Goal: Task Accomplishment & Management: Use online tool/utility

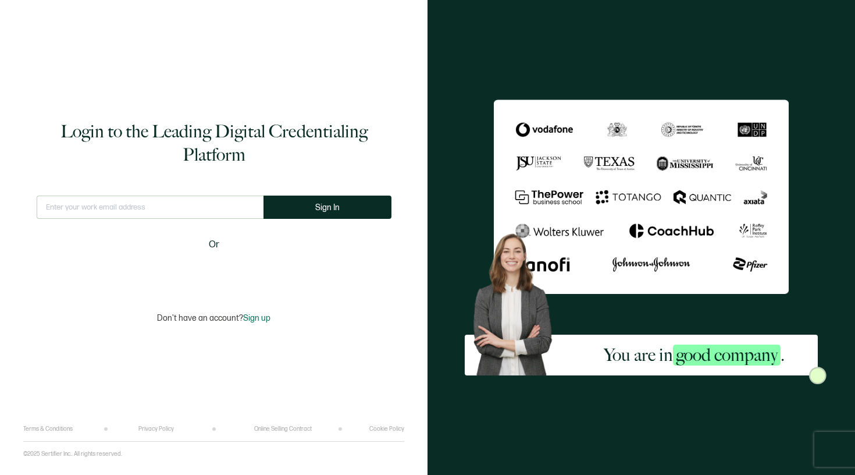
click at [199, 205] on input "text" at bounding box center [150, 206] width 227 height 23
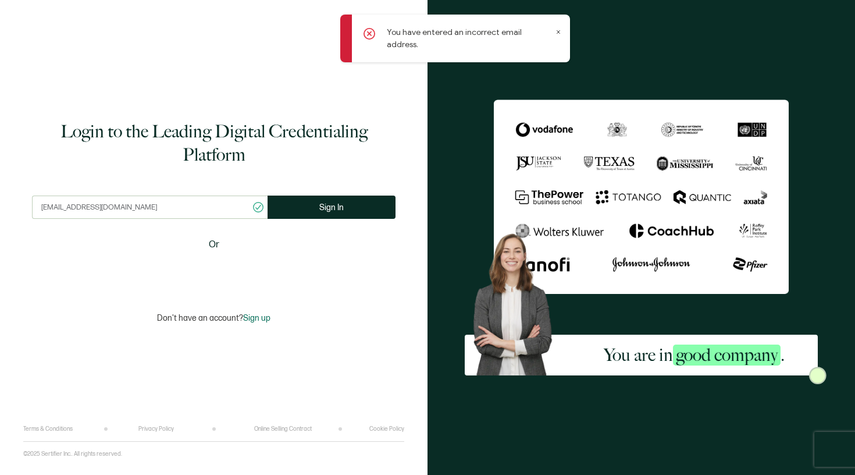
click at [90, 207] on input "[EMAIL_ADDRESS][DOMAIN_NAME]" at bounding box center [150, 206] width 236 height 23
type input "[EMAIL_ADDRESS][DOMAIN_NAME]"
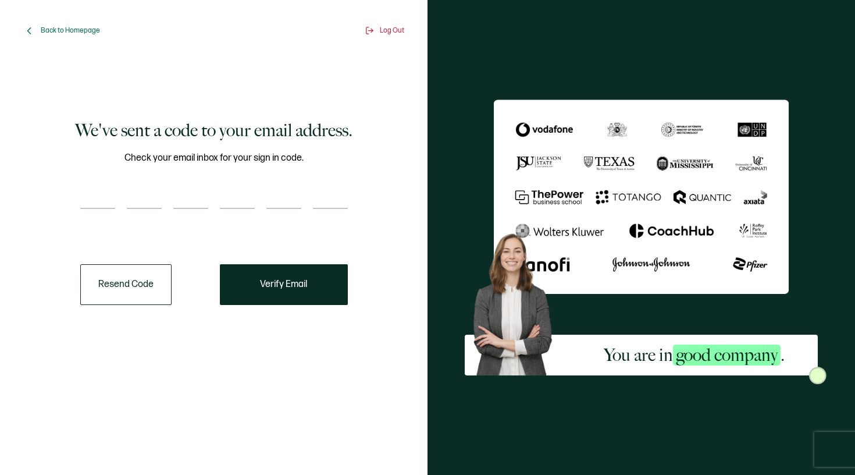
click at [81, 198] on input "number" at bounding box center [97, 197] width 35 height 23
type input "4"
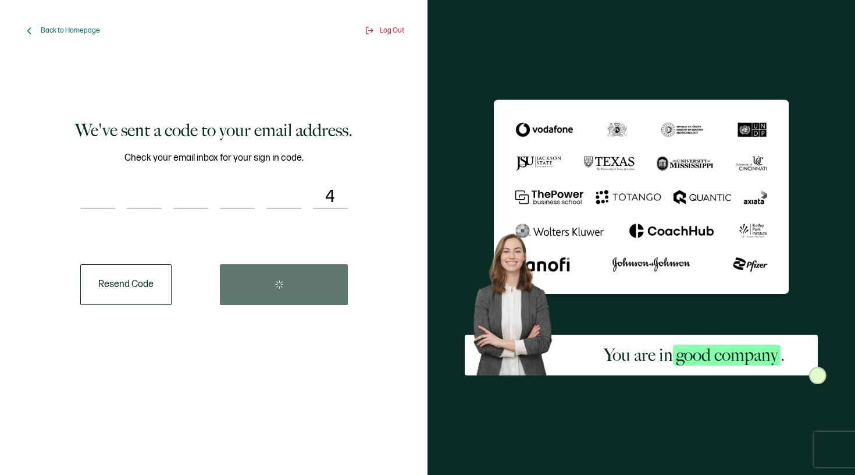
type input "7"
type input "0"
type input "1"
type input "6"
type input "5"
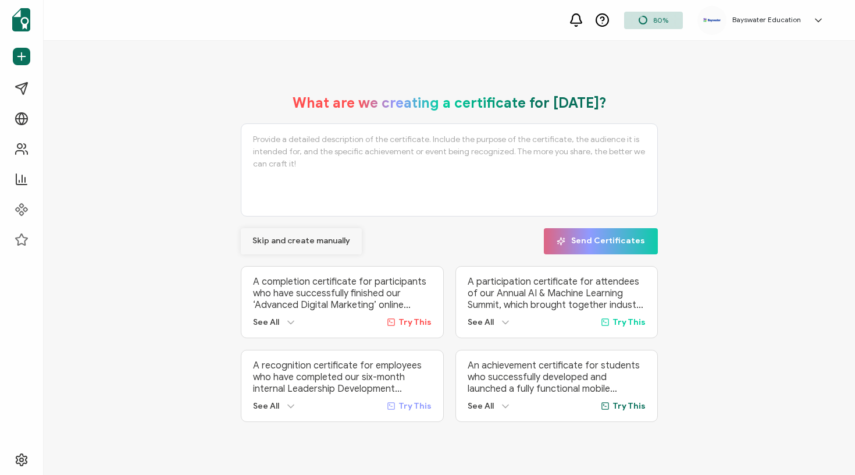
click at [321, 237] on span "Skip and create manually" at bounding box center [301, 241] width 98 height 8
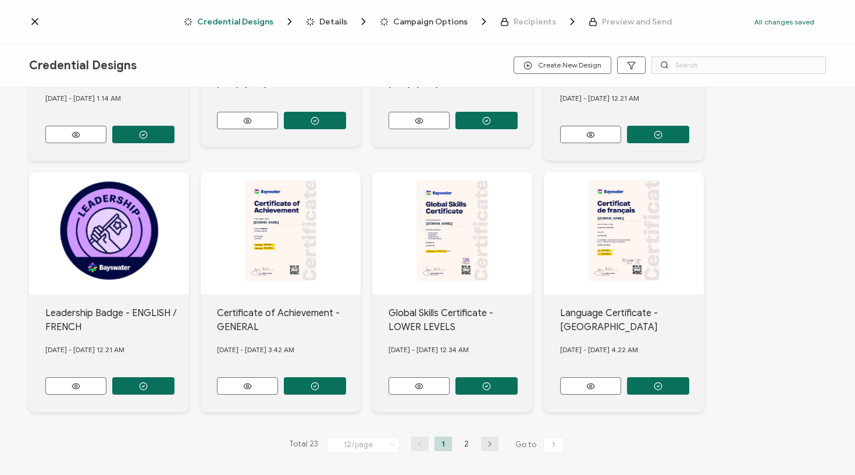
scroll to position [440, 0]
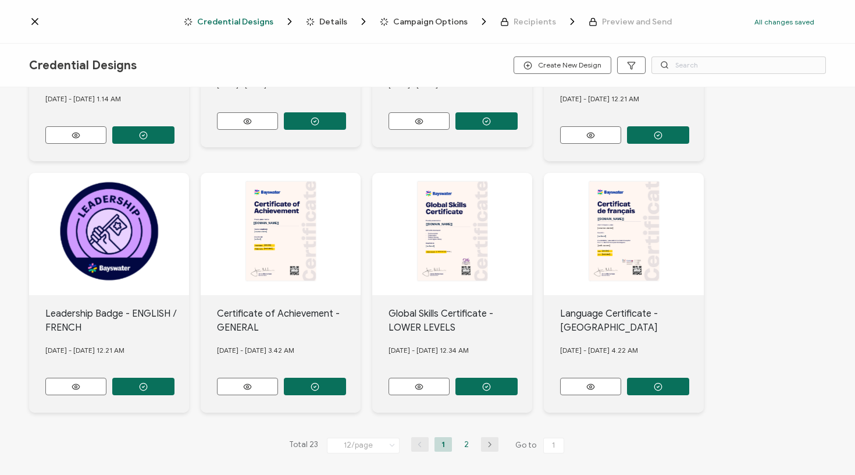
click at [465, 440] on li "2" at bounding box center [466, 444] width 17 height 15
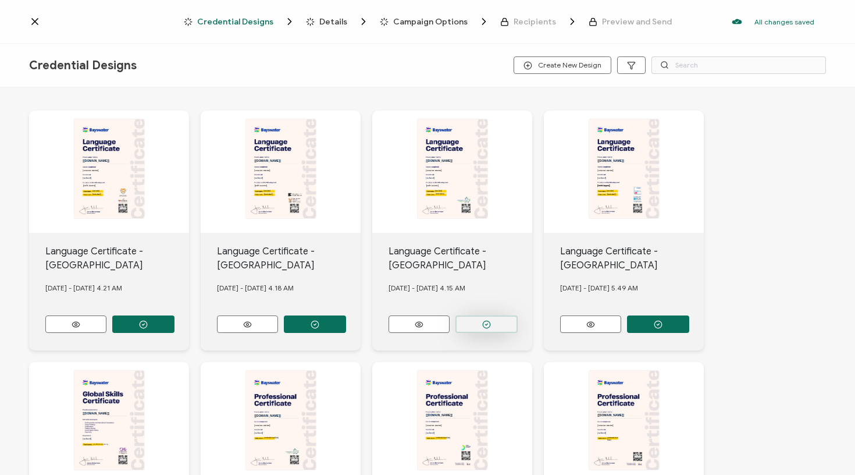
click at [486, 320] on icon "button" at bounding box center [486, 324] width 9 height 9
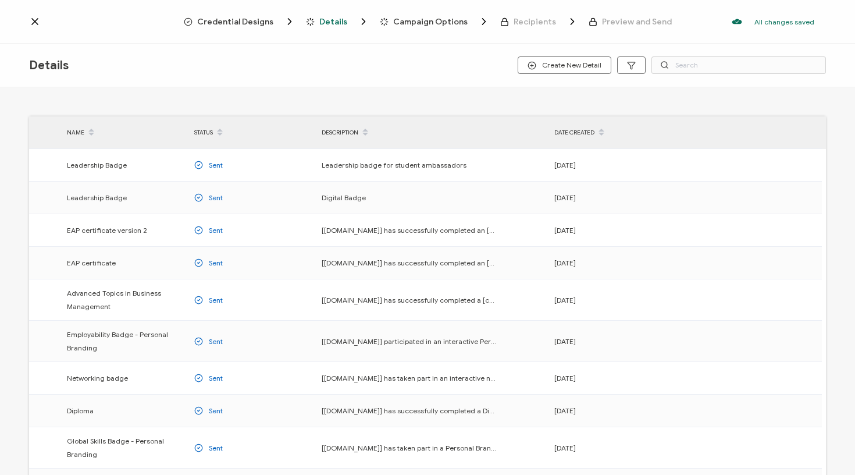
click at [35, 25] on icon at bounding box center [35, 22] width 12 height 12
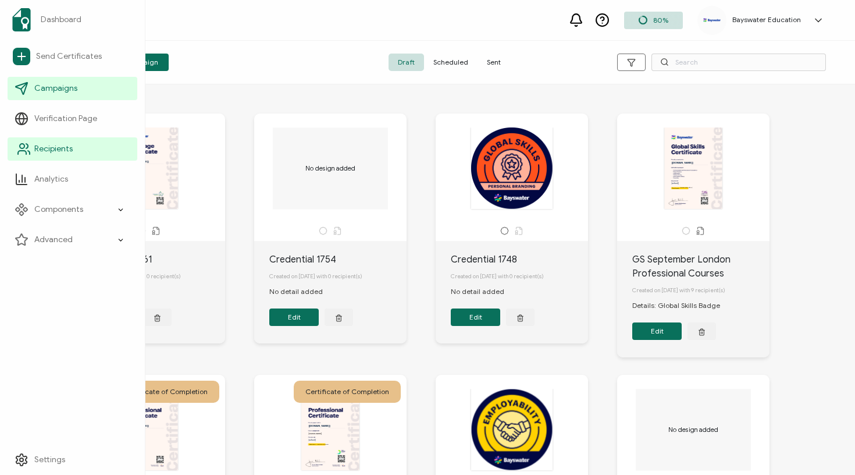
click at [69, 148] on span "Recipients" at bounding box center [53, 149] width 38 height 12
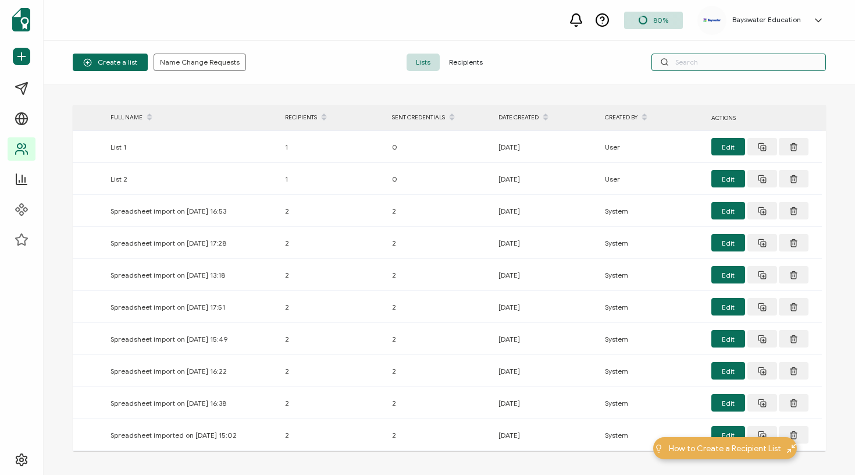
click at [712, 63] on input "text" at bounding box center [738, 62] width 174 height 17
type input "[PERSON_NAME]"
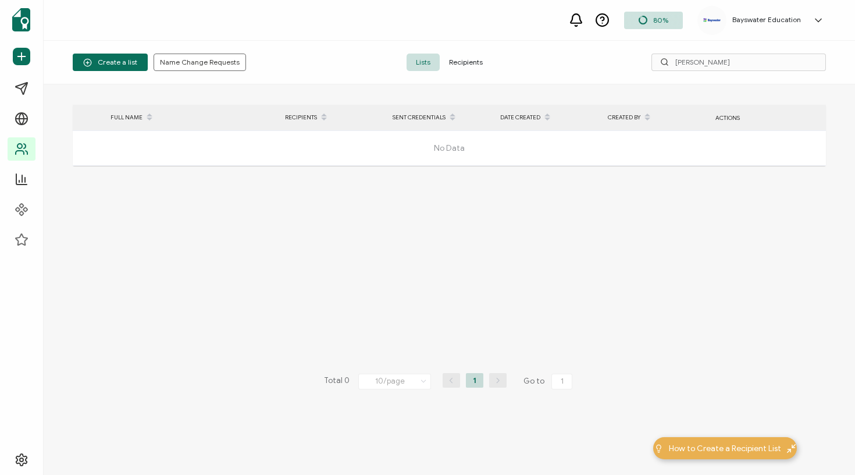
click at [484, 62] on span "Recipients" at bounding box center [466, 62] width 52 height 17
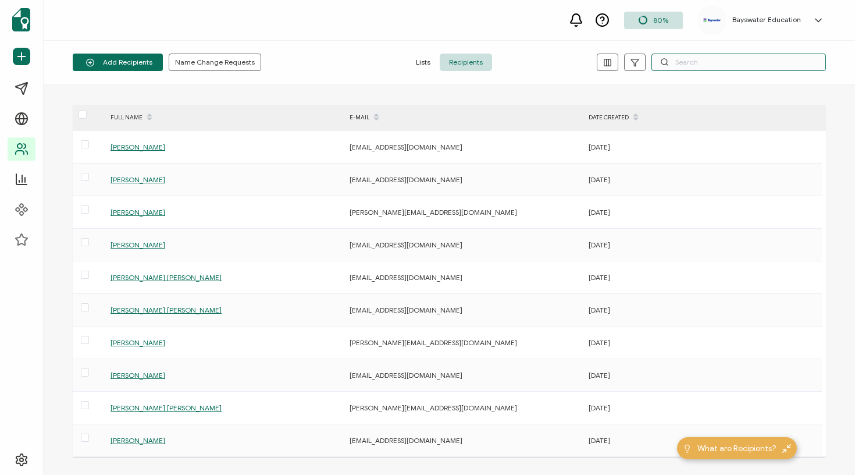
click at [737, 66] on input "text" at bounding box center [738, 62] width 174 height 17
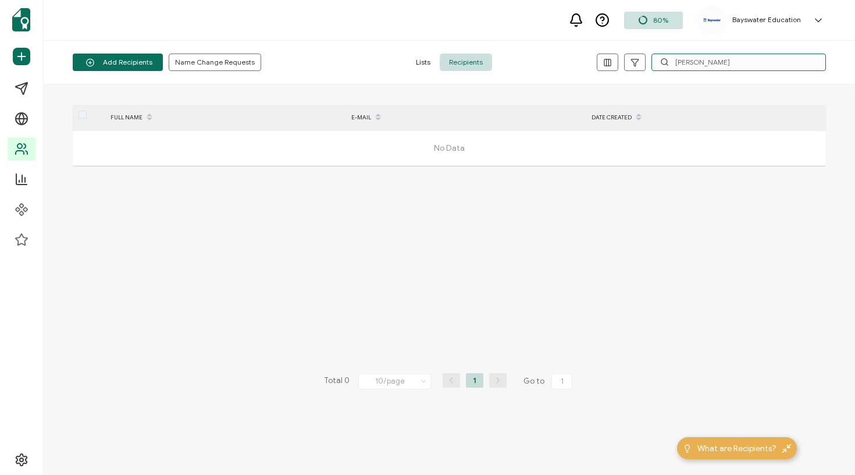
click at [717, 59] on input "[PERSON_NAME]" at bounding box center [738, 62] width 174 height 17
type input "[PERSON_NAME]"
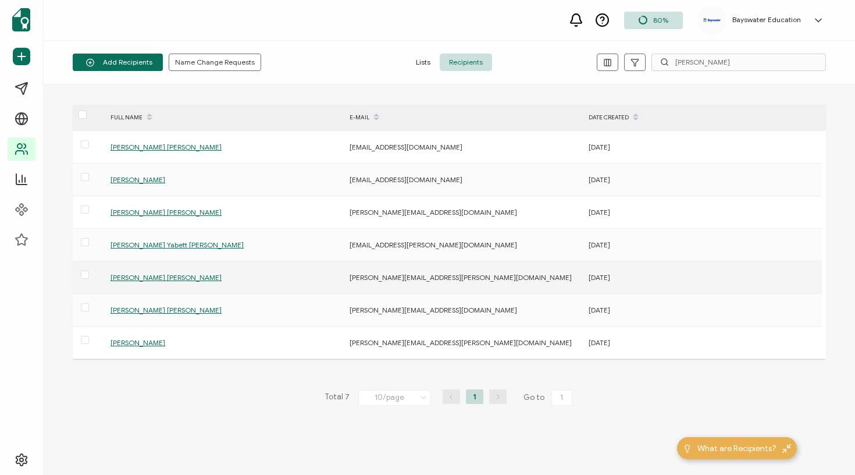
click at [151, 273] on span "[PERSON_NAME] [PERSON_NAME]" at bounding box center [165, 277] width 111 height 9
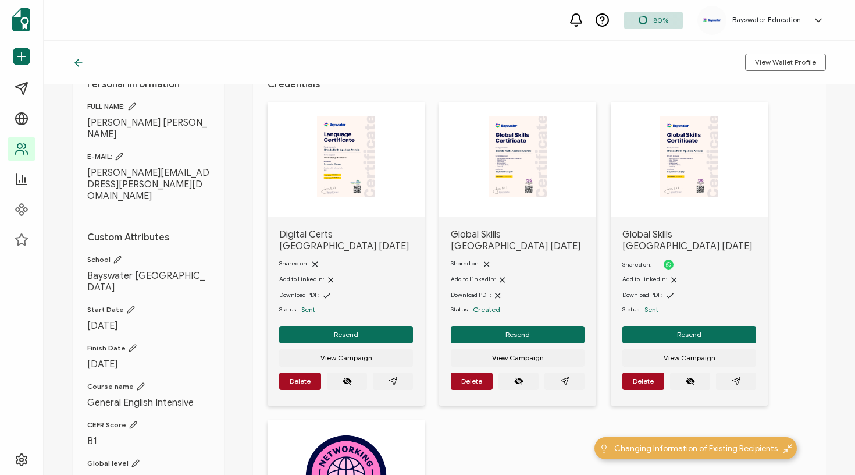
scroll to position [46, 0]
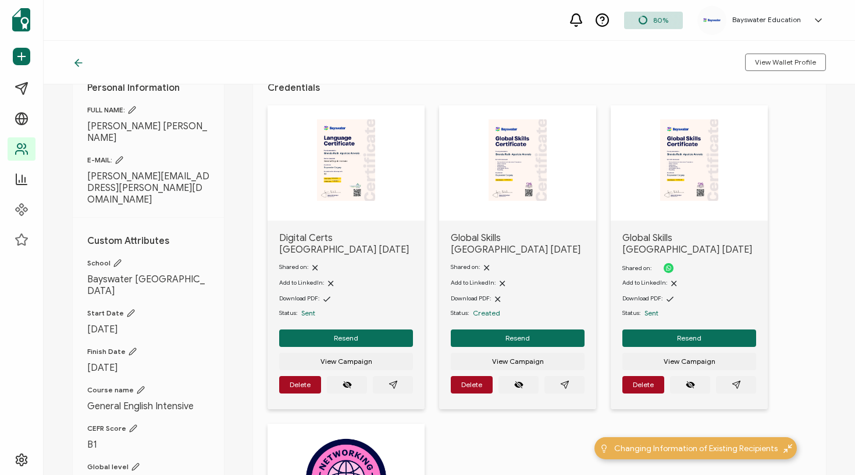
drag, startPoint x: 87, startPoint y: 334, endPoint x: 356, endPoint y: 117, distance: 345.4
click at [131, 348] on icon at bounding box center [132, 351] width 7 height 7
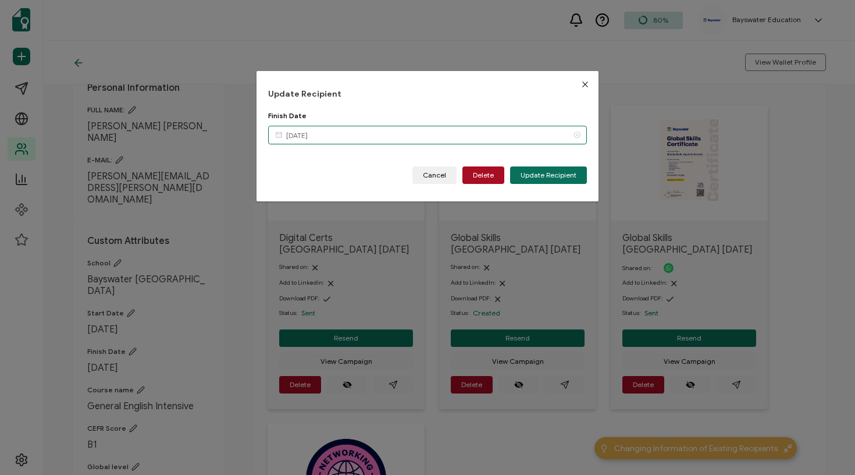
click at [323, 140] on input "[DATE]" at bounding box center [427, 135] width 319 height 19
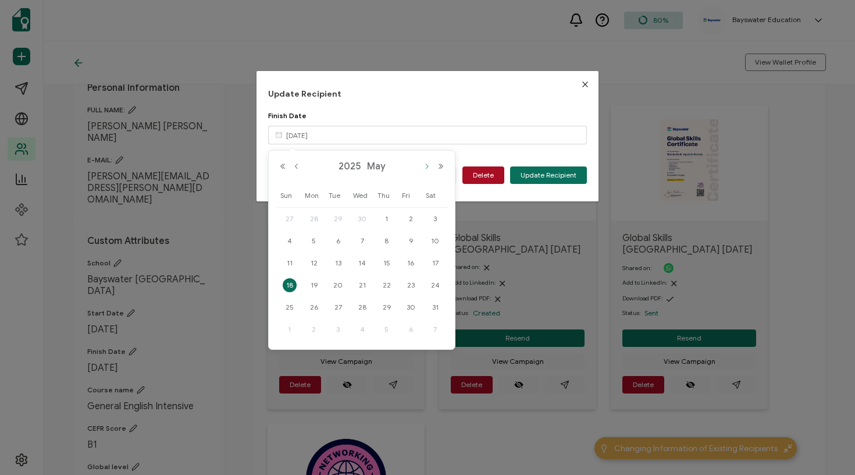
click at [427, 169] on button "Next Month" at bounding box center [427, 166] width 14 height 8
click at [412, 241] on span "12" at bounding box center [411, 241] width 14 height 14
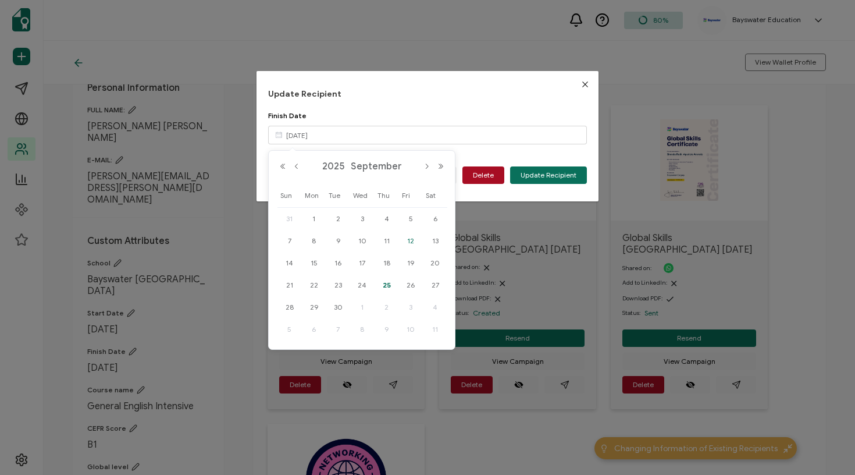
type input "[DATE]"
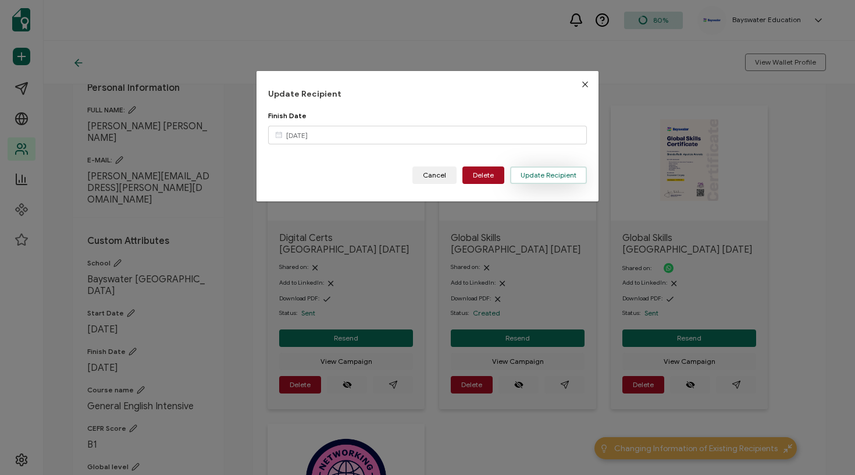
click at [533, 179] on span "Update Recipient" at bounding box center [548, 175] width 56 height 7
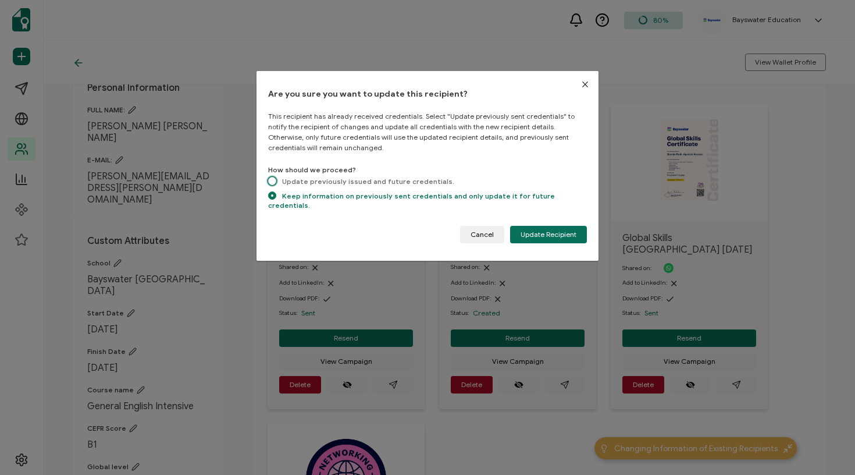
click at [410, 182] on span "Update previously issued and future credentials." at bounding box center [365, 181] width 178 height 9
click at [276, 182] on input "Update previously issued and future credentials." at bounding box center [272, 182] width 8 height 10
radio input "true"
radio input "false"
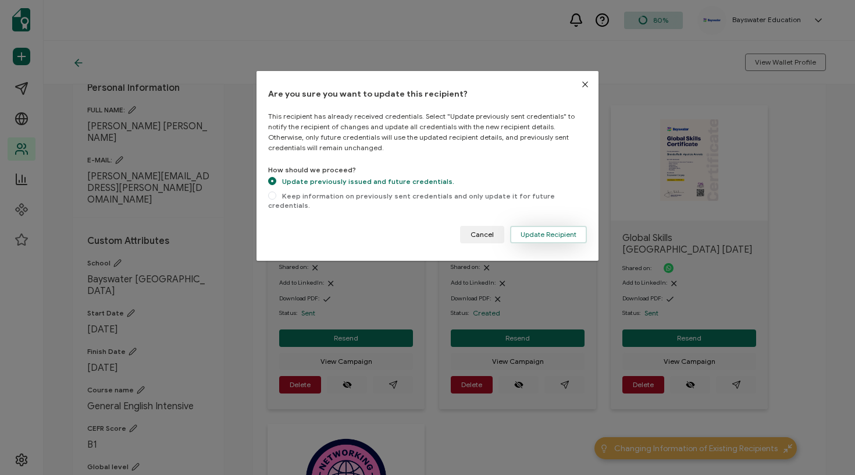
click at [555, 231] on span "Update Recipient" at bounding box center [548, 234] width 56 height 7
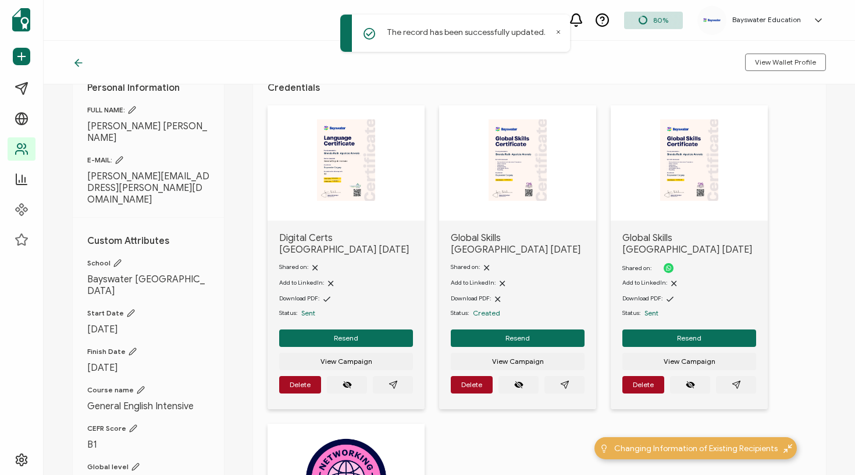
click at [348, 179] on img at bounding box center [346, 159] width 58 height 81
click at [350, 179] on img at bounding box center [346, 159] width 58 height 81
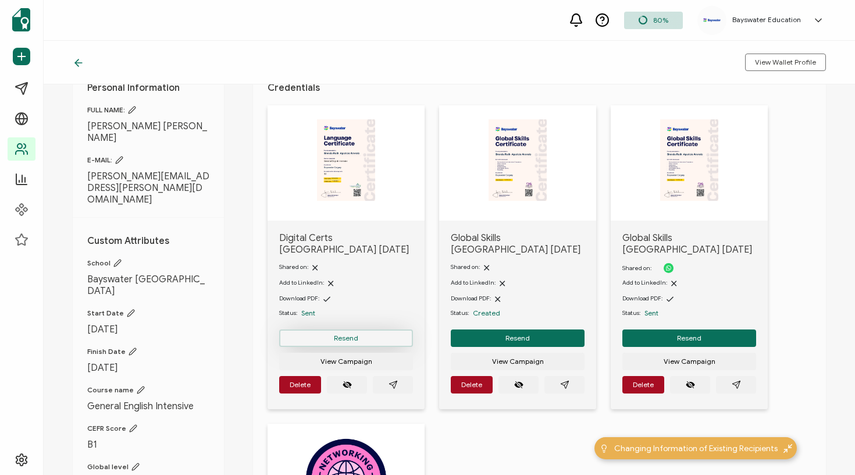
click at [340, 334] on span "Resend" at bounding box center [346, 337] width 24 height 7
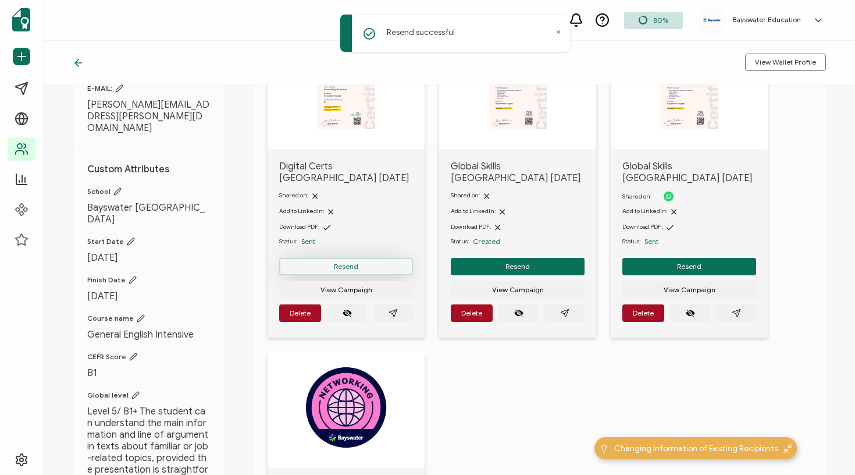
scroll to position [120, 0]
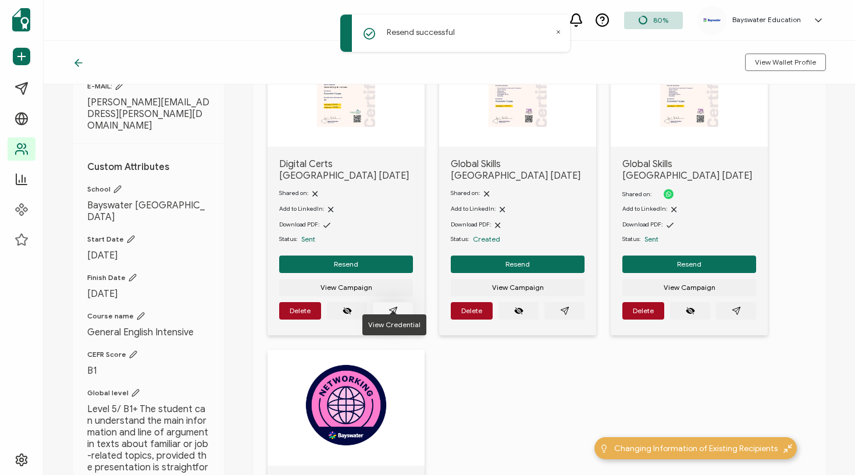
click at [396, 306] on icon "paper plane outline" at bounding box center [392, 310] width 9 height 9
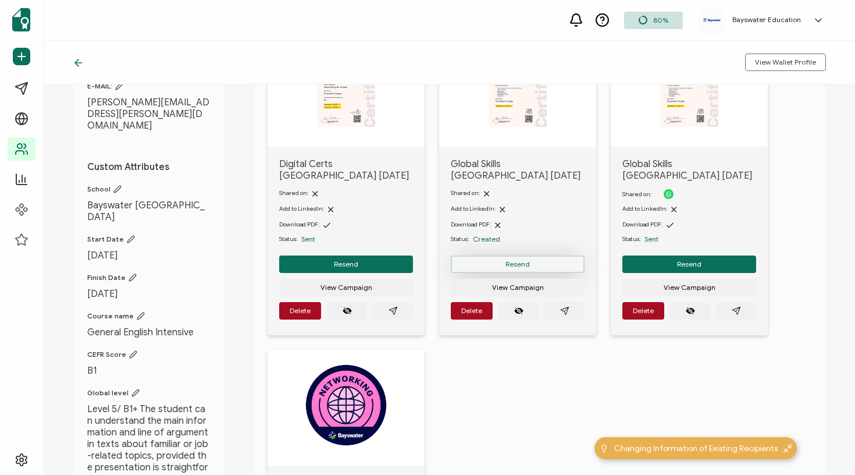
click at [526, 261] on span "Resend" at bounding box center [517, 264] width 24 height 7
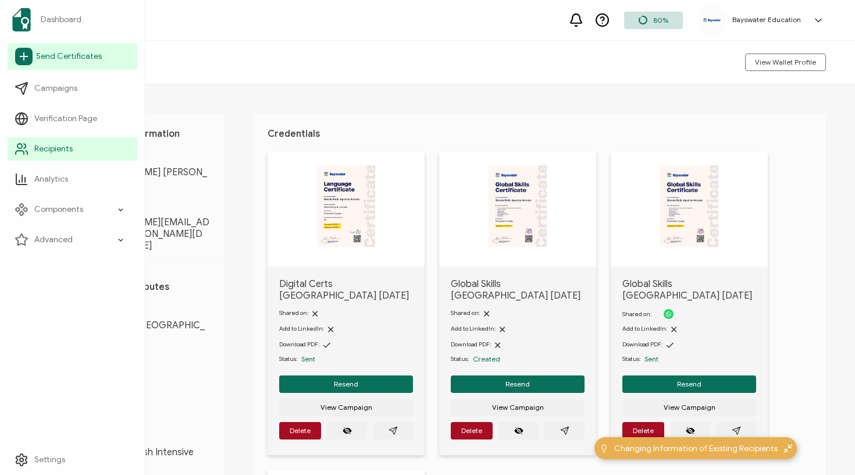
scroll to position [0, 0]
click at [44, 21] on span "Dashboard" at bounding box center [61, 20] width 41 height 12
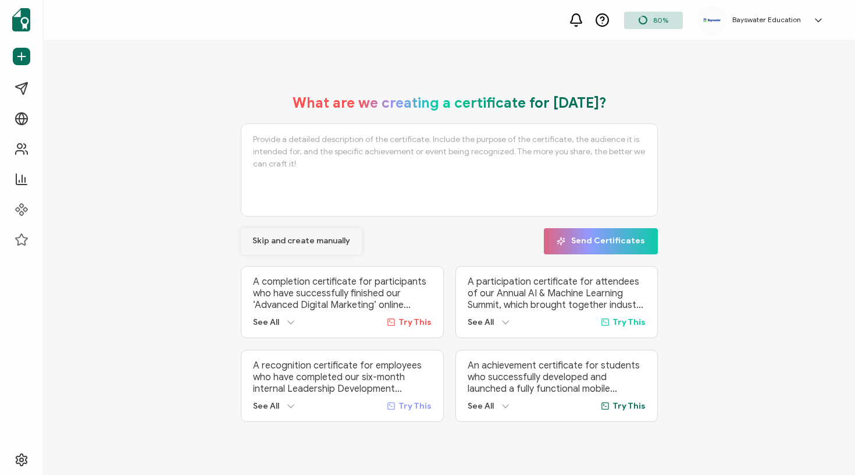
click at [328, 243] on button "Skip and create manually" at bounding box center [301, 241] width 121 height 26
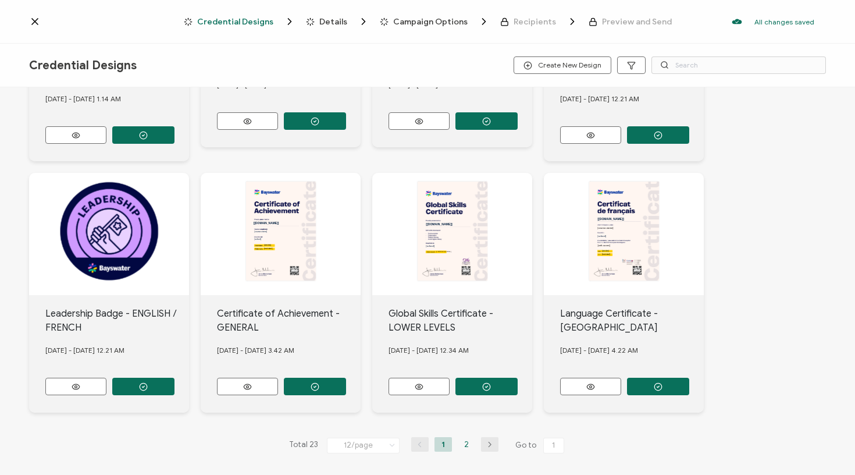
click at [459, 438] on li "2" at bounding box center [466, 444] width 17 height 15
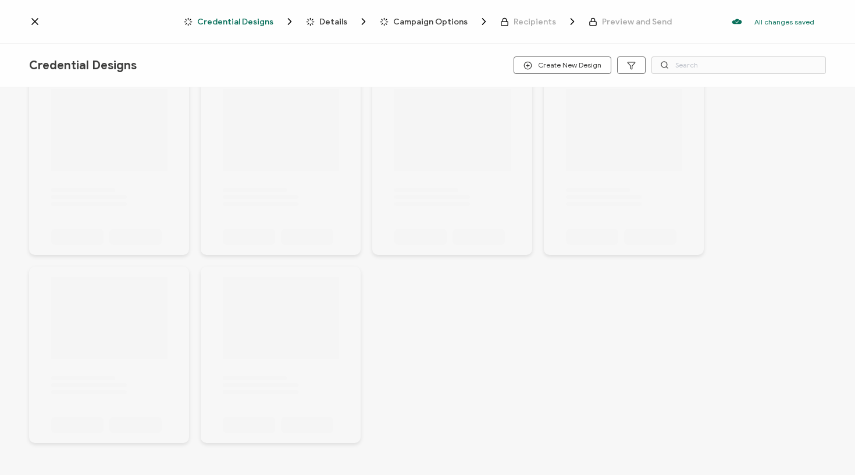
scroll to position [32, 0]
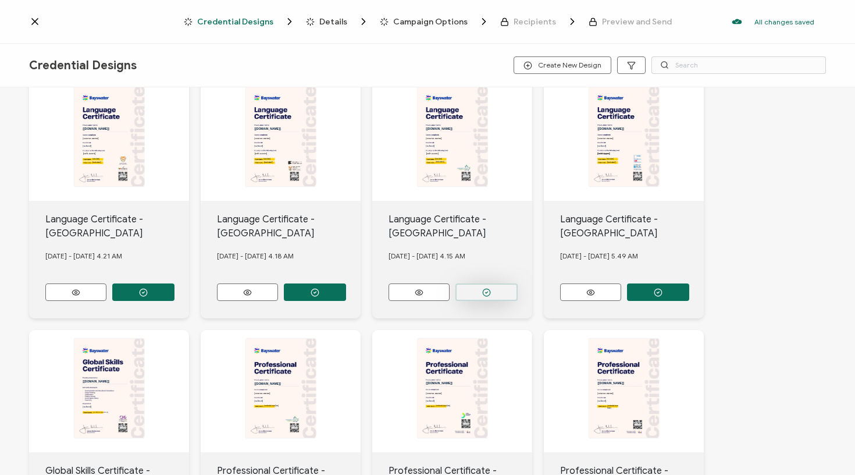
click at [484, 288] on icon "button" at bounding box center [486, 292] width 9 height 9
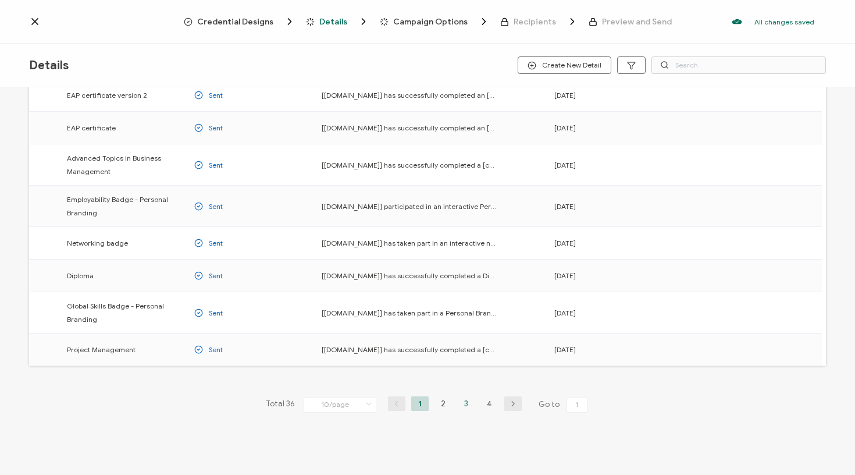
scroll to position [135, 0]
click at [481, 404] on li "4" at bounding box center [489, 403] width 17 height 15
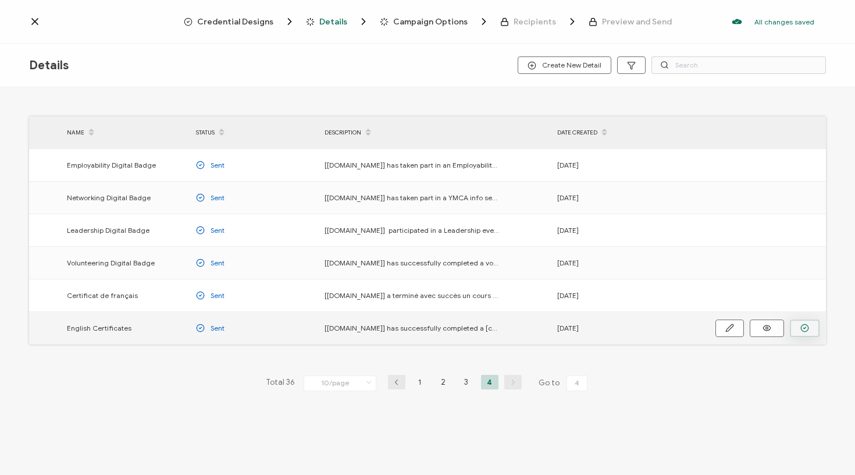
click at [797, 329] on button "button" at bounding box center [805, 327] width 30 height 17
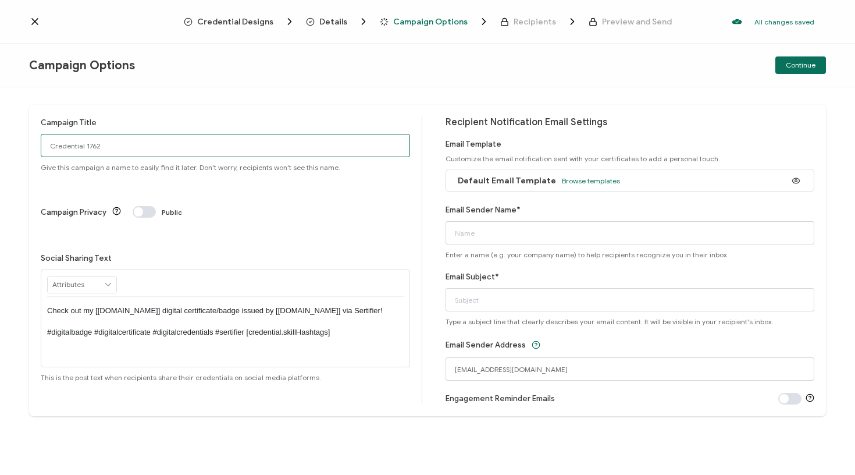
drag, startPoint x: 134, startPoint y: 143, endPoint x: 22, endPoint y: 144, distance: 111.7
type input "[DATE] Cal Cert"
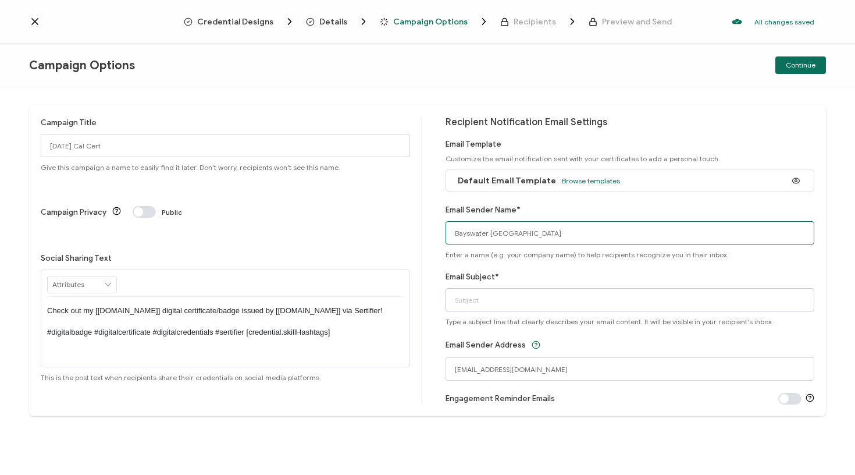
type input "Bayswater [GEOGRAPHIC_DATA]"
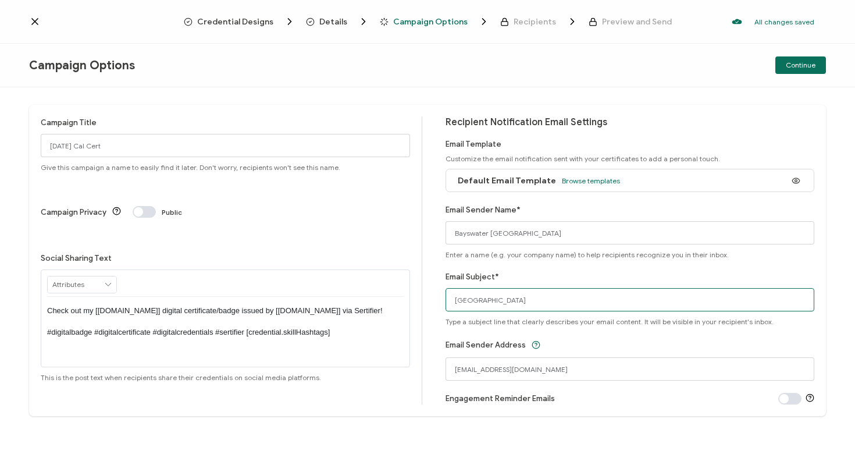
type input "calgary@"
type input "Your Digital certificate"
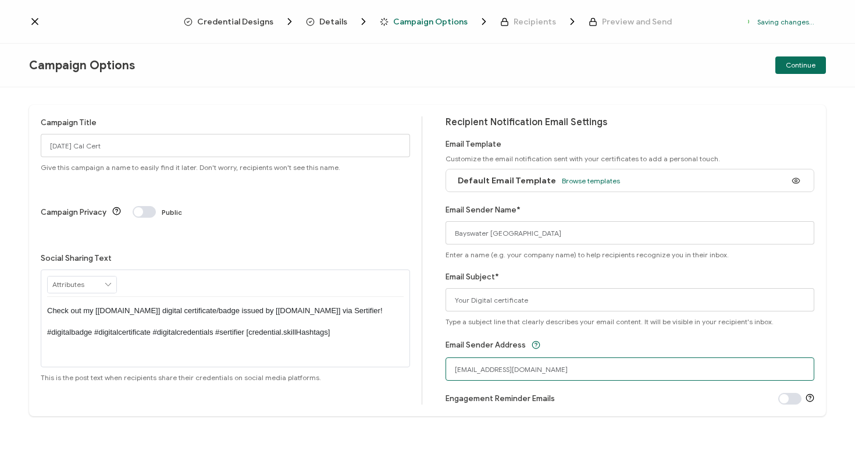
drag, startPoint x: 593, startPoint y: 368, endPoint x: 444, endPoint y: 365, distance: 149.5
click at [519, 371] on input "[EMAIL_ADDRESS][DOMAIN_NAME]" at bounding box center [629, 368] width 369 height 23
drag, startPoint x: 511, startPoint y: 369, endPoint x: 383, endPoint y: 364, distance: 127.4
click at [383, 364] on div "Campaign Title [DATE] Cal Cert Give this campaign a name to easily find it late…" at bounding box center [427, 260] width 797 height 311
type input "[EMAIL_ADDRESS][DOMAIN_NAME]"
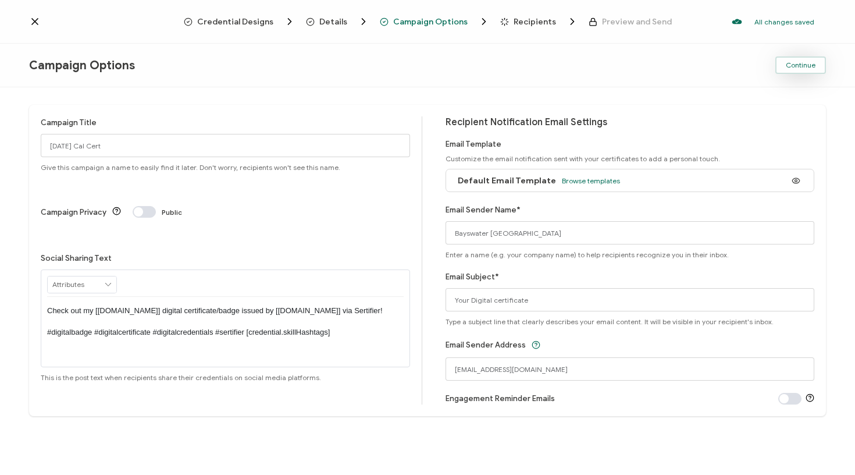
click at [801, 63] on span "Continue" at bounding box center [801, 65] width 30 height 7
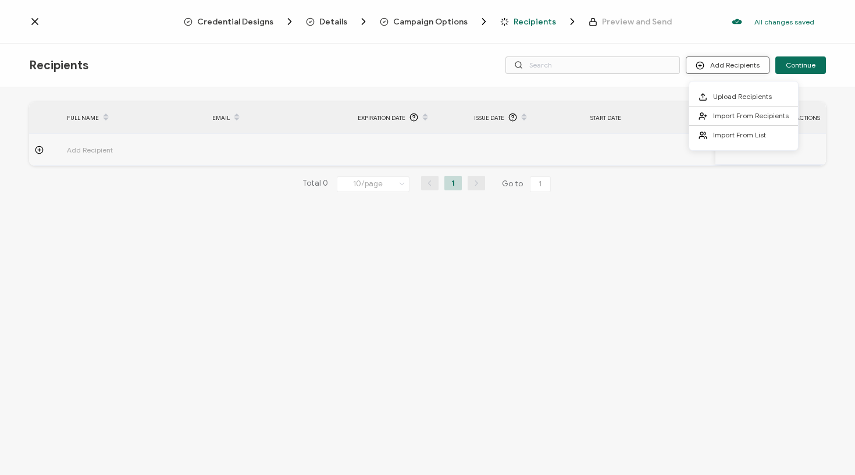
click at [704, 67] on icon at bounding box center [700, 65] width 9 height 9
click at [718, 97] on span "Upload Recipients" at bounding box center [742, 96] width 59 height 9
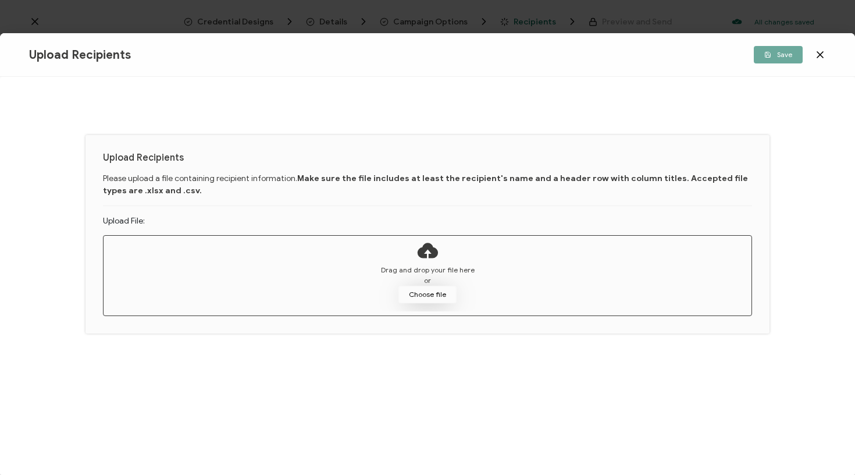
click at [412, 290] on button "Choose file" at bounding box center [427, 294] width 58 height 17
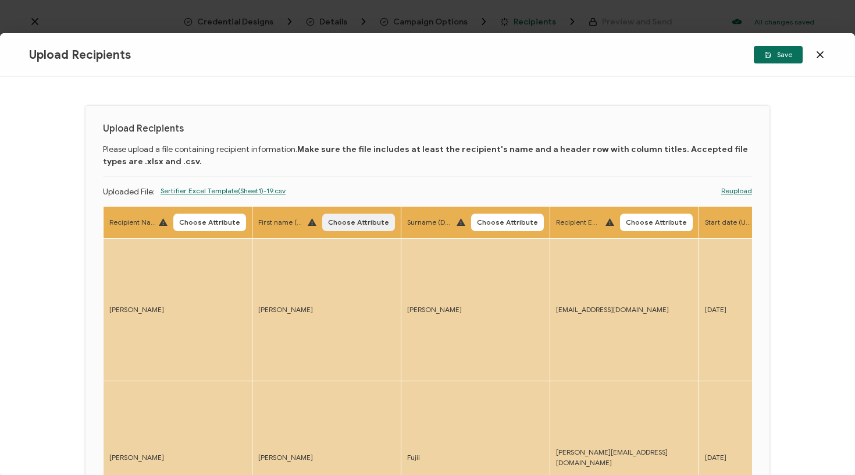
click at [362, 224] on span "Choose Attribute" at bounding box center [358, 222] width 61 height 7
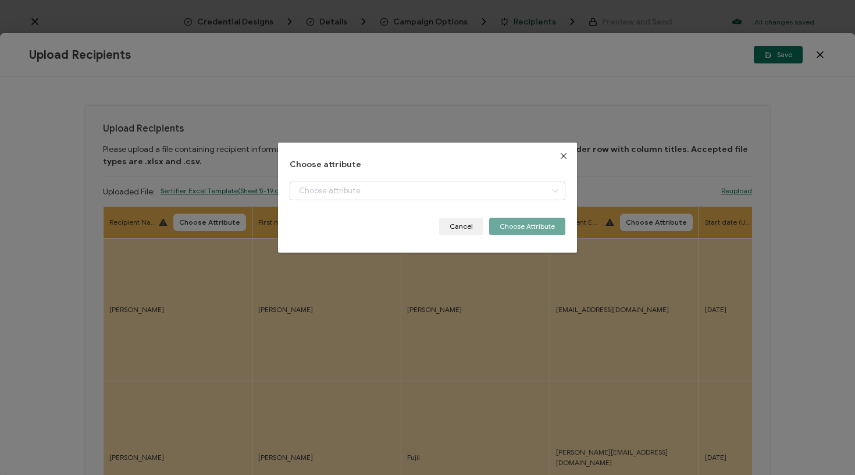
drag, startPoint x: 203, startPoint y: 243, endPoint x: 190, endPoint y: 227, distance: 20.2
click at [203, 243] on div "Choose attribute + Add New Attribute Full Name E-mail Issue Date Expiration Dat…" at bounding box center [427, 237] width 855 height 475
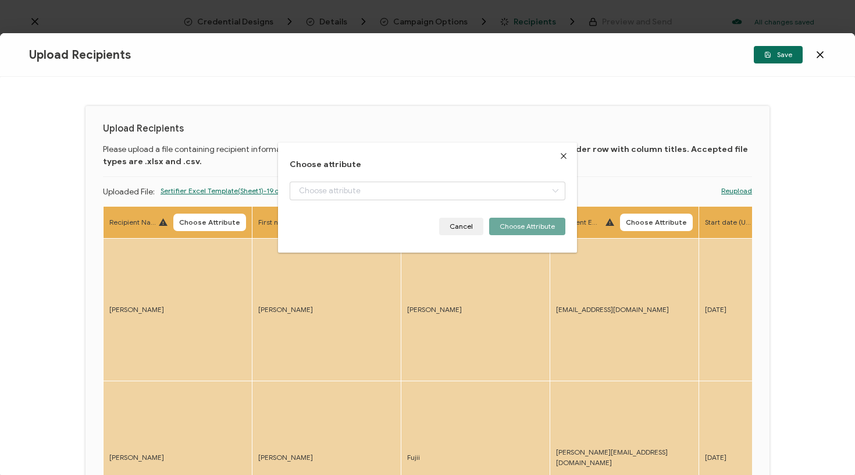
click at [188, 225] on body "Credential Designs Details Campaign Options Recipients Preview and Send All cha…" at bounding box center [427, 237] width 855 height 475
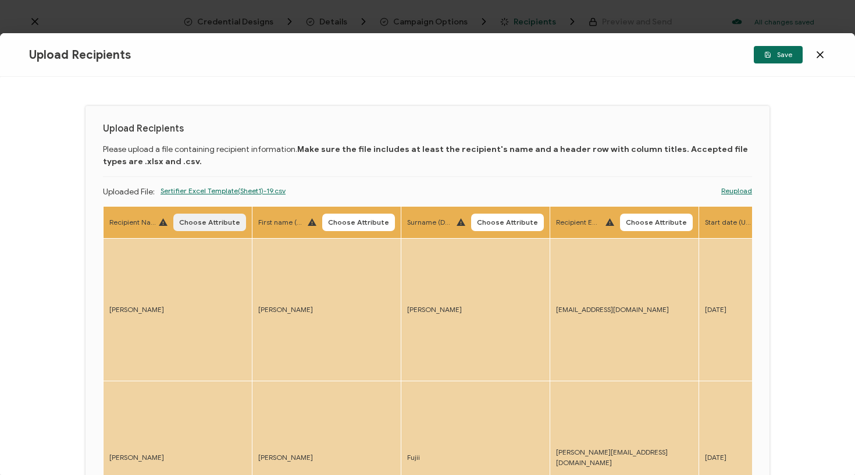
click at [193, 223] on span "Choose Attribute" at bounding box center [209, 222] width 61 height 7
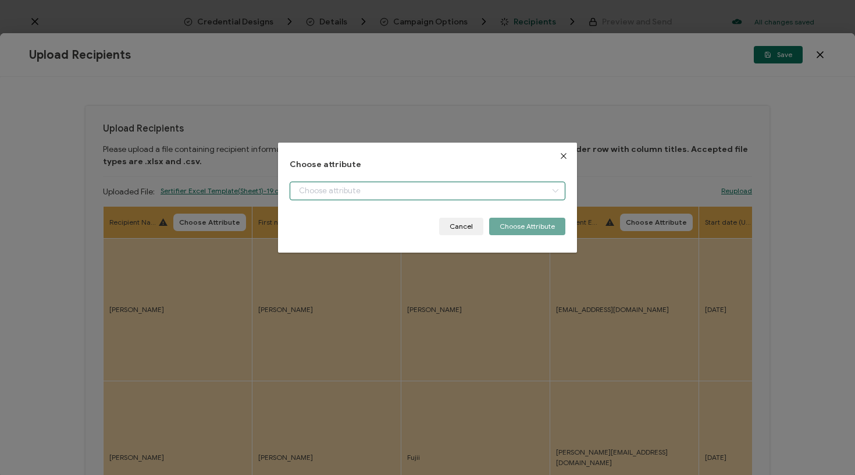
click at [340, 182] on input "dialog" at bounding box center [428, 190] width 276 height 19
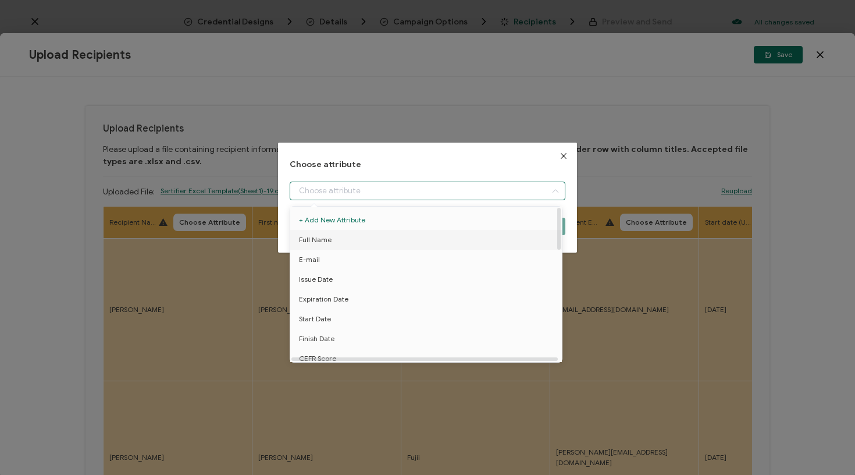
click at [331, 241] on li "Full Name" at bounding box center [427, 240] width 281 height 20
type input "Full Name"
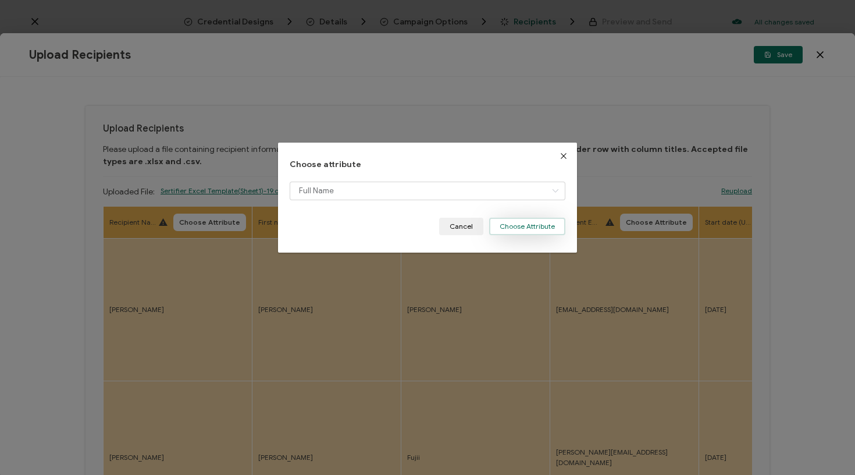
click at [536, 226] on button "Choose Attribute" at bounding box center [527, 225] width 76 height 17
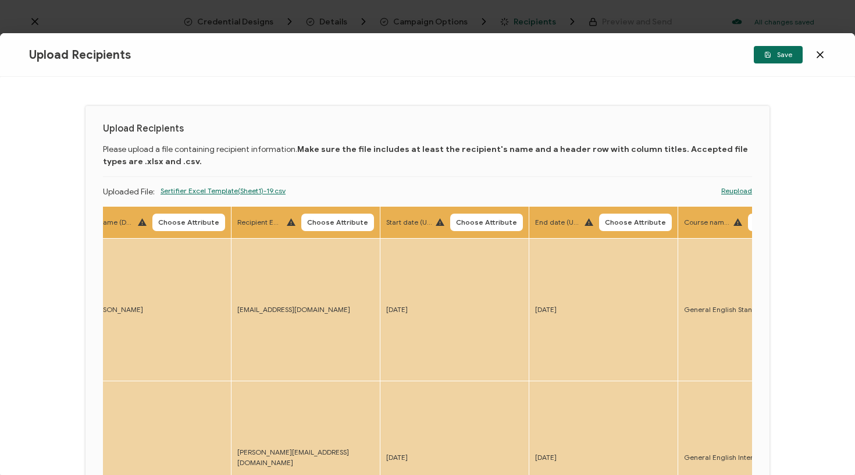
scroll to position [0, 319]
click at [324, 223] on span "Choose Attribute" at bounding box center [333, 222] width 61 height 7
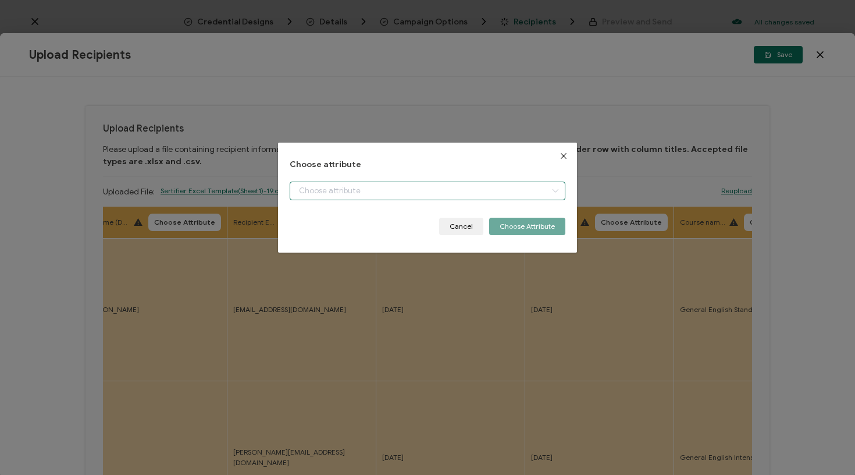
click at [394, 196] on input "dialog" at bounding box center [428, 190] width 276 height 19
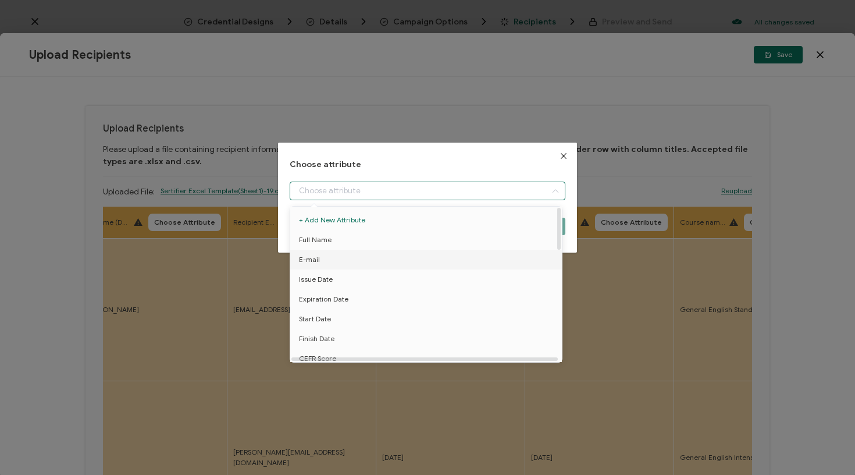
click at [334, 255] on li "E-mail" at bounding box center [427, 259] width 281 height 20
type input "E-mail"
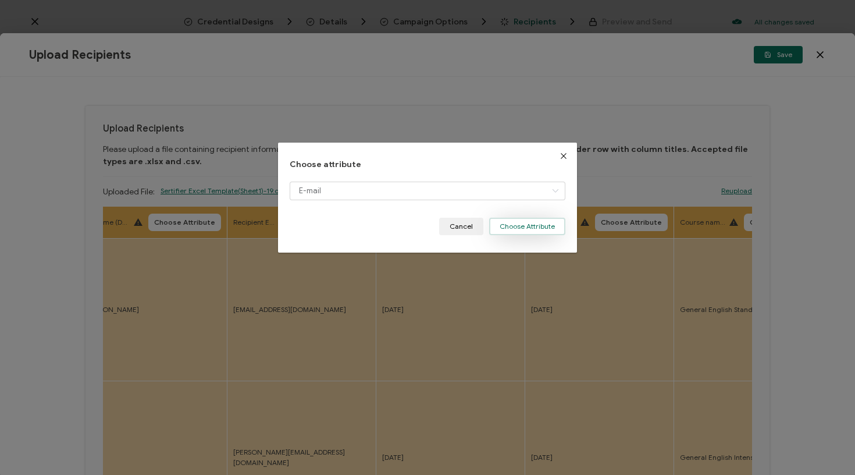
click at [538, 224] on button "Choose Attribute" at bounding box center [527, 225] width 76 height 17
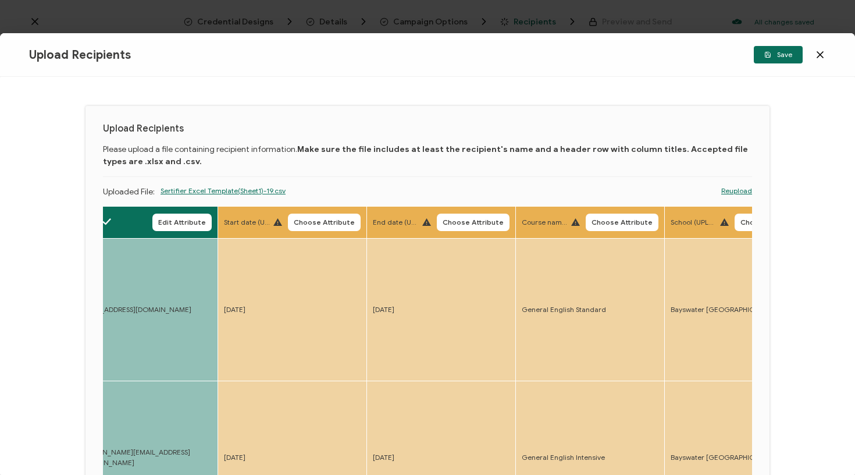
scroll to position [0, 501]
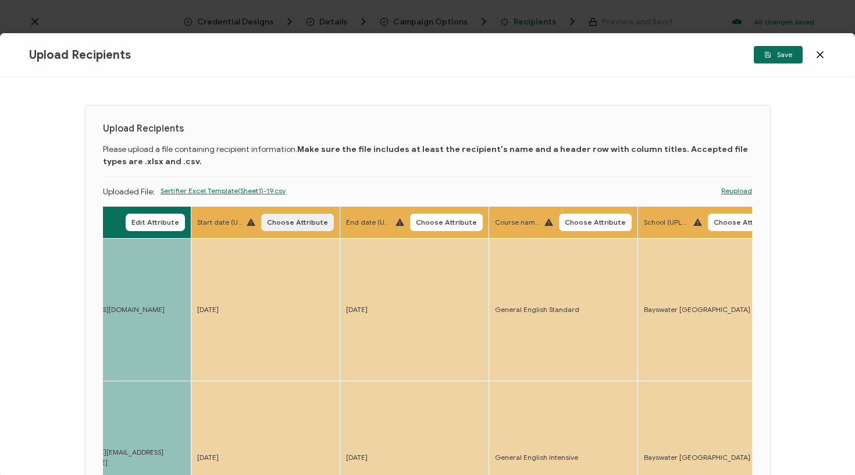
click at [300, 224] on span "Choose Attribute" at bounding box center [297, 222] width 61 height 7
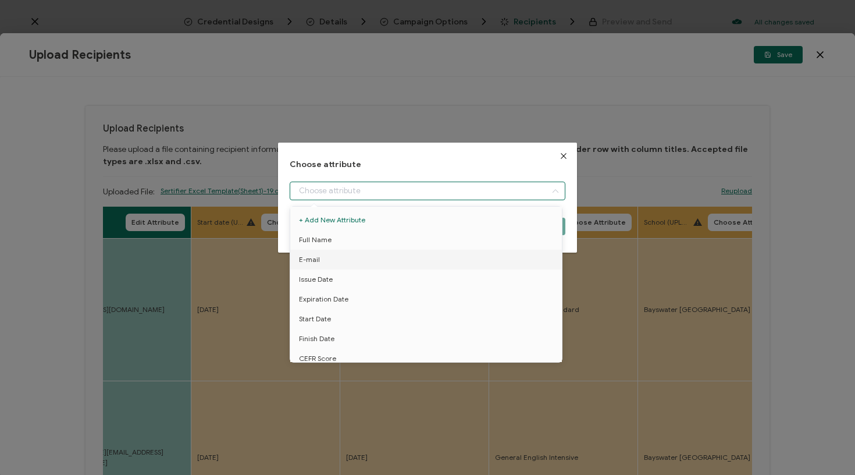
click at [327, 189] on input "dialog" at bounding box center [428, 190] width 276 height 19
click at [332, 324] on li "Start Date" at bounding box center [427, 319] width 281 height 20
type input "Start Date"
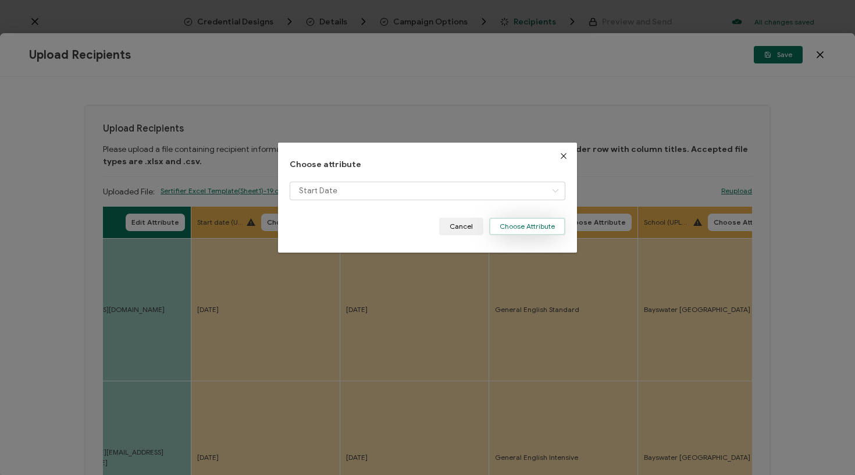
click at [511, 225] on button "Choose Attribute" at bounding box center [527, 225] width 76 height 17
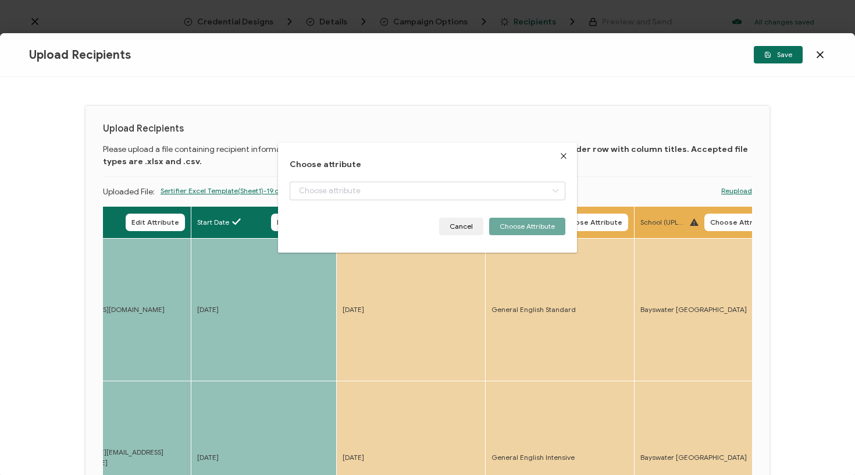
click at [437, 220] on span "Choose Attribute" at bounding box center [442, 222] width 61 height 7
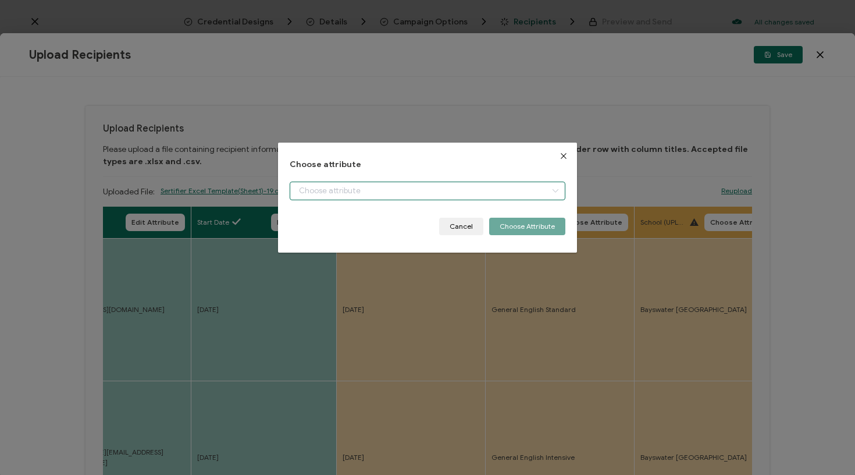
click at [436, 194] on input "dialog" at bounding box center [428, 190] width 276 height 19
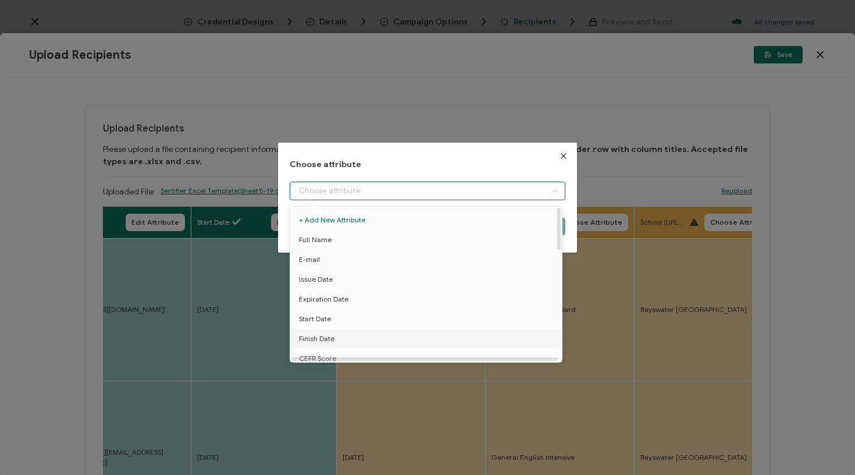
click at [359, 333] on li "Finish Date" at bounding box center [427, 339] width 281 height 20
type input "Finish Date"
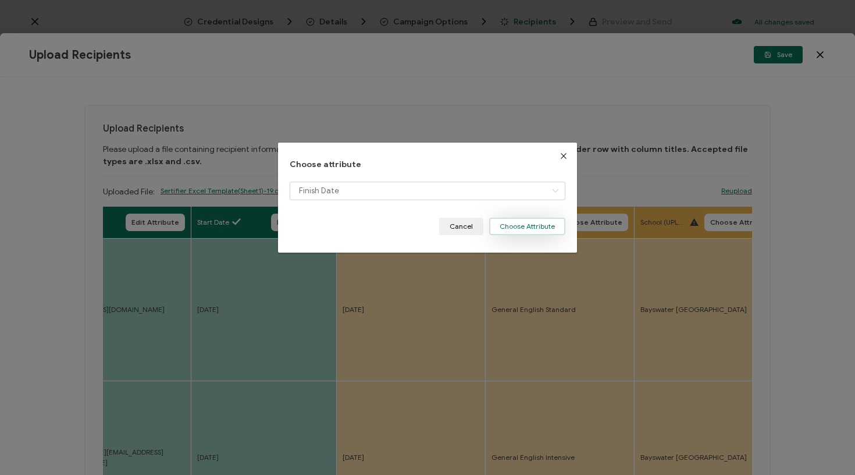
click at [528, 231] on button "Choose Attribute" at bounding box center [527, 225] width 76 height 17
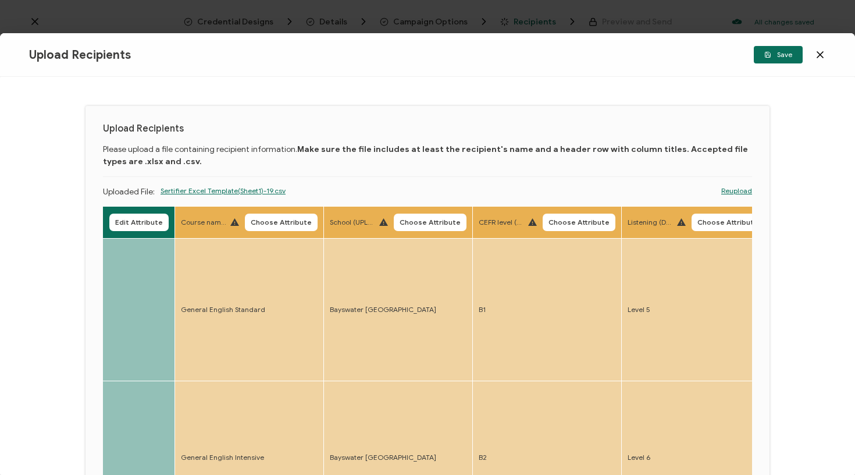
scroll to position [0, 855]
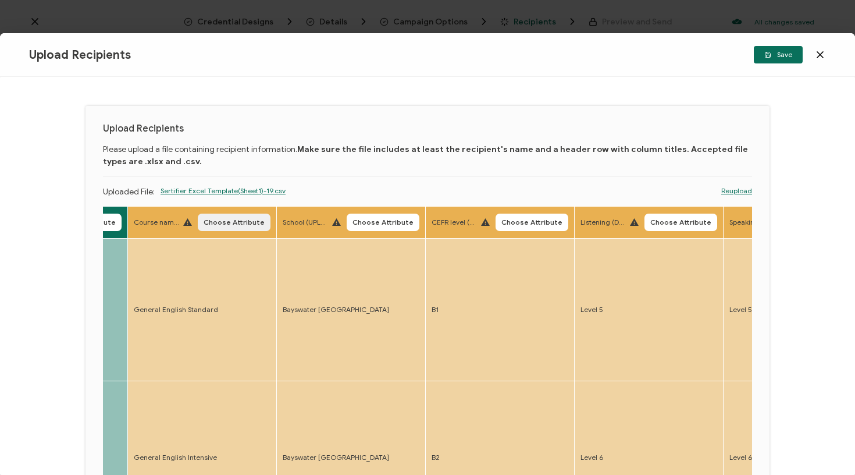
click at [219, 219] on span "Choose Attribute" at bounding box center [234, 222] width 61 height 7
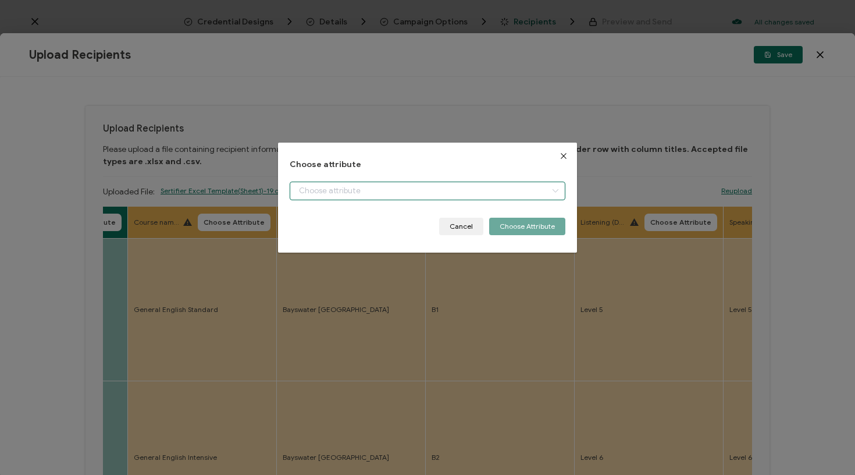
click at [311, 193] on input "dialog" at bounding box center [428, 190] width 276 height 19
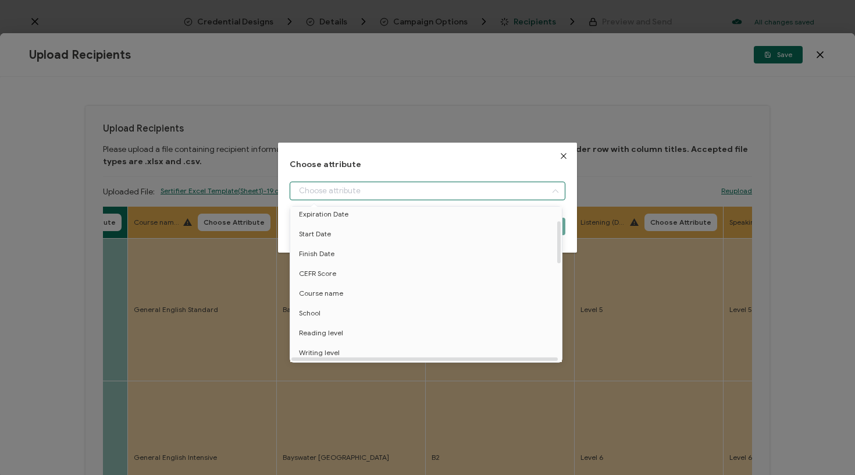
scroll to position [110, 0]
click at [354, 269] on li "Course name" at bounding box center [427, 268] width 281 height 20
type input "Course name"
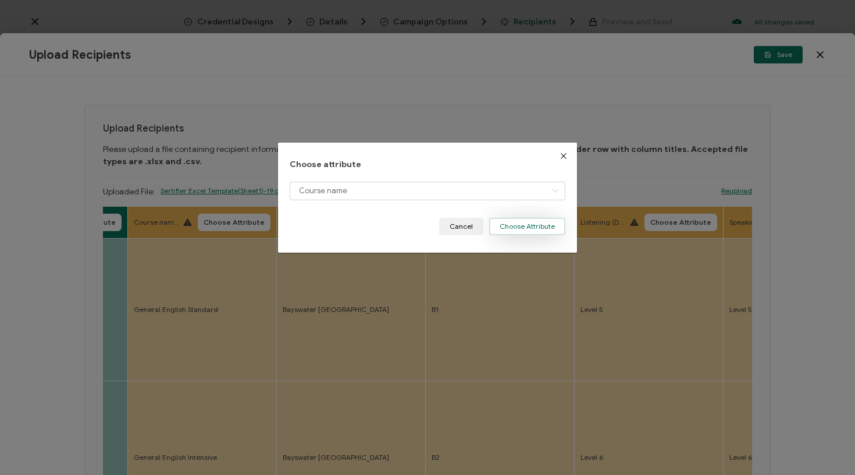
click at [522, 230] on button "Choose Attribute" at bounding box center [527, 225] width 76 height 17
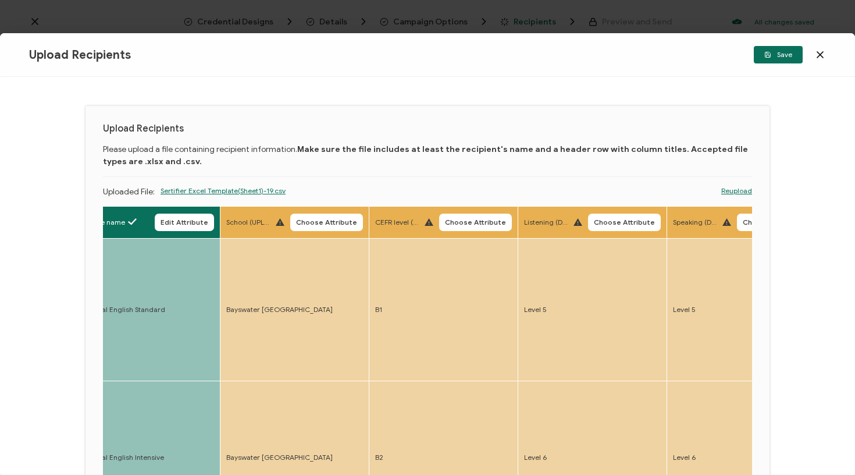
scroll to position [0, 939]
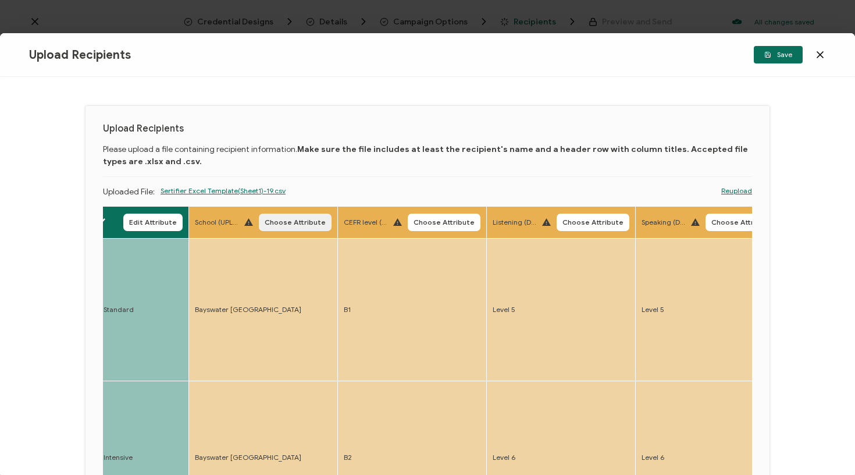
click at [273, 224] on span "Choose Attribute" at bounding box center [295, 222] width 61 height 7
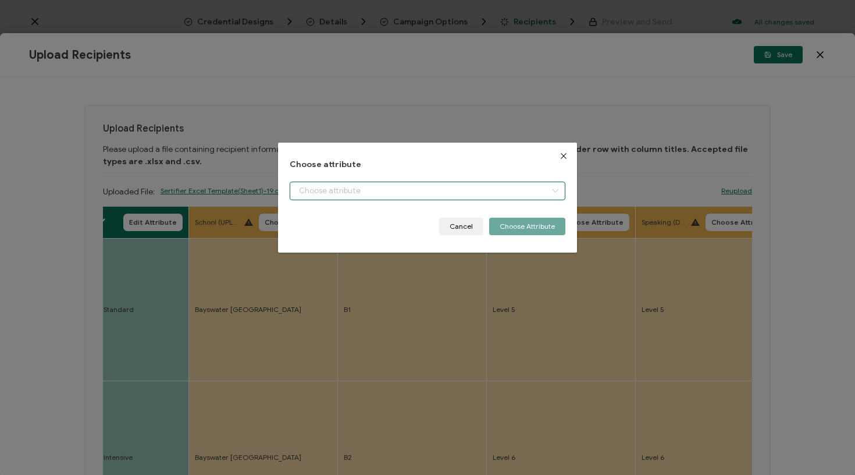
click at [352, 198] on input "dialog" at bounding box center [428, 190] width 276 height 19
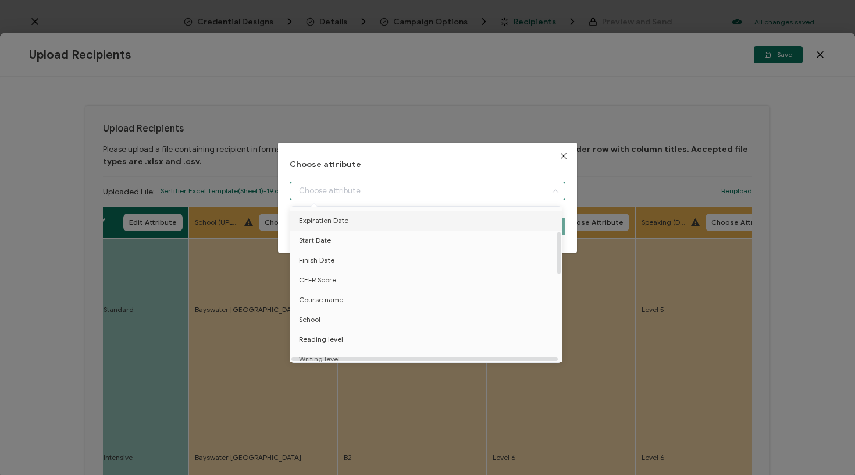
scroll to position [99, 0]
click at [324, 295] on li "School" at bounding box center [427, 299] width 281 height 20
type input "School"
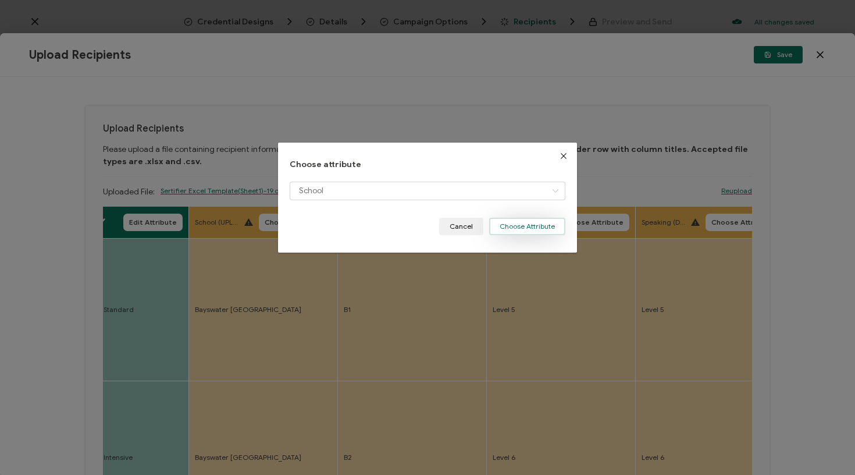
click at [519, 224] on button "Choose Attribute" at bounding box center [527, 225] width 76 height 17
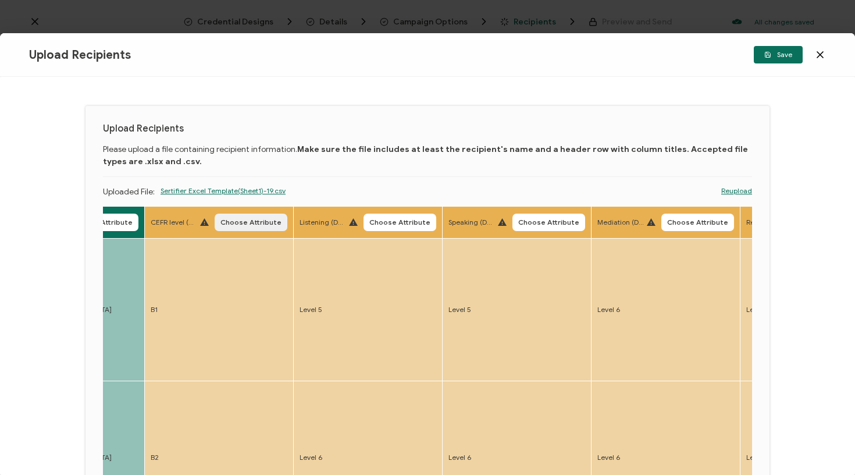
scroll to position [0, 1154]
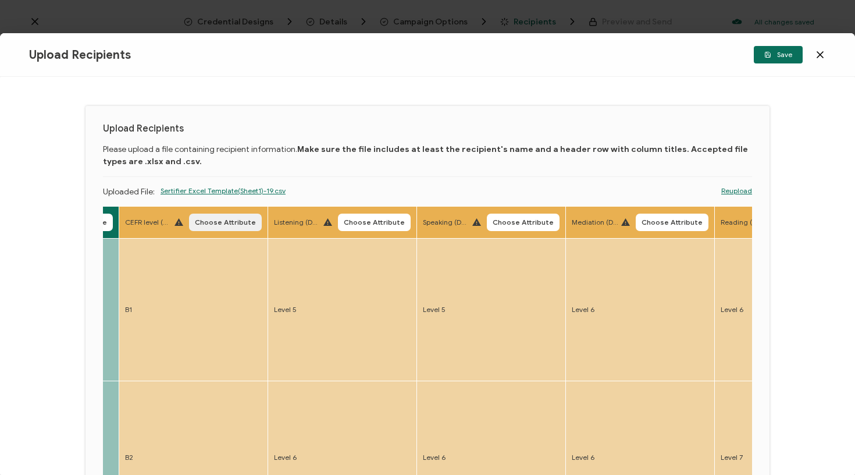
click at [241, 223] on span "Choose Attribute" at bounding box center [225, 222] width 61 height 7
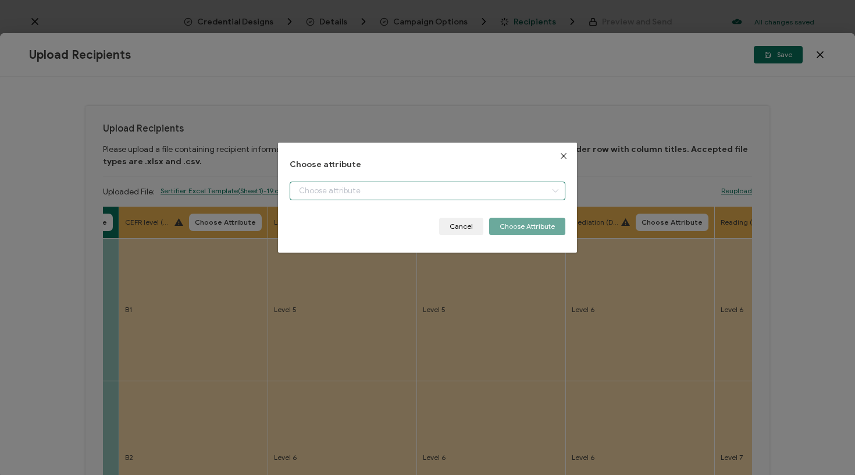
click at [340, 199] on input "dialog" at bounding box center [428, 190] width 276 height 19
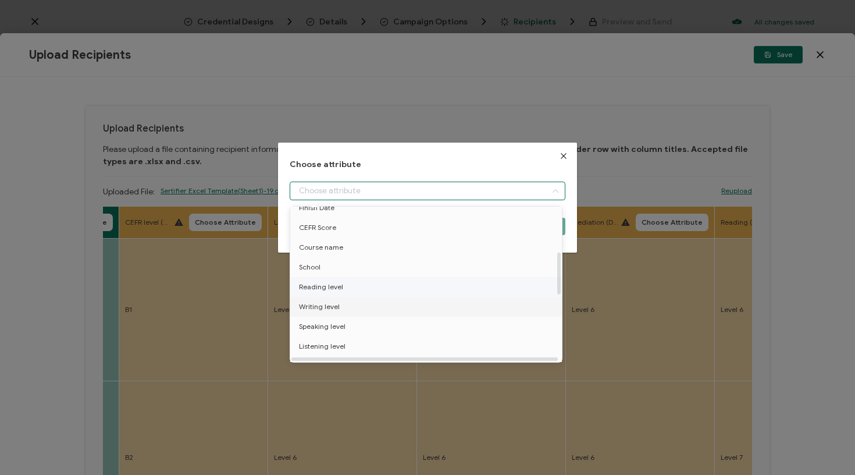
scroll to position [126, 0]
click at [336, 234] on li "CEFR Score" at bounding box center [427, 232] width 281 height 20
type input "CEFR Score"
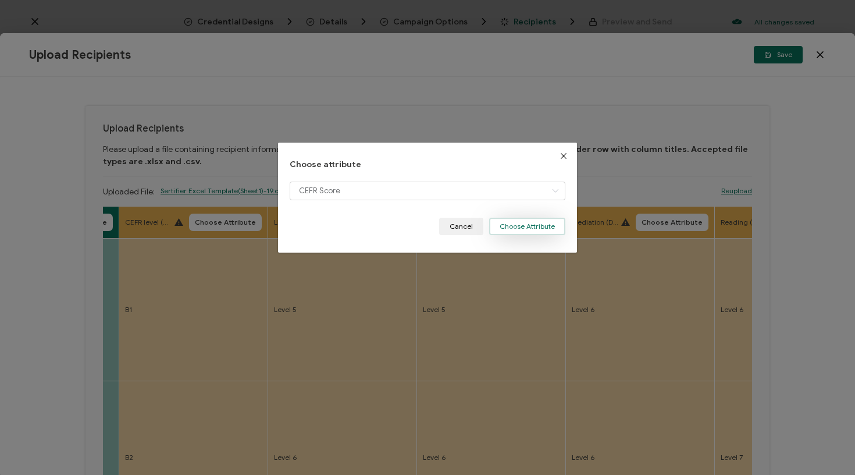
click at [524, 225] on button "Choose Attribute" at bounding box center [527, 225] width 76 height 17
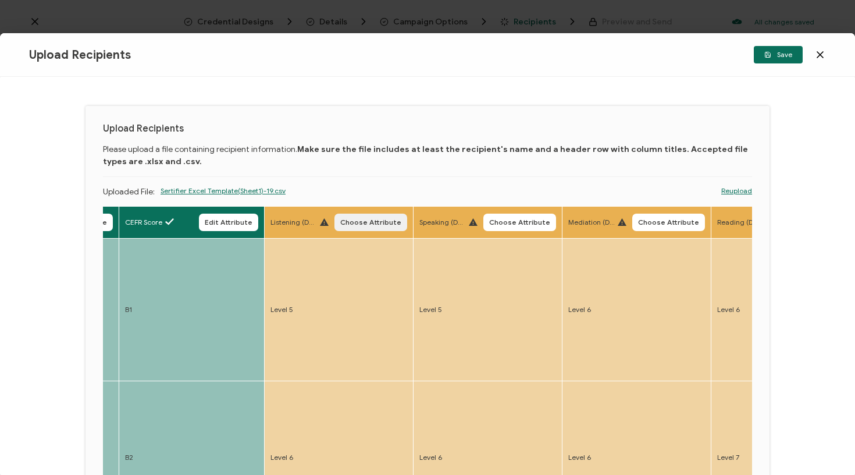
click at [345, 219] on span "Choose Attribute" at bounding box center [370, 222] width 61 height 7
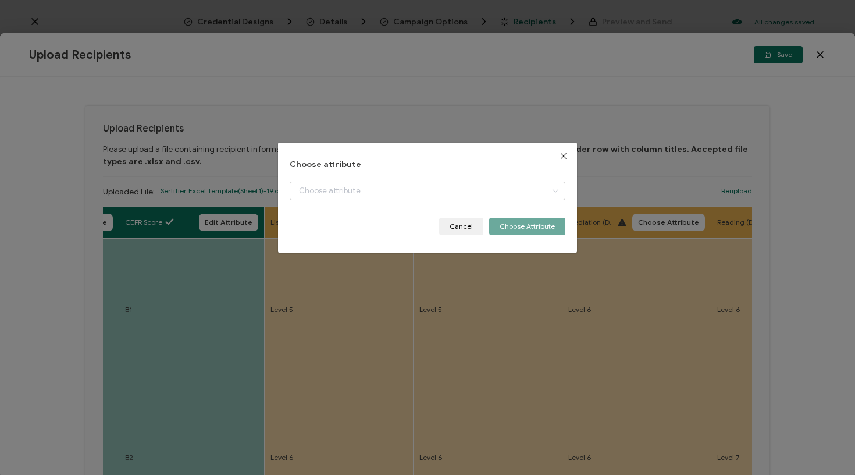
click at [366, 337] on div "Choose attribute Cancel Choose Attribute" at bounding box center [427, 237] width 855 height 475
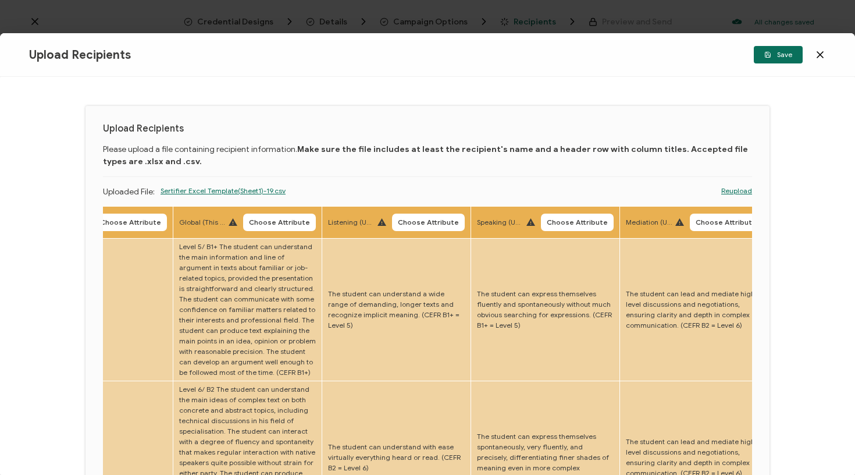
scroll to position [0, 2139]
click at [262, 223] on span "Choose Attribute" at bounding box center [279, 222] width 61 height 7
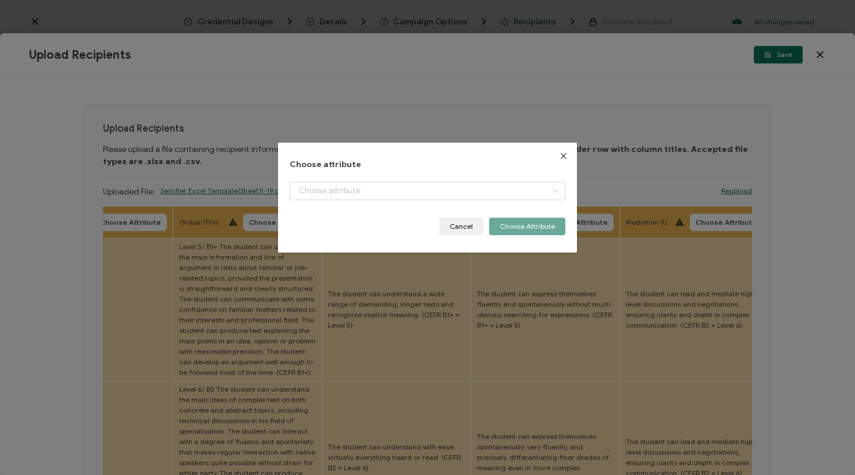
click at [381, 180] on div "Choose attribute Cancel Choose Attribute" at bounding box center [428, 197] width 276 height 75
click at [366, 190] on input "dialog" at bounding box center [428, 190] width 276 height 19
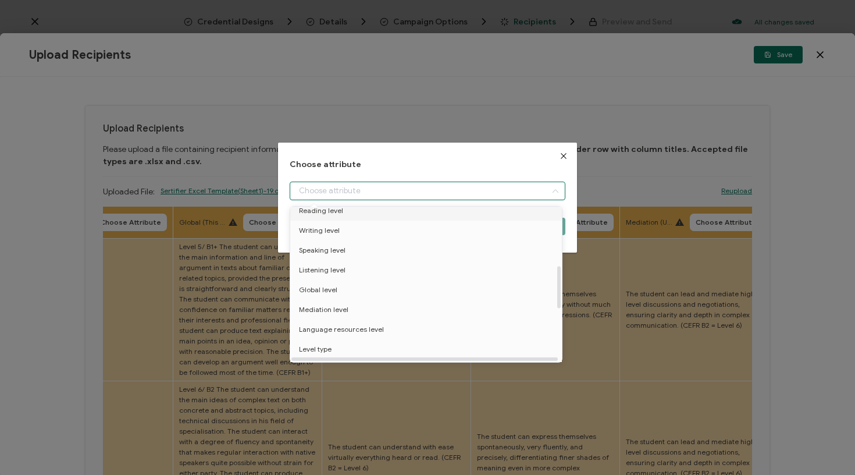
scroll to position [215, 0]
click at [355, 283] on li "Global level" at bounding box center [427, 282] width 281 height 20
type input "Global level"
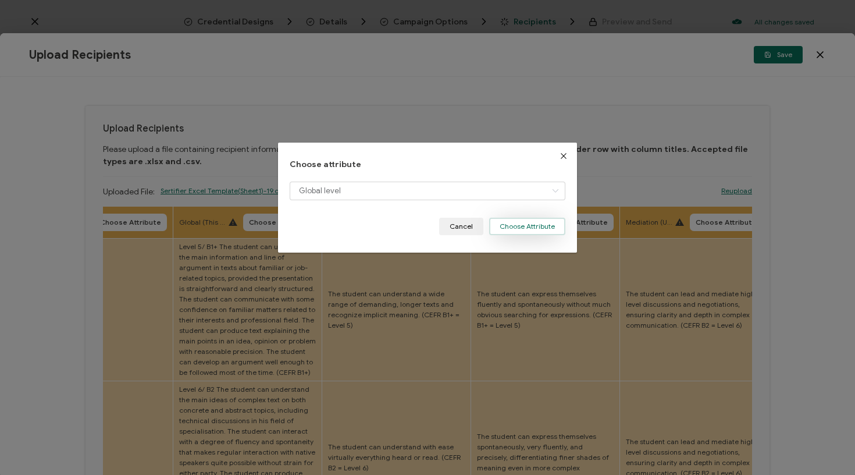
click at [530, 225] on button "Choose Attribute" at bounding box center [527, 225] width 76 height 17
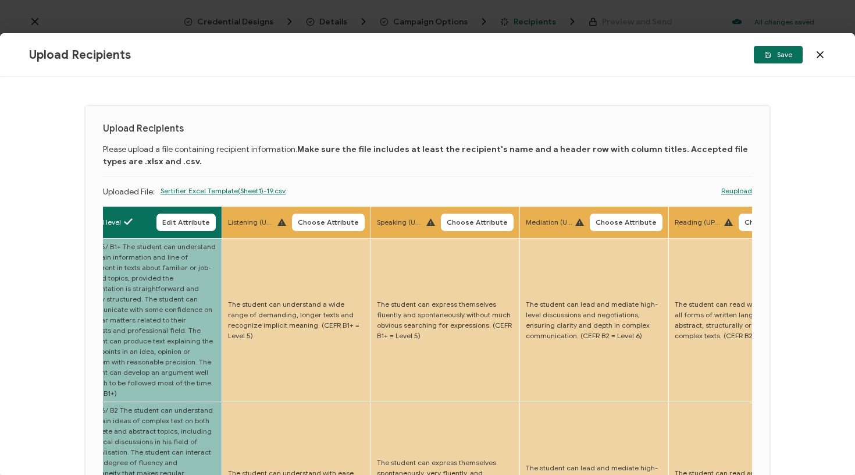
scroll to position [0, 2279]
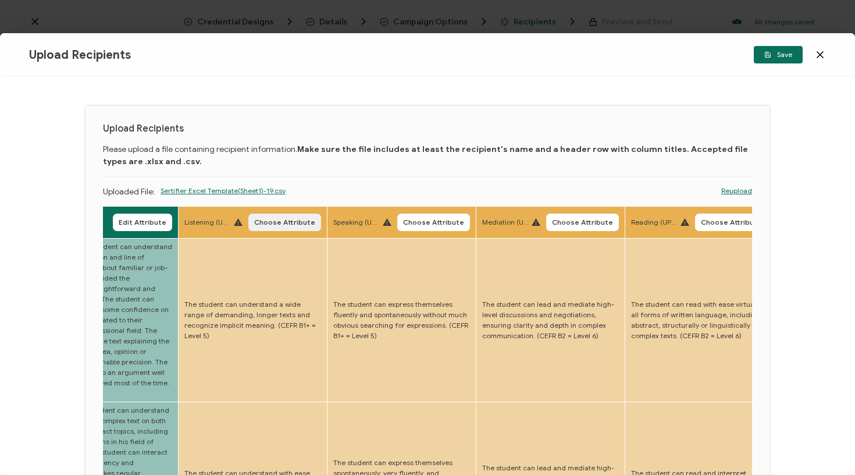
click at [271, 226] on span "Choose Attribute" at bounding box center [284, 222] width 61 height 7
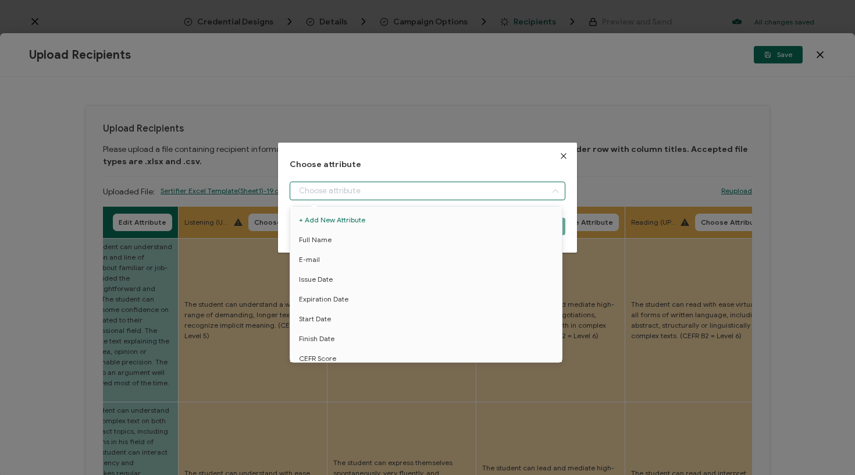
click at [378, 183] on input "dialog" at bounding box center [428, 190] width 276 height 19
drag, startPoint x: 333, startPoint y: 296, endPoint x: 351, endPoint y: 297, distance: 17.5
click at [333, 296] on span "Listening level" at bounding box center [322, 297] width 47 height 20
type input "Listening level"
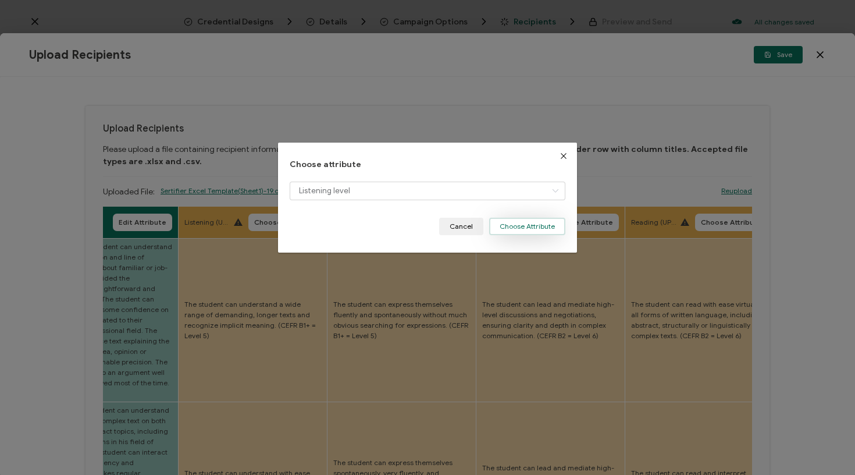
click at [513, 223] on button "Choose Attribute" at bounding box center [527, 225] width 76 height 17
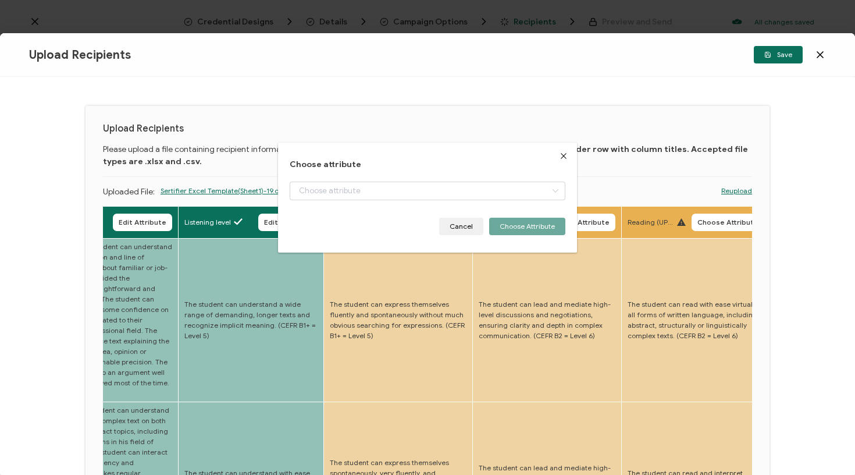
click at [416, 215] on button "Choose Attribute" at bounding box center [430, 221] width 73 height 17
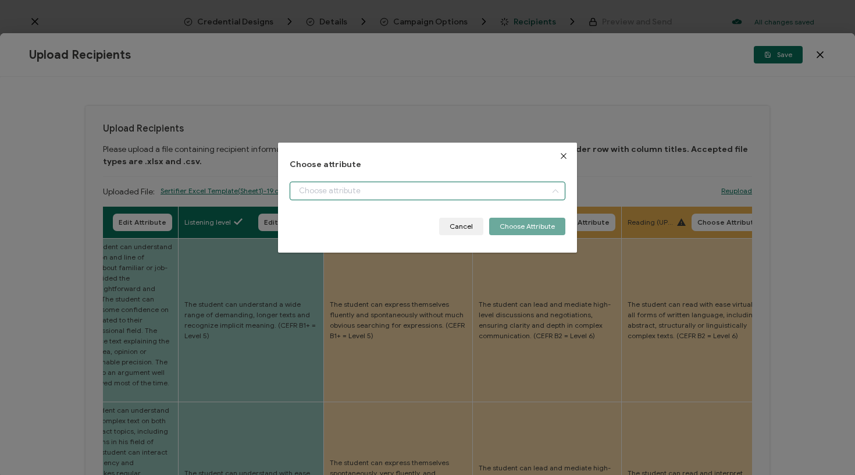
click at [429, 189] on input "dialog" at bounding box center [428, 190] width 276 height 19
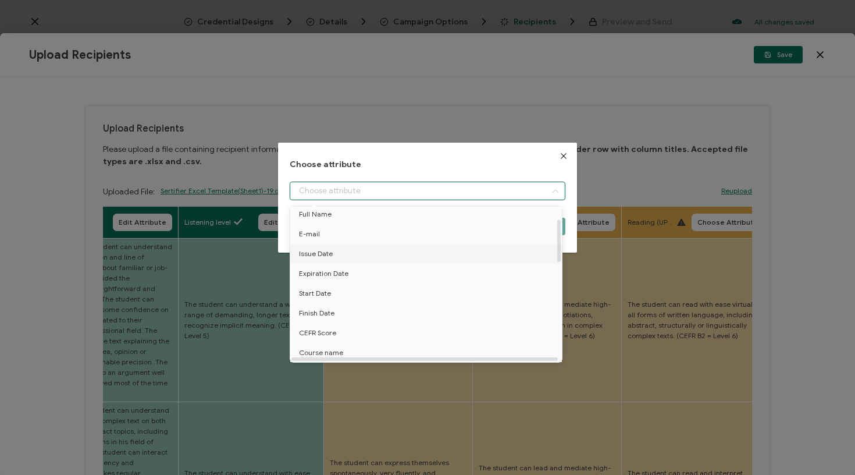
scroll to position [45, 0]
click at [559, 158] on icon "Close" at bounding box center [563, 155] width 9 height 9
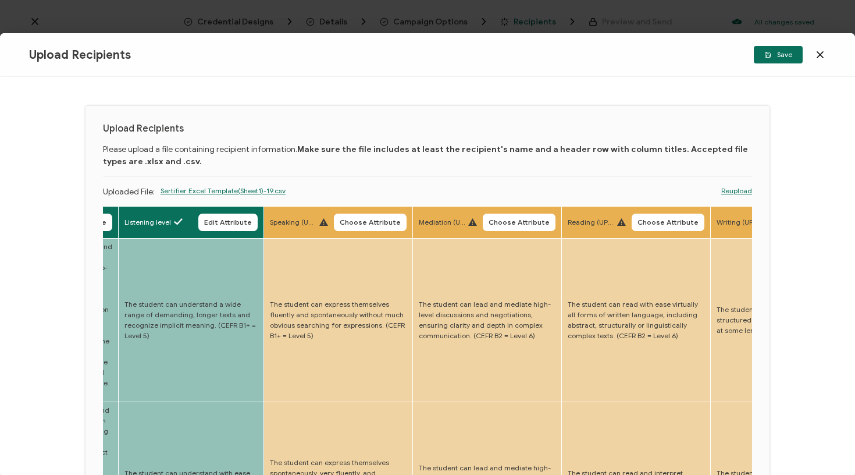
scroll to position [0, 2340]
click at [339, 225] on span "Choose Attribute" at bounding box center [369, 222] width 61 height 7
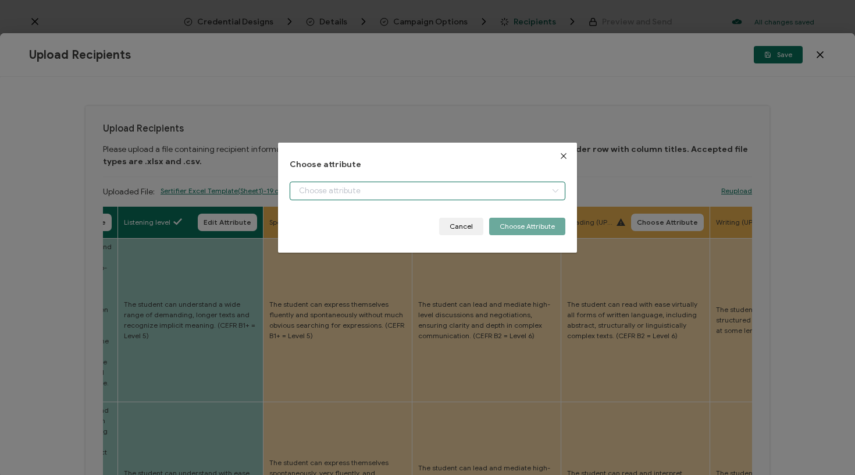
click at [361, 186] on input "dialog" at bounding box center [428, 190] width 276 height 19
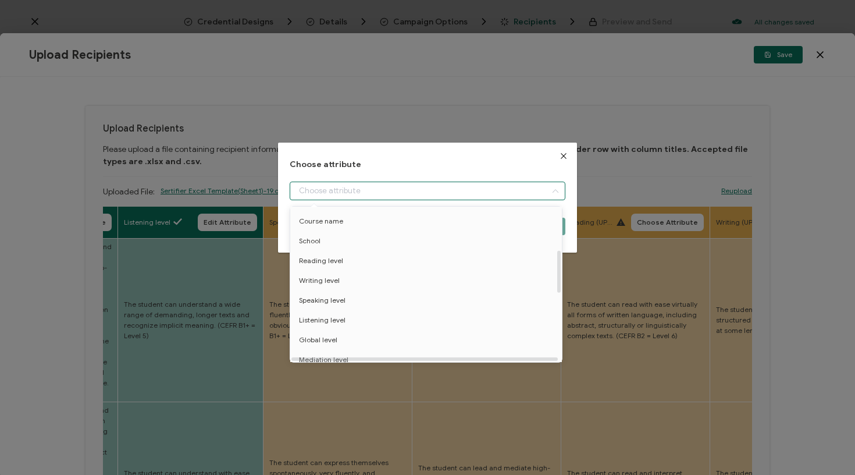
scroll to position [156, 1]
click at [329, 300] on span "Speaking level" at bounding box center [321, 301] width 47 height 20
type input "Speaking level"
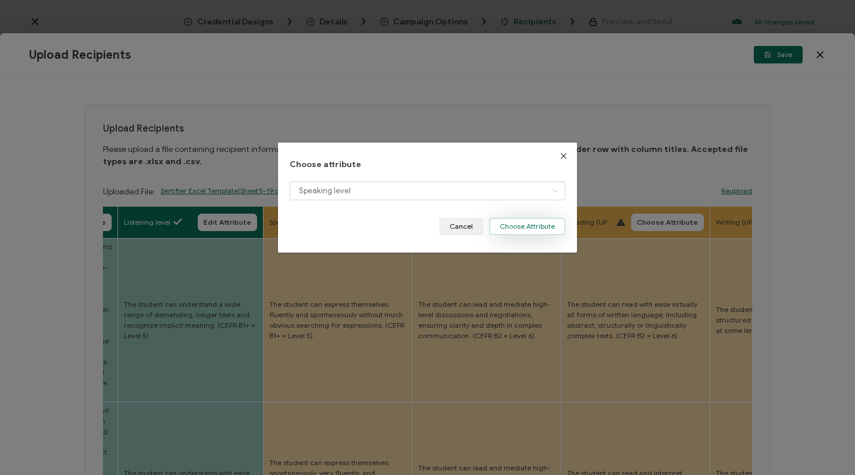
click at [533, 224] on button "Choose Attribute" at bounding box center [527, 225] width 76 height 17
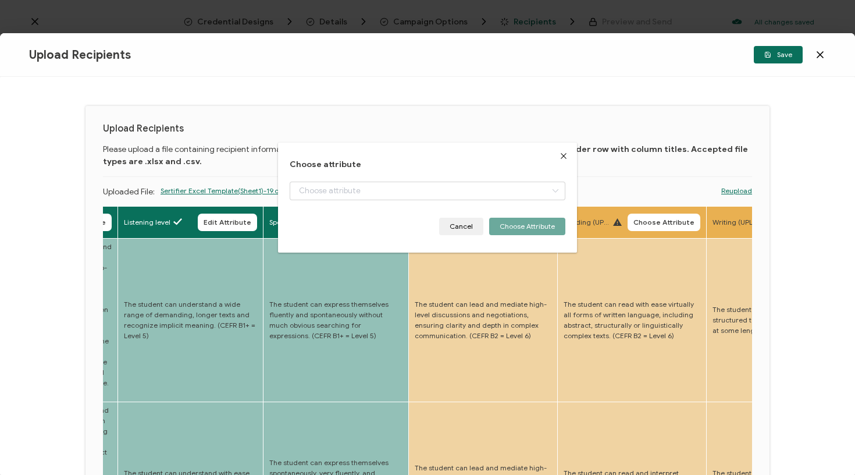
click at [493, 226] on span "Choose Attribute" at bounding box center [514, 222] width 61 height 7
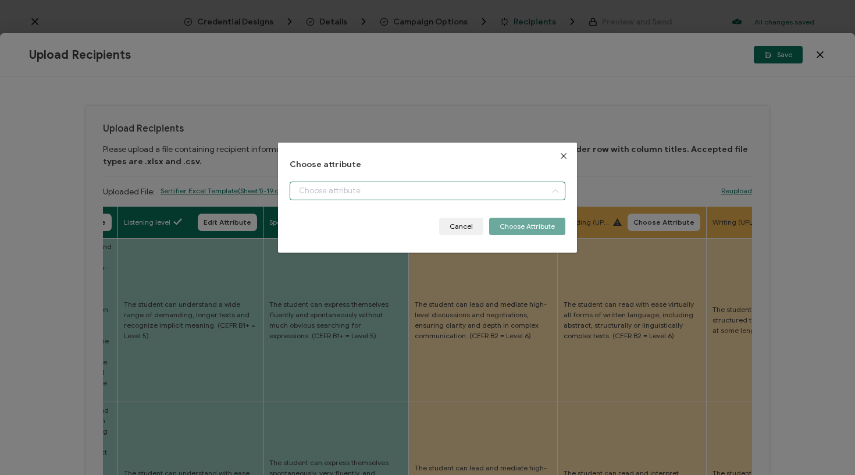
click at [486, 190] on input "dialog" at bounding box center [428, 190] width 276 height 19
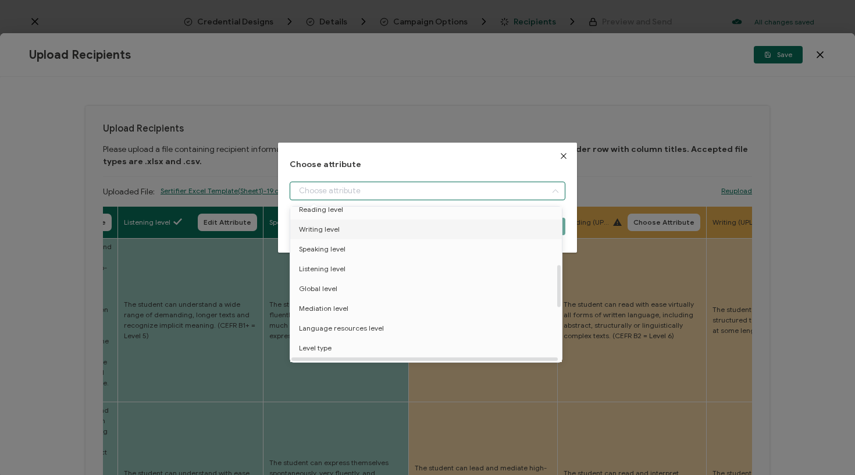
scroll to position [210, 0]
click at [338, 311] on span "Mediation level" at bounding box center [323, 307] width 49 height 20
type input "Mediation level"
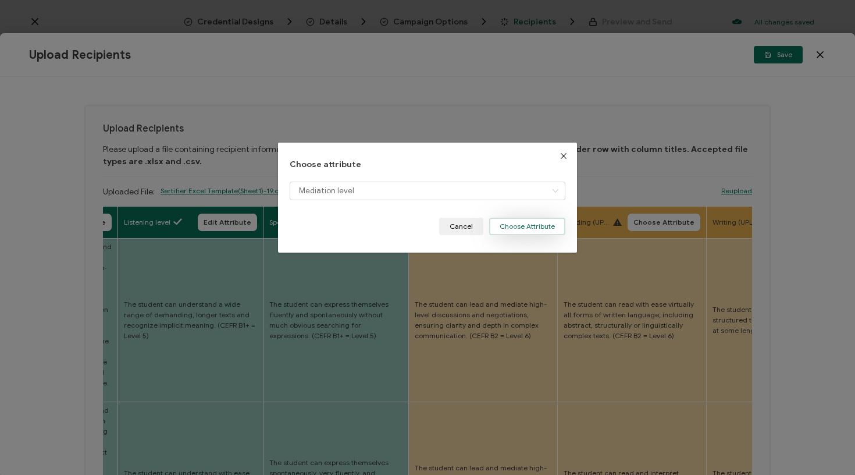
click at [515, 227] on button "Choose Attribute" at bounding box center [527, 225] width 76 height 17
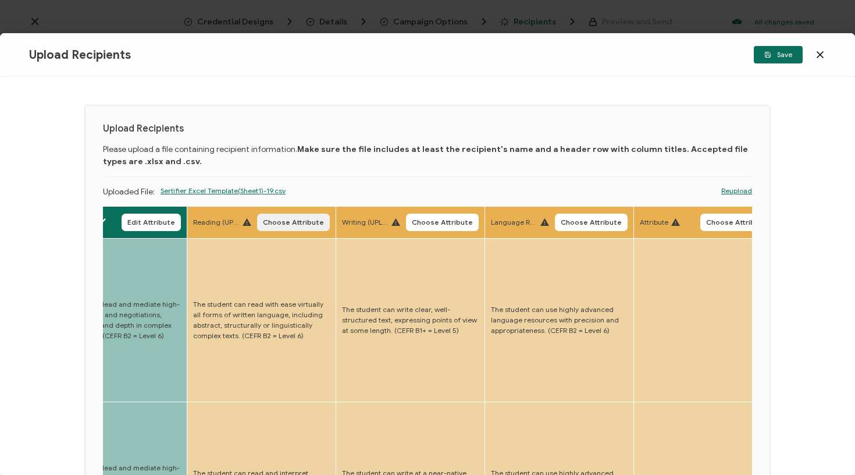
scroll to position [0, 2708]
click at [276, 223] on span "Choose Attribute" at bounding box center [292, 222] width 61 height 7
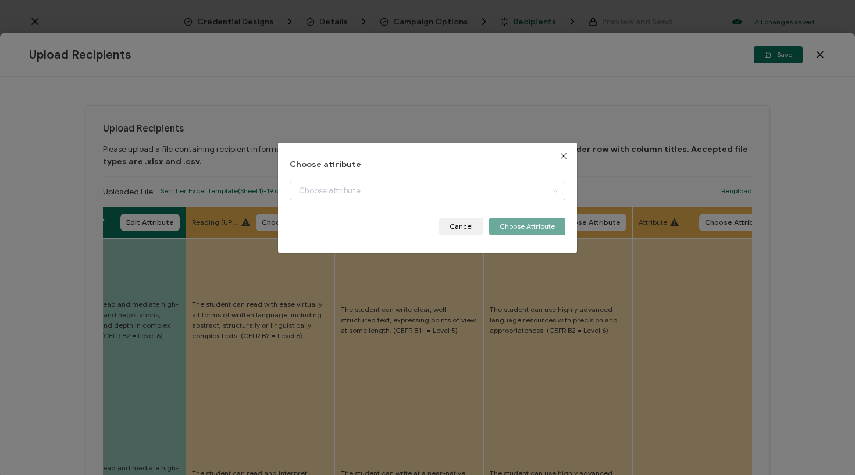
click at [347, 200] on div "dialog" at bounding box center [428, 199] width 276 height 36
click at [350, 198] on input "dialog" at bounding box center [428, 190] width 276 height 19
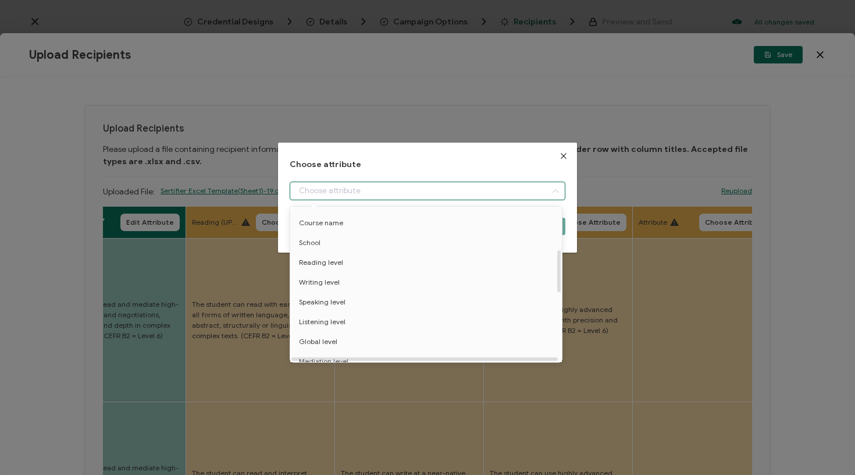
scroll to position [156, 0]
click at [339, 263] on span "Reading level" at bounding box center [321, 261] width 44 height 20
type input "Reading level"
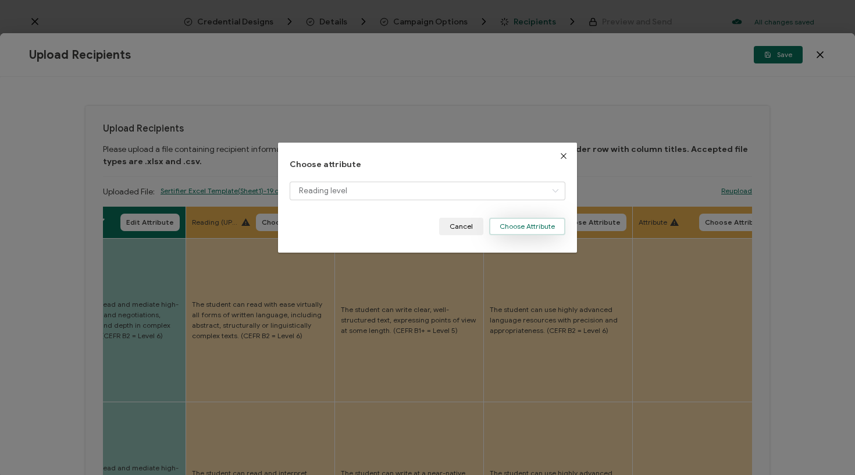
click at [532, 224] on button "Choose Attribute" at bounding box center [527, 225] width 76 height 17
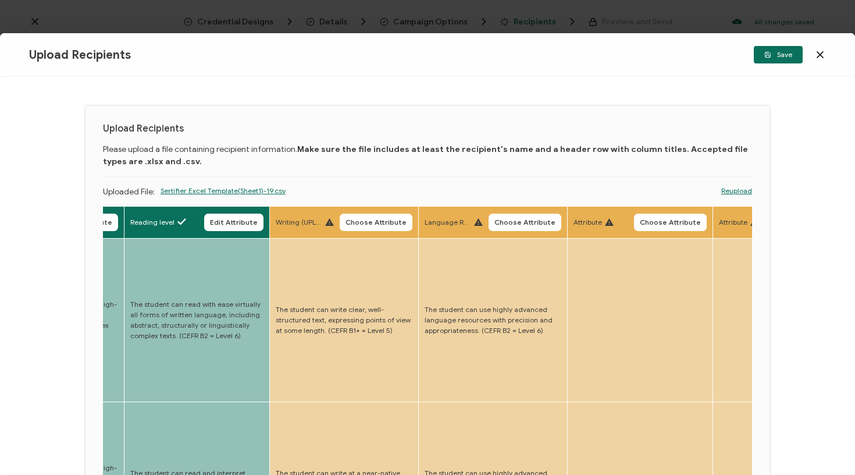
scroll to position [0, 2816]
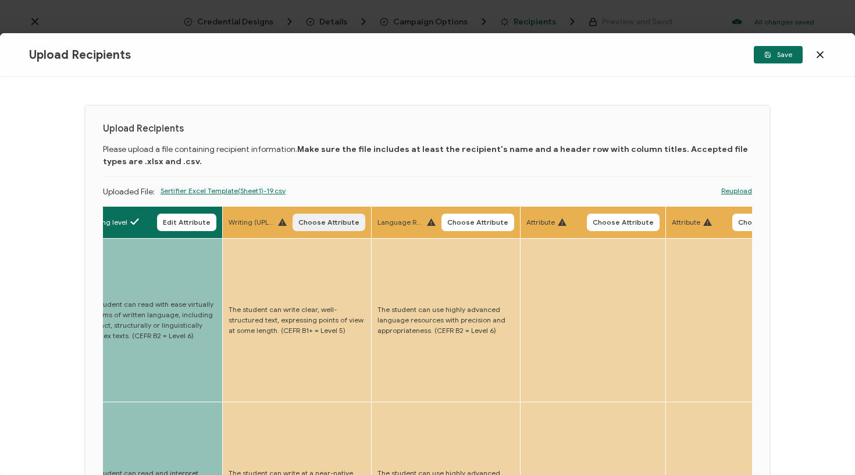
click at [306, 223] on span "Choose Attribute" at bounding box center [328, 222] width 61 height 7
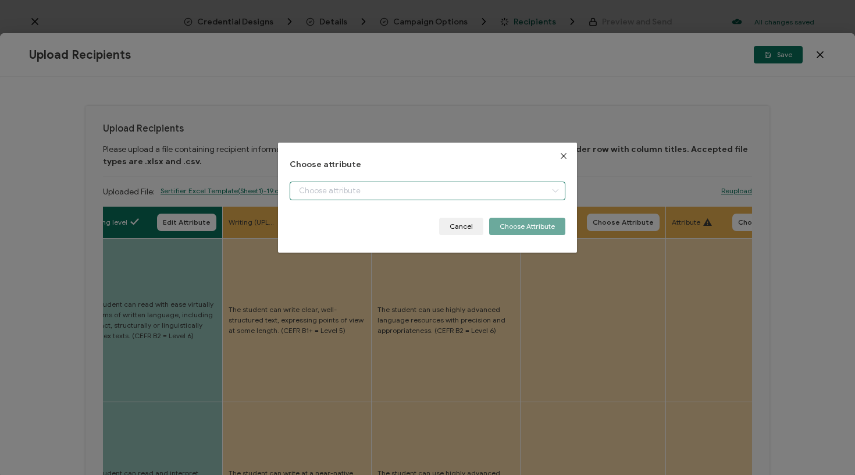
click at [363, 193] on input "dialog" at bounding box center [428, 190] width 276 height 19
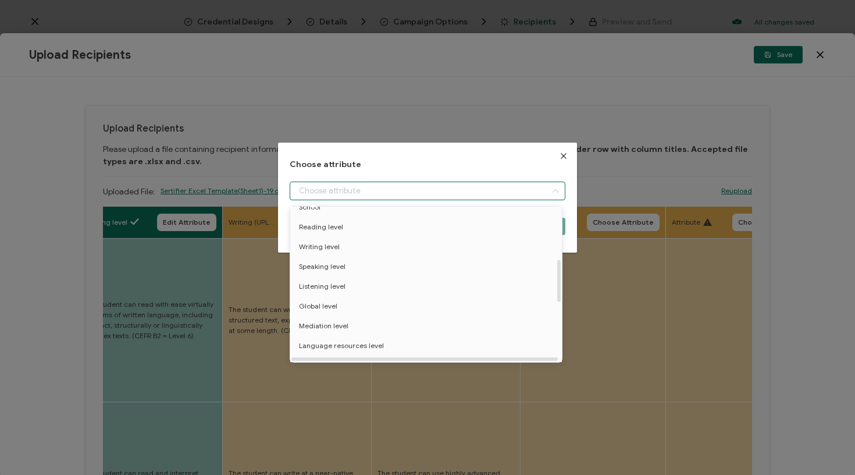
scroll to position [192, 0]
click at [338, 246] on li "Writing level" at bounding box center [427, 245] width 281 height 20
type input "Writing level"
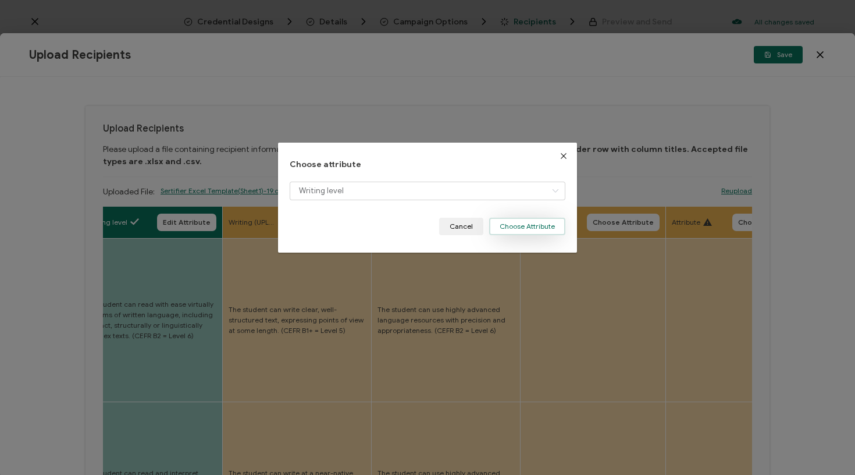
click at [542, 232] on button "Choose Attribute" at bounding box center [527, 225] width 76 height 17
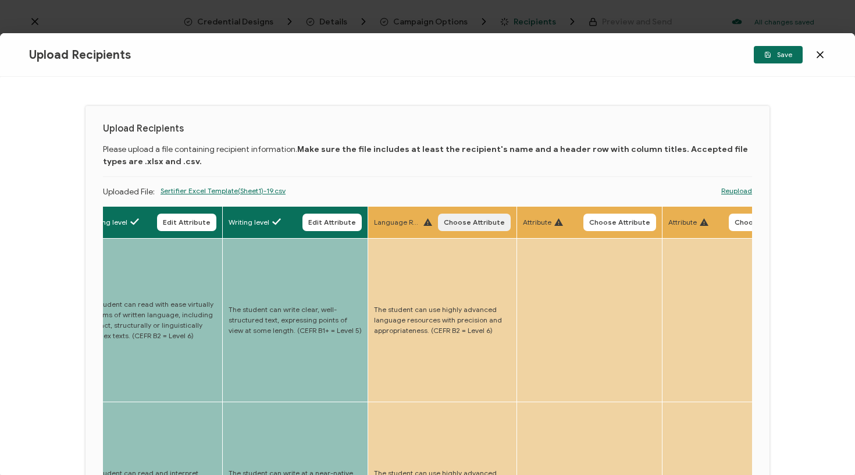
click at [458, 228] on button "Choose Attribute" at bounding box center [474, 221] width 73 height 17
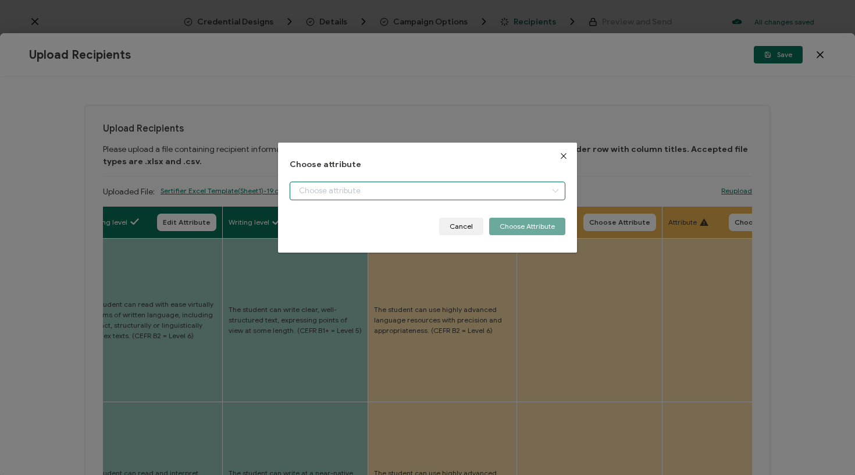
click at [457, 191] on input "dialog" at bounding box center [428, 190] width 276 height 19
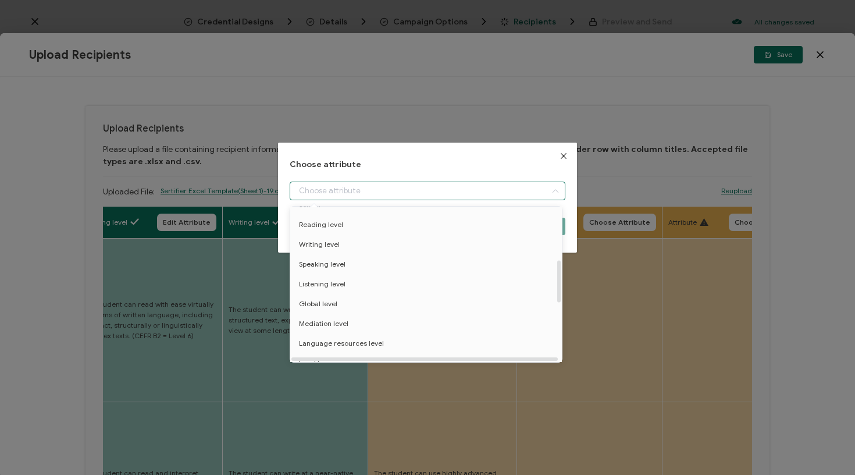
scroll to position [234, 0]
click at [401, 302] on li "Language resources level" at bounding box center [427, 302] width 281 height 20
type input "Language resources level"
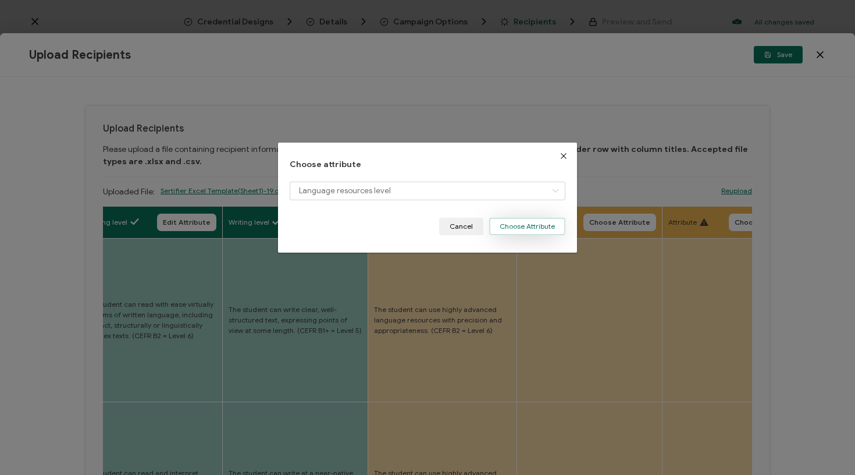
click at [529, 227] on button "Choose Attribute" at bounding box center [527, 225] width 76 height 17
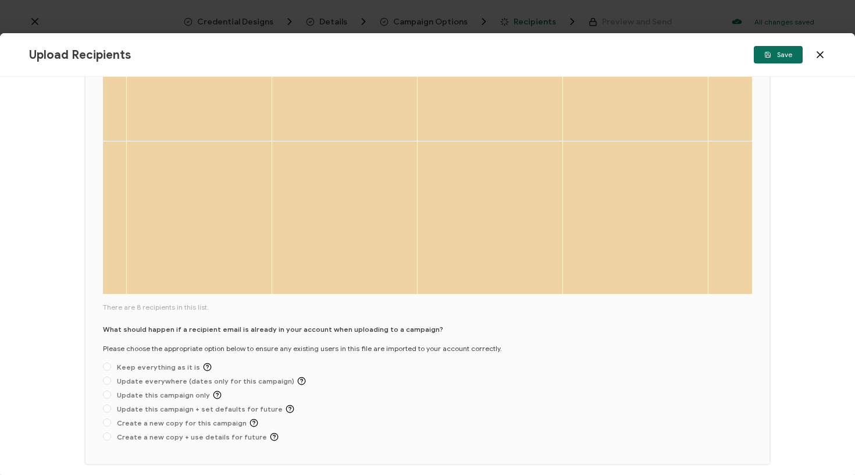
scroll to position [576, 0]
click at [262, 377] on span "Update everywhere (dates only for this campaign)" at bounding box center [208, 381] width 195 height 9
click at [111, 377] on input "Update everywhere (dates only for this campaign)" at bounding box center [107, 381] width 8 height 9
radio input "true"
click at [782, 57] on span "Save" at bounding box center [778, 54] width 28 height 7
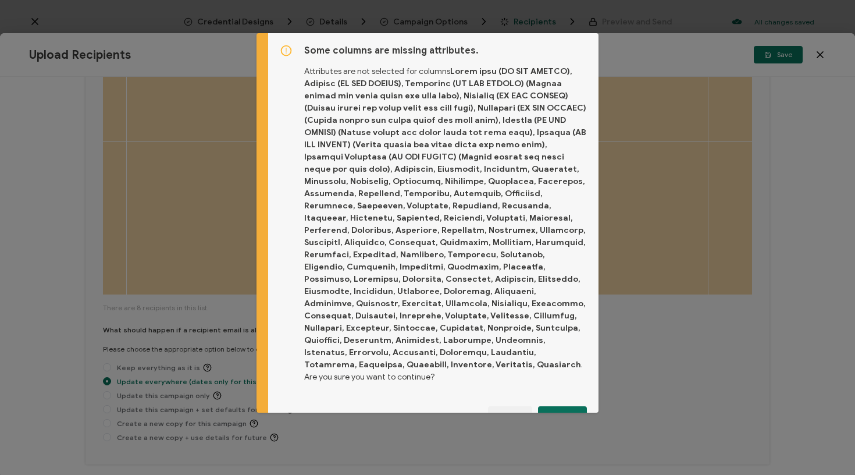
click at [555, 411] on span "Proceed" at bounding box center [562, 414] width 28 height 7
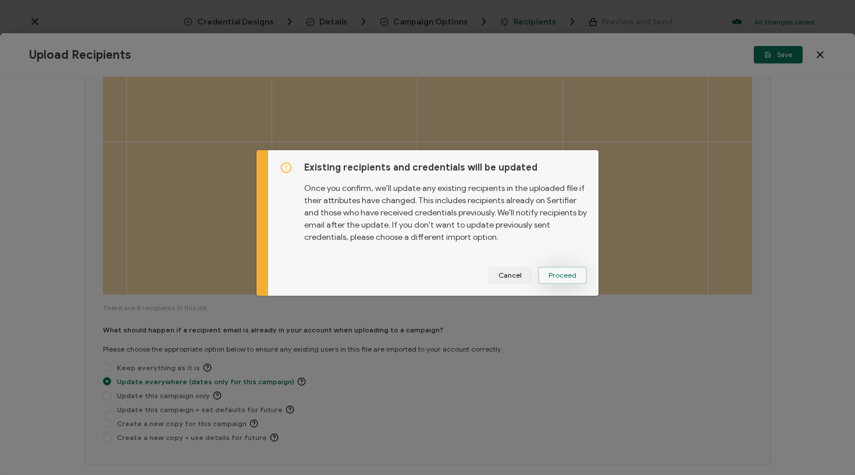
click at [562, 277] on span "Proceed" at bounding box center [562, 275] width 28 height 7
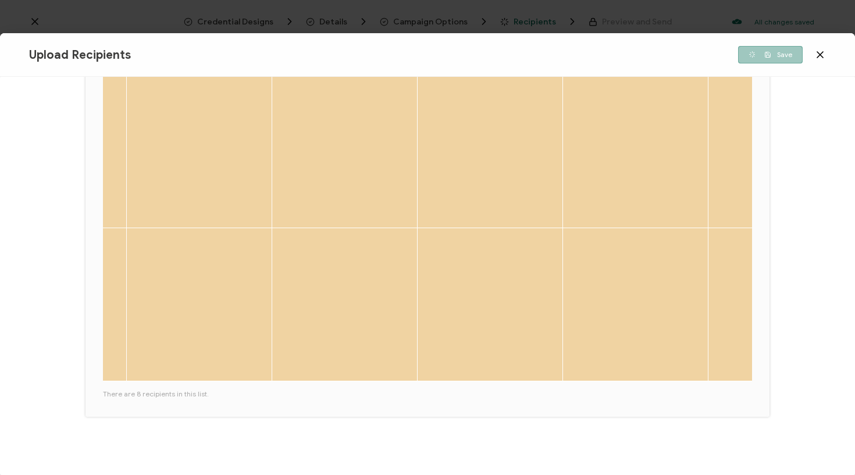
scroll to position [441, 0]
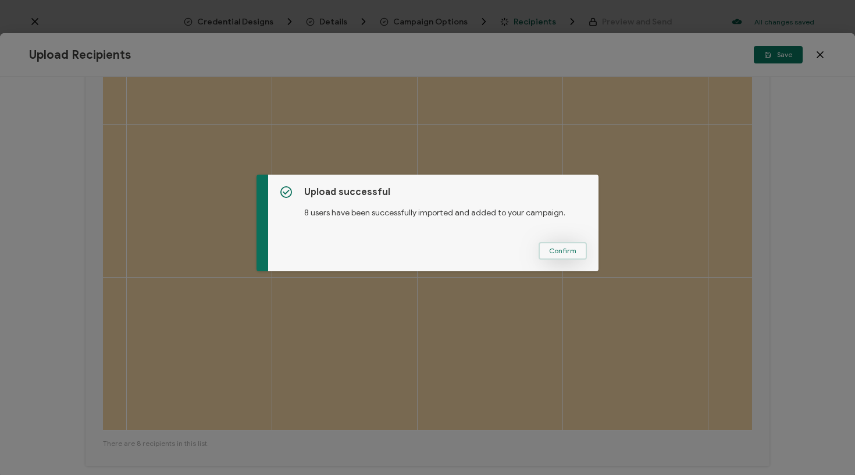
click at [565, 251] on span "Confirm" at bounding box center [562, 250] width 27 height 7
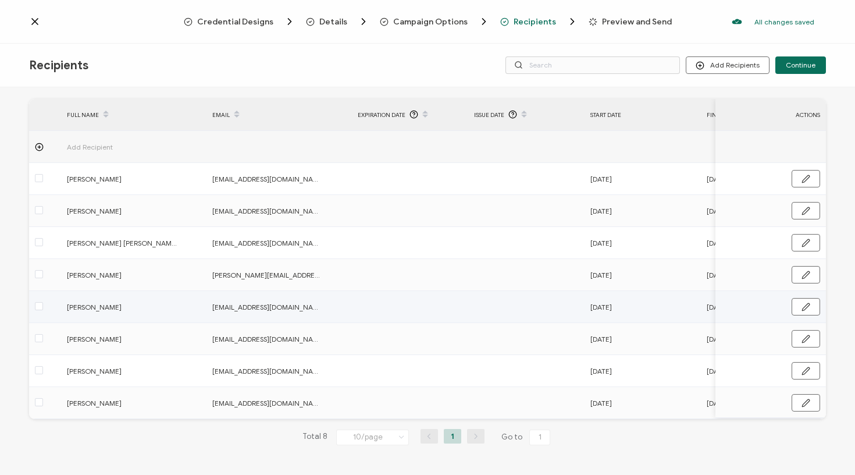
scroll to position [41, 0]
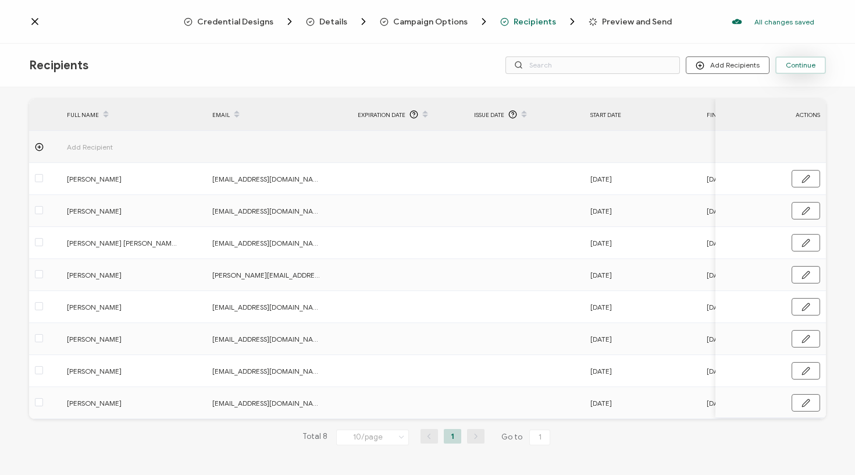
click at [788, 64] on span "Continue" at bounding box center [801, 65] width 30 height 7
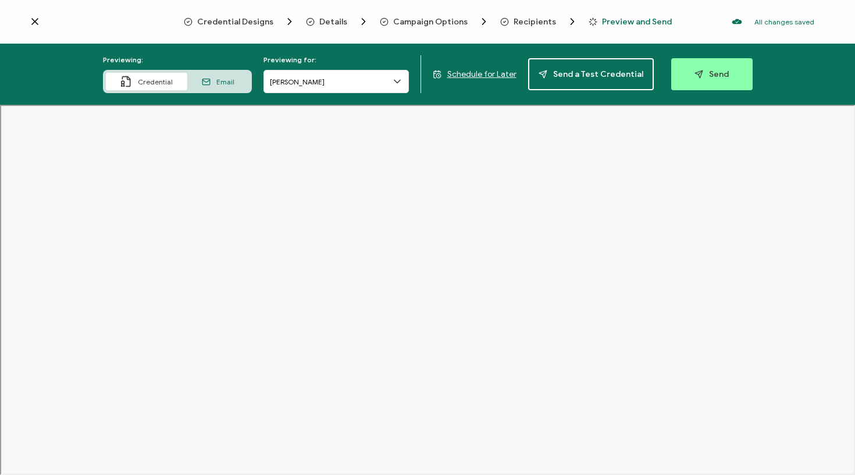
click at [464, 77] on span "Schedule for Later" at bounding box center [481, 74] width 69 height 10
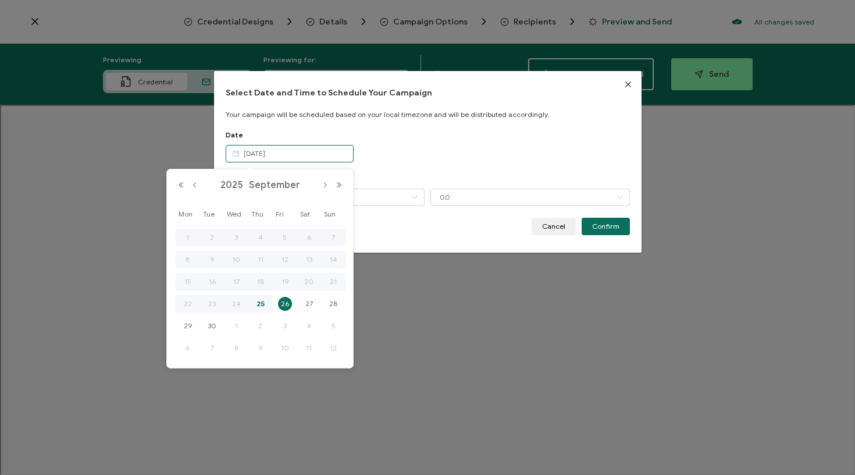
click at [314, 156] on input "[DATE]" at bounding box center [290, 153] width 128 height 17
click at [311, 305] on span "27" at bounding box center [309, 304] width 14 height 14
type input "[DATE]"
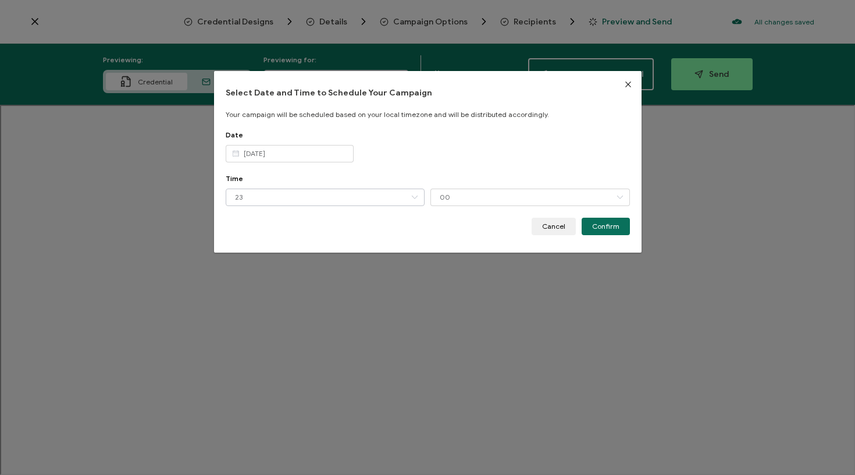
click at [410, 200] on icon "dialog" at bounding box center [414, 196] width 15 height 17
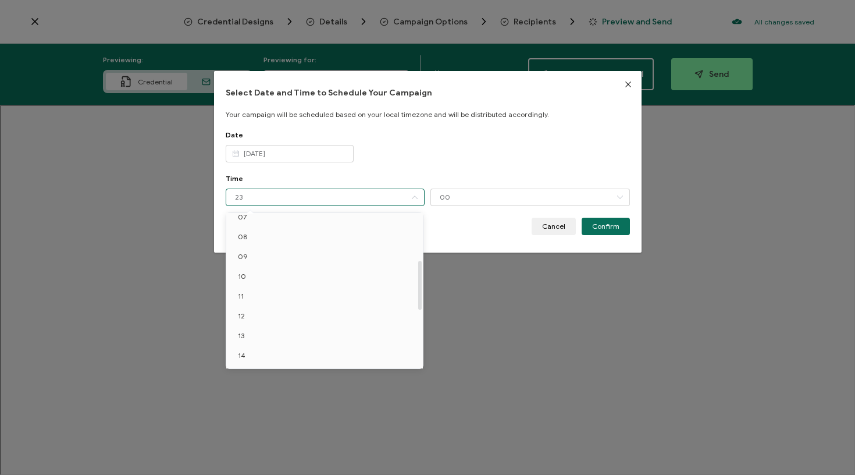
scroll to position [148, 0]
click at [278, 274] on li "10" at bounding box center [326, 276] width 201 height 20
type input "10"
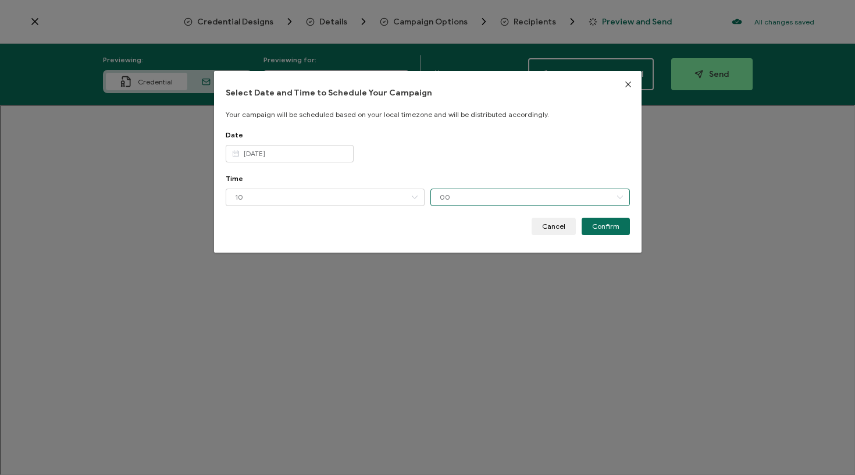
click at [475, 192] on input "00" at bounding box center [529, 196] width 199 height 17
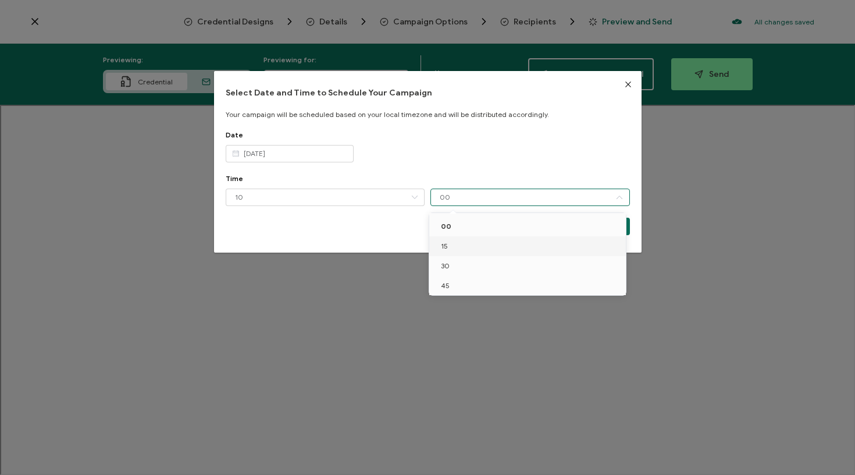
click at [454, 250] on li "15" at bounding box center [529, 246] width 201 height 20
type input "15"
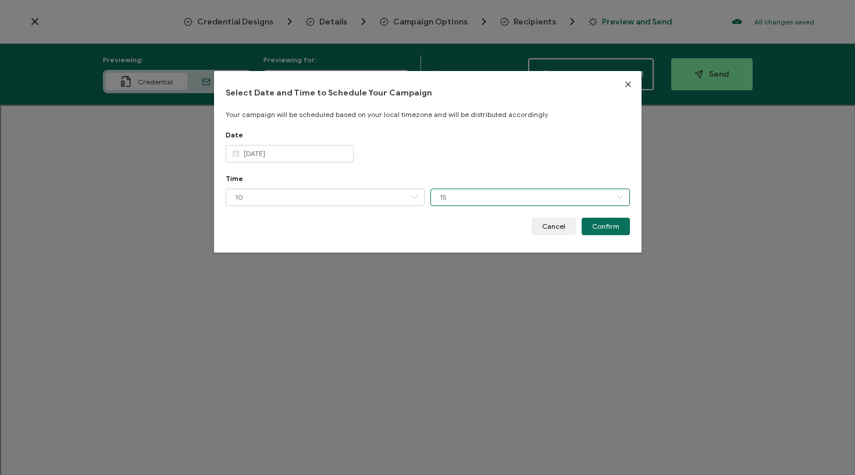
click at [454, 197] on input "15" at bounding box center [529, 196] width 199 height 17
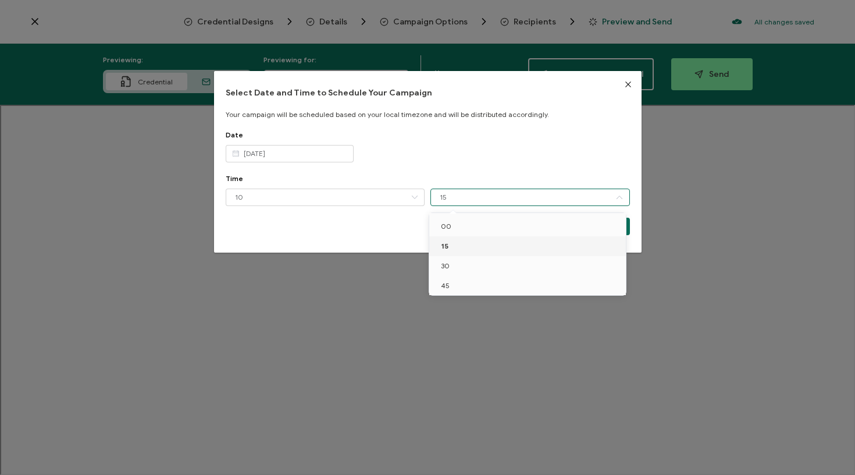
click at [454, 197] on input "15" at bounding box center [529, 196] width 199 height 17
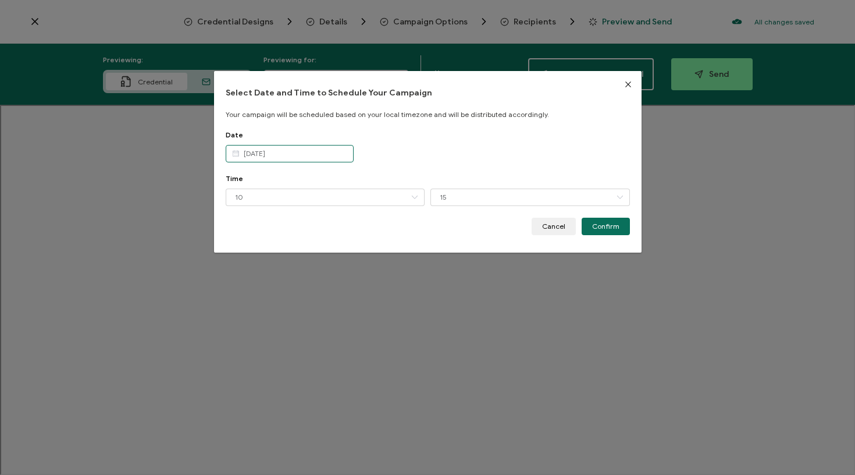
click at [305, 154] on input "[DATE]" at bounding box center [290, 153] width 128 height 17
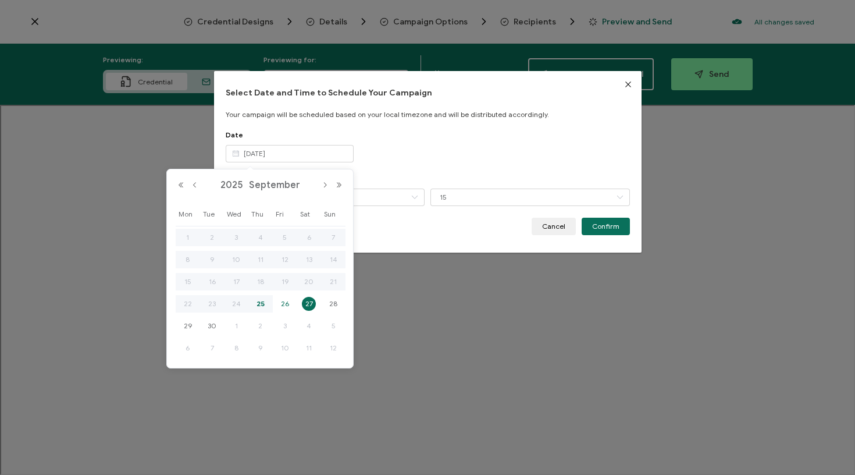
click at [284, 304] on span "26" at bounding box center [285, 304] width 14 height 14
type input "[DATE]"
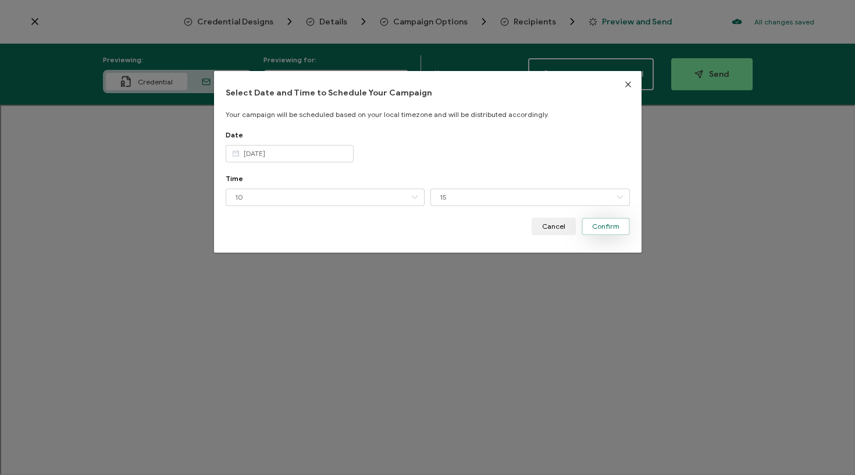
click at [608, 229] on span "Confirm" at bounding box center [605, 226] width 27 height 7
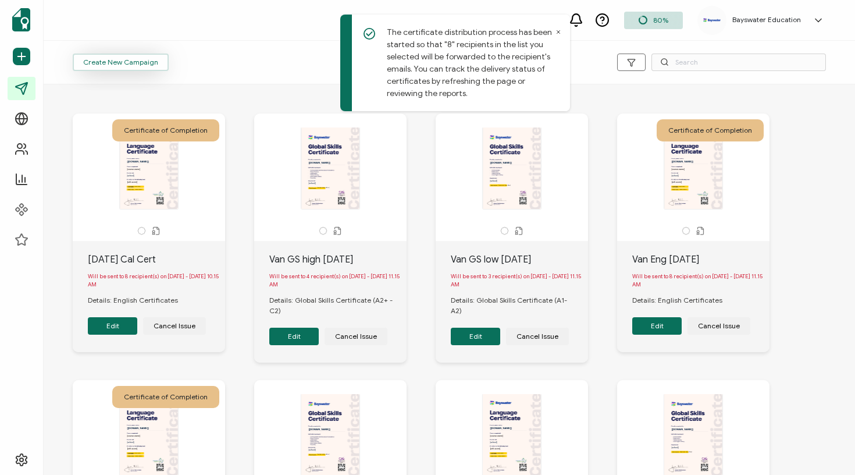
click at [107, 61] on span "Create New Campaign" at bounding box center [120, 62] width 75 height 7
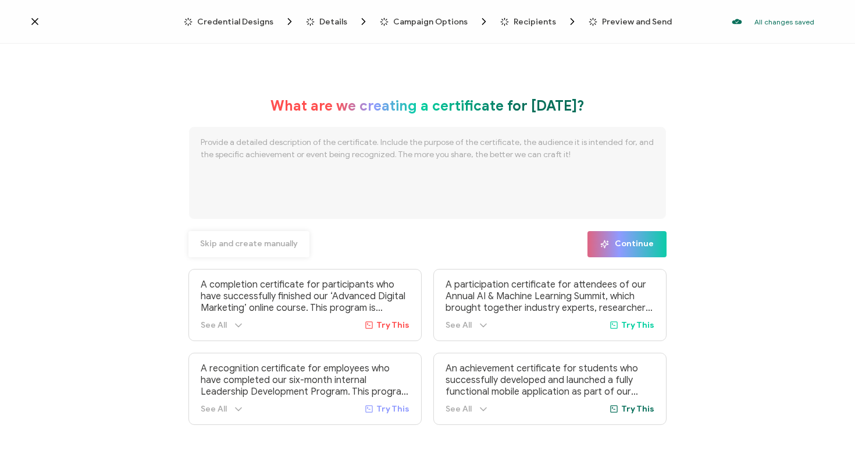
click at [222, 245] on span "Skip and create manually" at bounding box center [249, 244] width 98 height 8
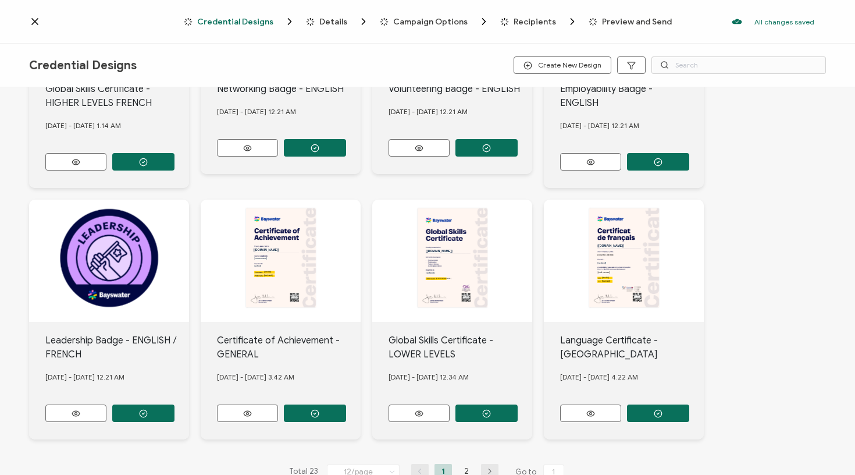
scroll to position [330, 0]
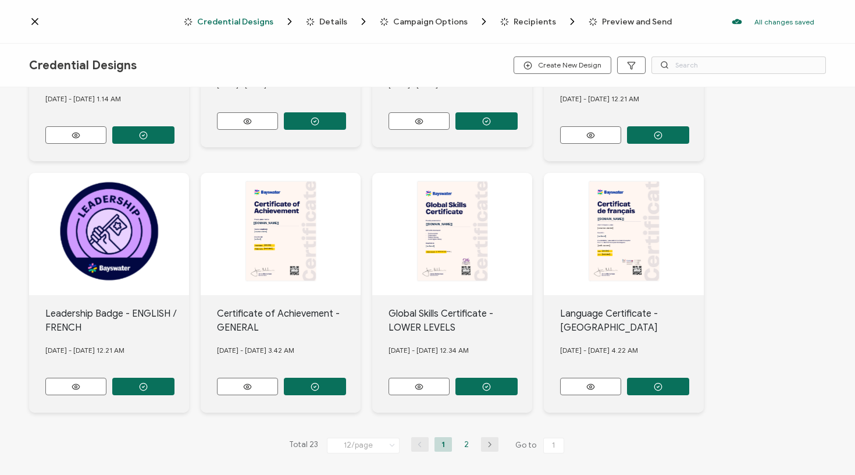
click at [468, 440] on li "2" at bounding box center [466, 444] width 17 height 15
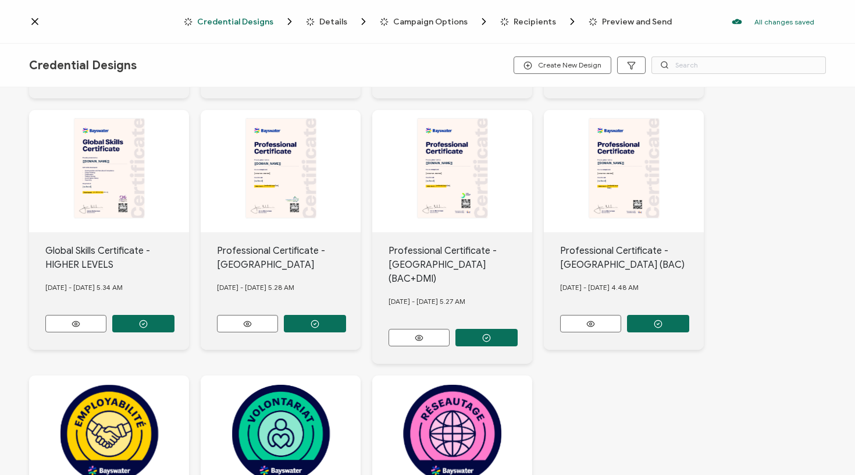
scroll to position [251, 0]
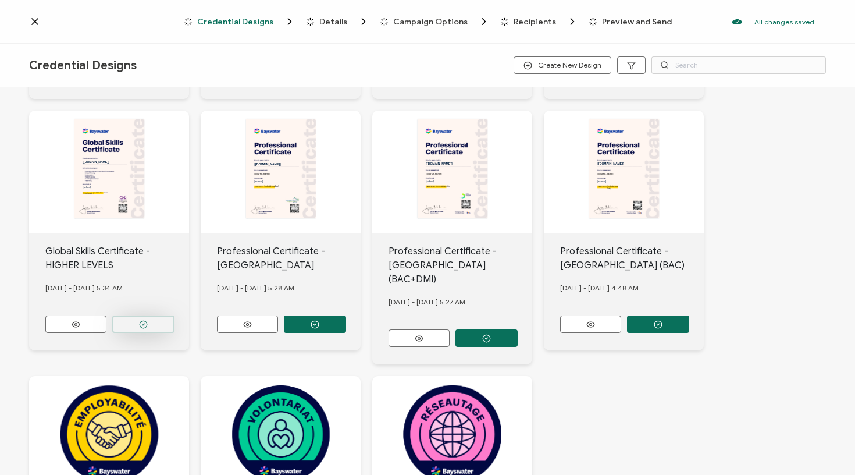
click at [161, 320] on button "button" at bounding box center [143, 323] width 62 height 17
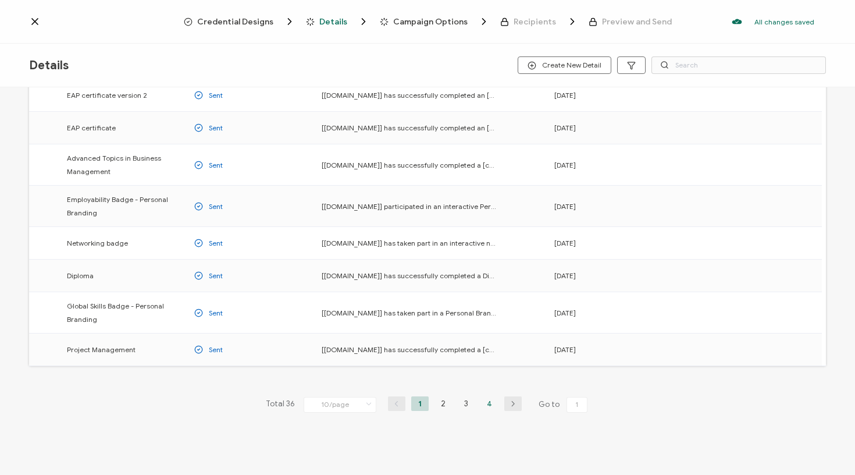
scroll to position [135, 0]
click at [462, 406] on li "3" at bounding box center [466, 403] width 17 height 15
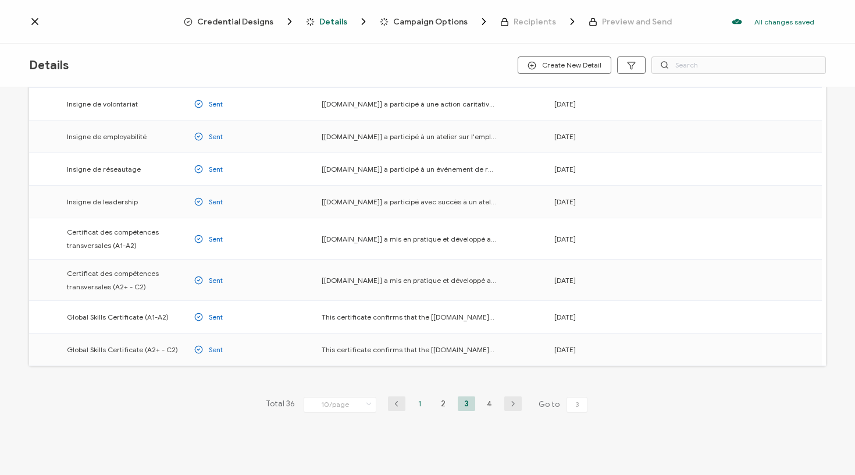
scroll to position [126, 0]
click at [793, 348] on button "button" at bounding box center [801, 349] width 30 height 17
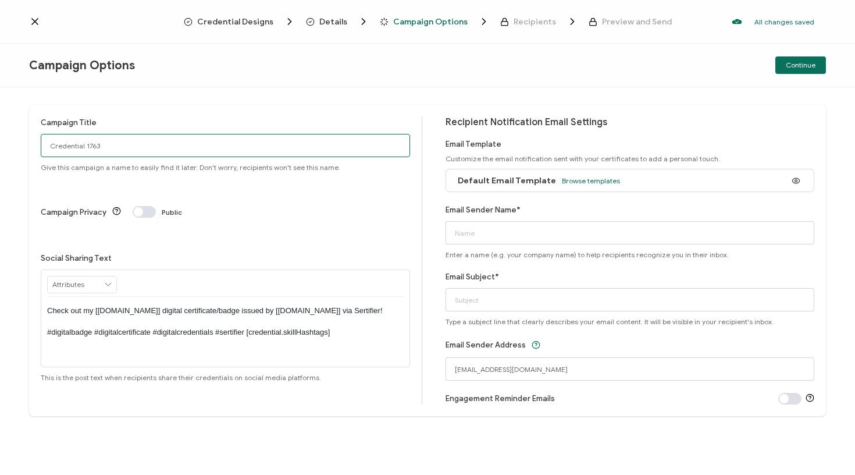
drag, startPoint x: 110, startPoint y: 147, endPoint x: 15, endPoint y: 142, distance: 95.5
type input "[DATE] Cal GS Higher"
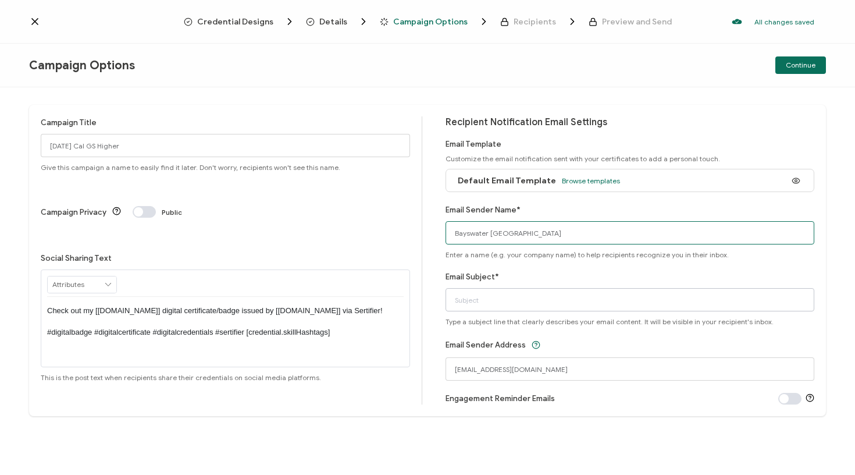
type input "Bayswater [GEOGRAPHIC_DATA]"
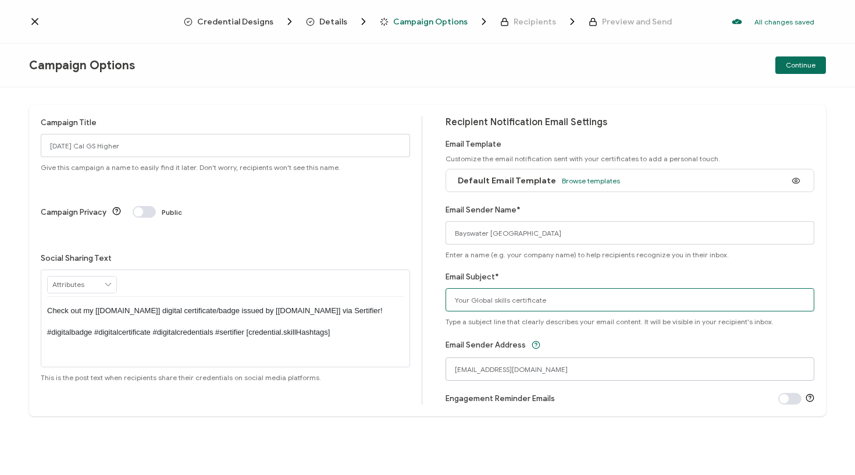
type input "Your Global skills certificate"
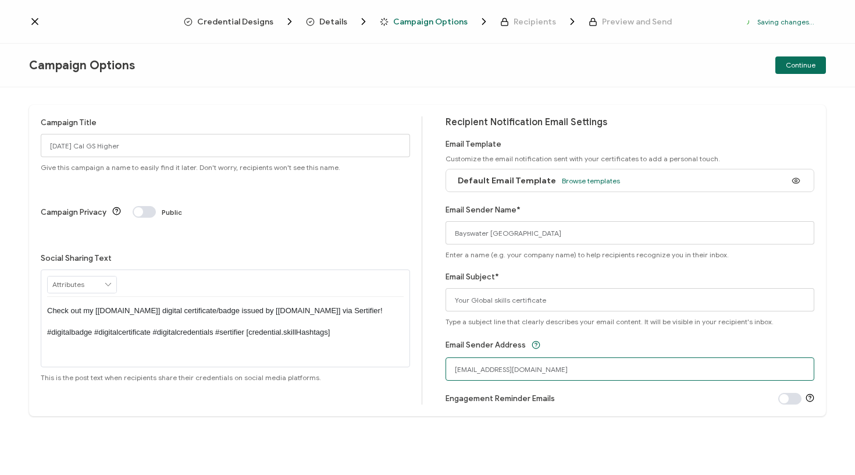
drag, startPoint x: 523, startPoint y: 366, endPoint x: 435, endPoint y: 365, distance: 87.8
type input "[EMAIL_ADDRESS][DOMAIN_NAME]"
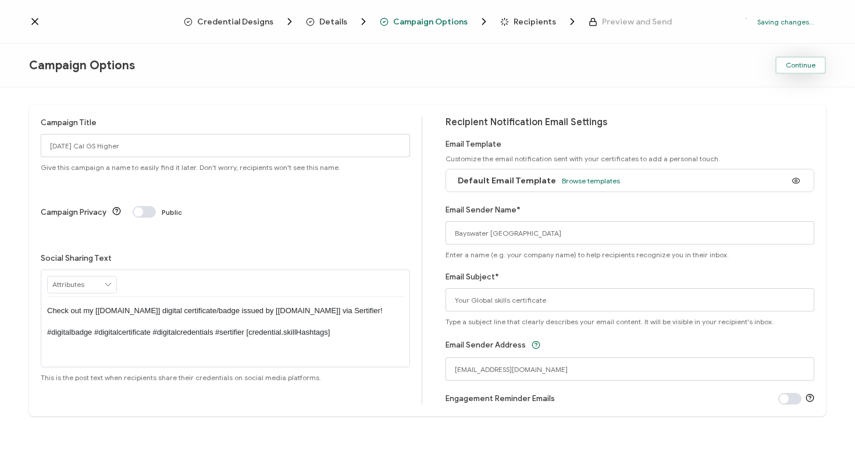
click at [807, 62] on span "Continue" at bounding box center [801, 65] width 30 height 7
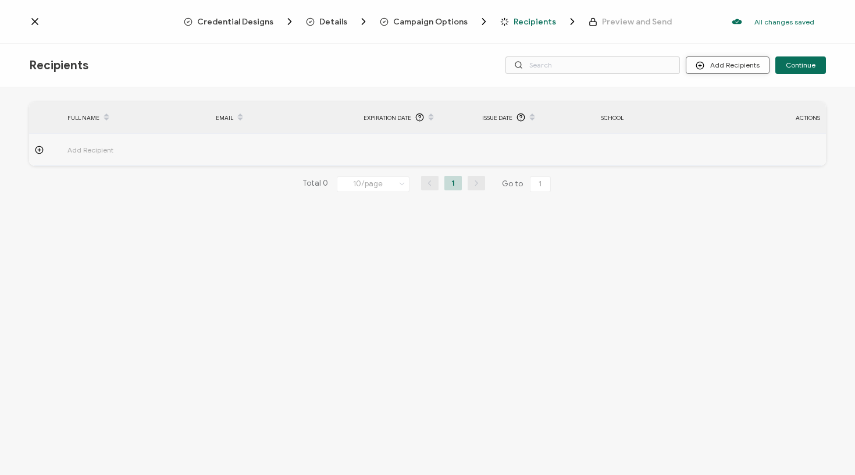
click at [743, 62] on button "Add Recipients" at bounding box center [728, 64] width 84 height 17
click at [722, 94] on span "Upload Recipients" at bounding box center [742, 96] width 59 height 9
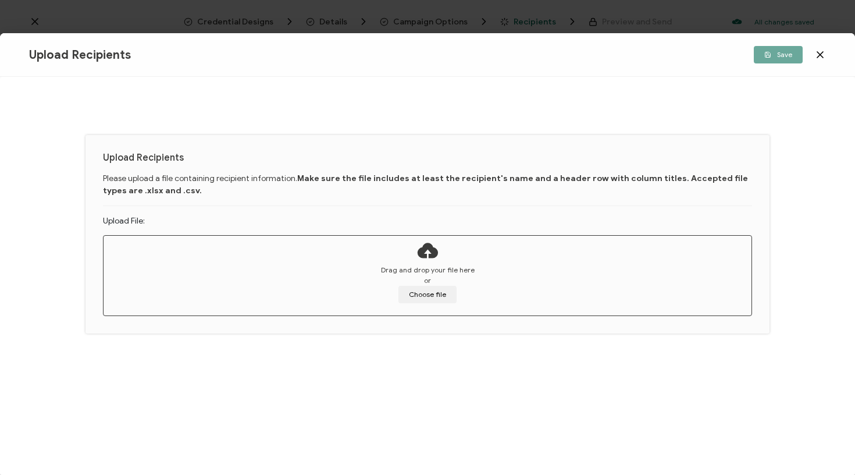
click at [397, 294] on div "Drag and drop your file here or Choose file" at bounding box center [428, 284] width 648 height 38
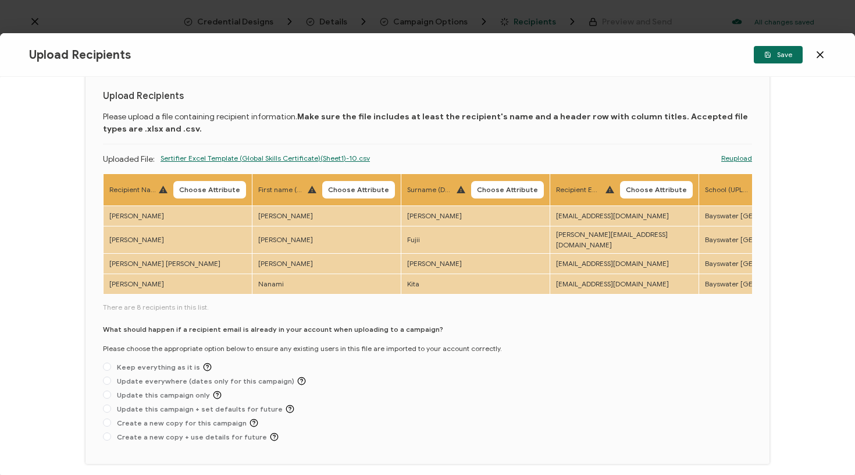
scroll to position [31, 0]
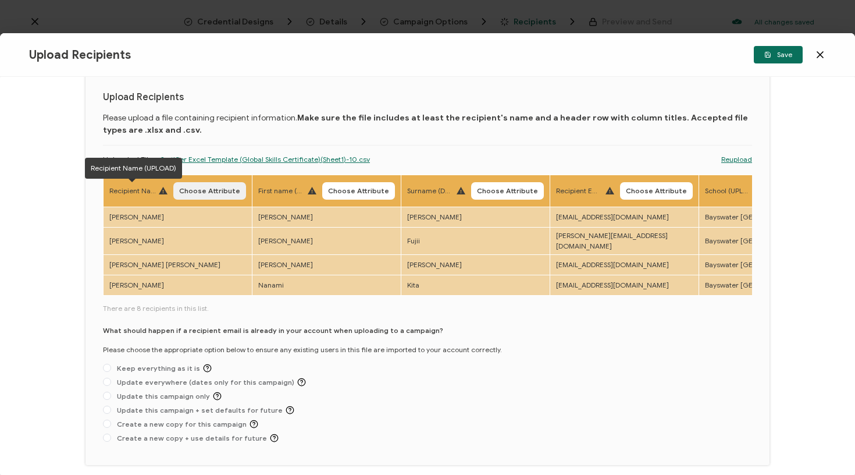
click at [205, 190] on span "Choose Attribute" at bounding box center [209, 190] width 61 height 7
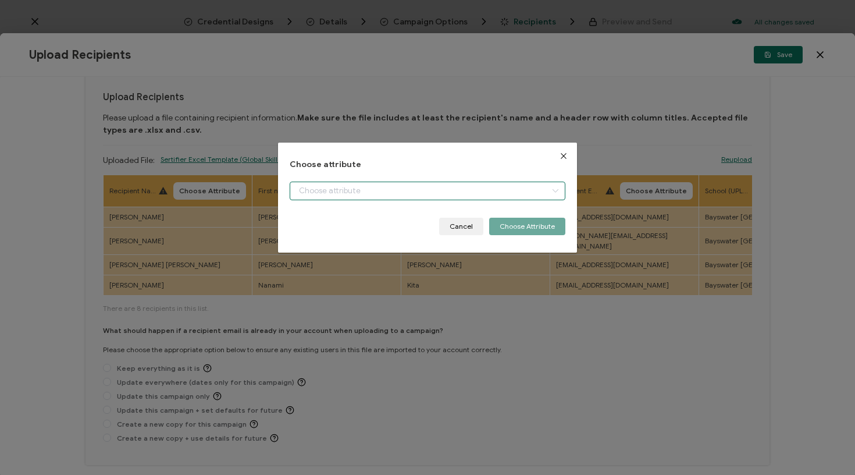
click at [306, 187] on input "dialog" at bounding box center [428, 190] width 276 height 19
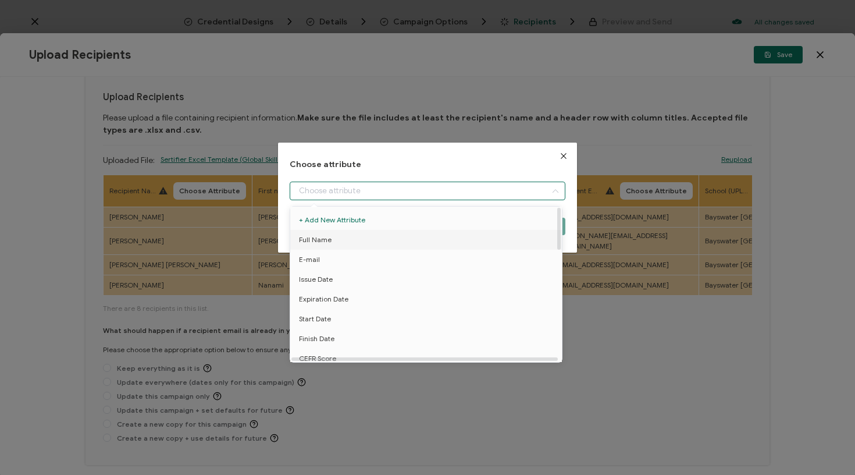
click at [328, 243] on span "Full Name" at bounding box center [315, 240] width 33 height 20
type input "Full Name"
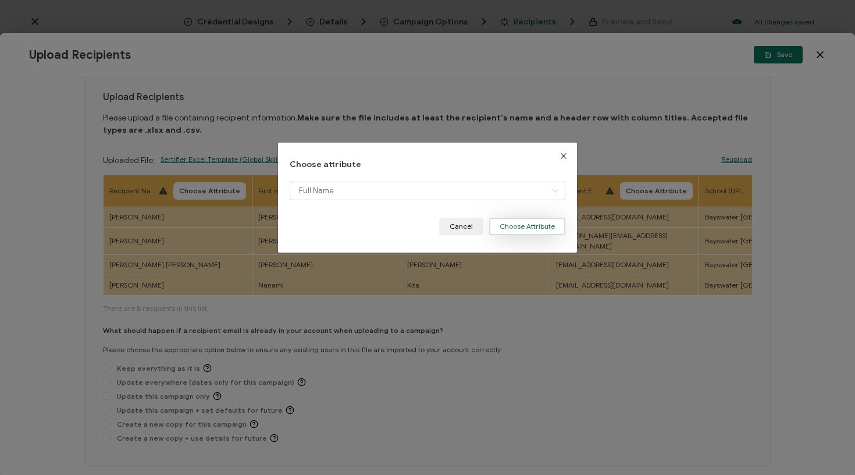
click at [543, 228] on button "Choose Attribute" at bounding box center [527, 225] width 76 height 17
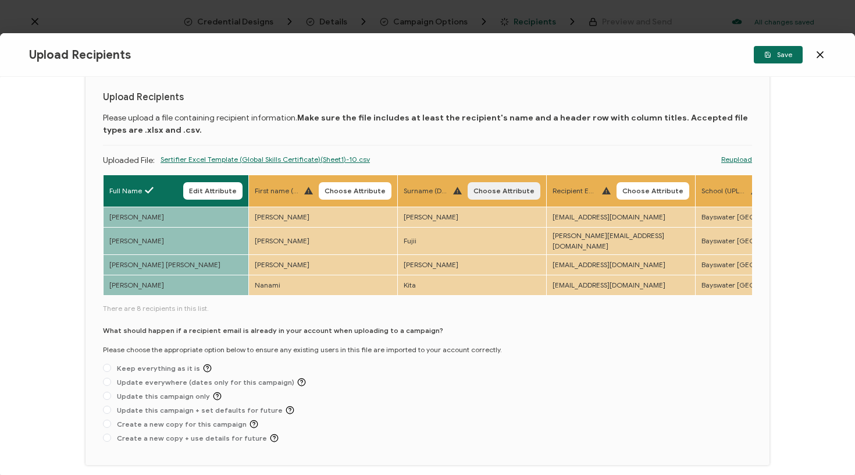
click at [513, 194] on span "Choose Attribute" at bounding box center [503, 190] width 61 height 7
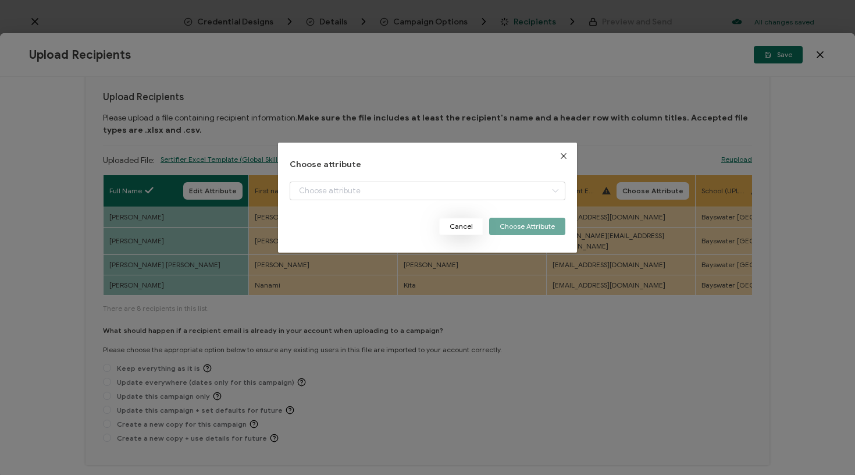
click at [469, 228] on button "Cancel" at bounding box center [461, 225] width 44 height 17
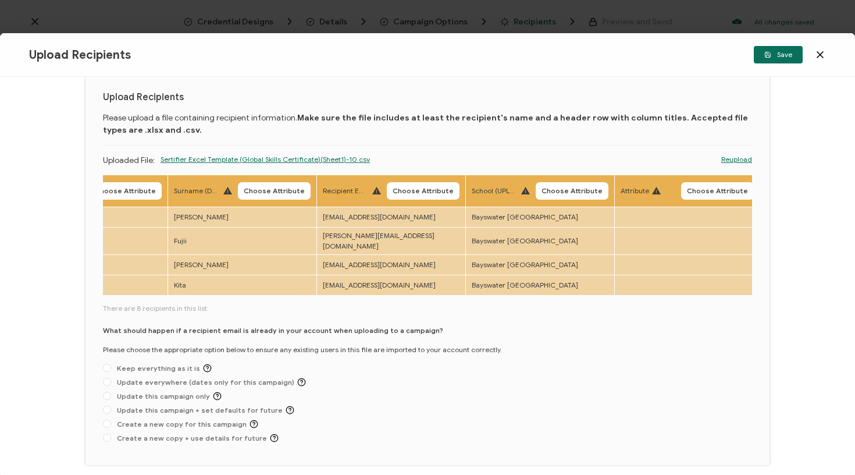
scroll to position [0, 271]
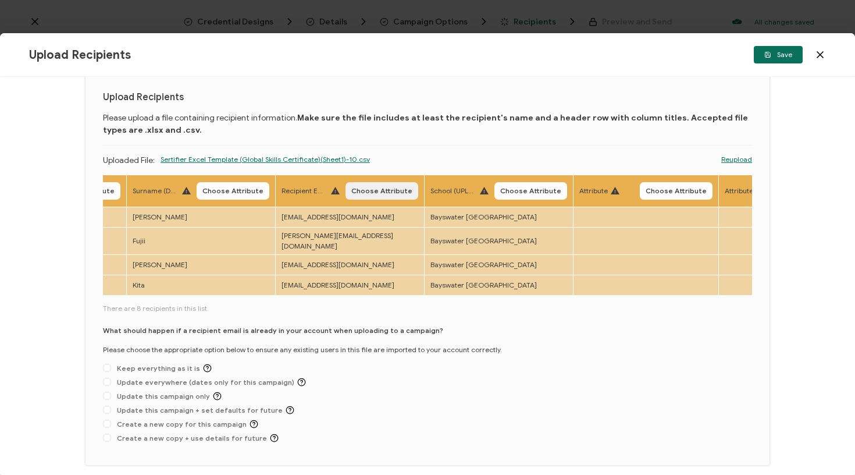
click at [372, 194] on span "Choose Attribute" at bounding box center [381, 190] width 61 height 7
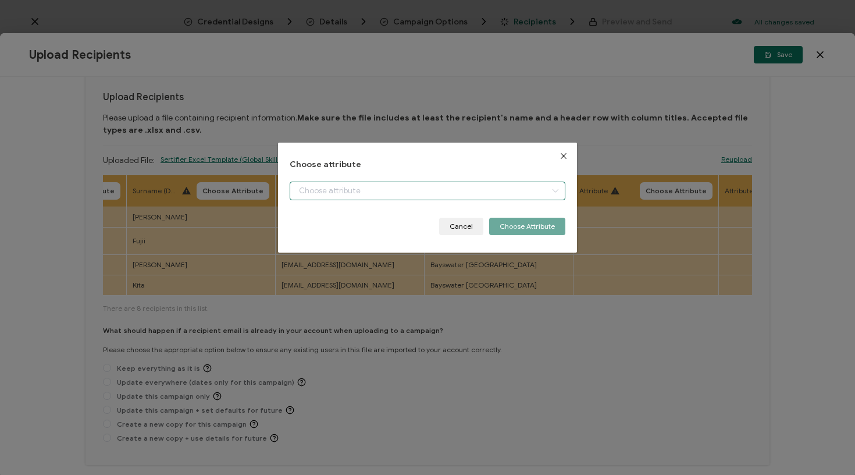
click at [374, 190] on input "dialog" at bounding box center [428, 190] width 276 height 19
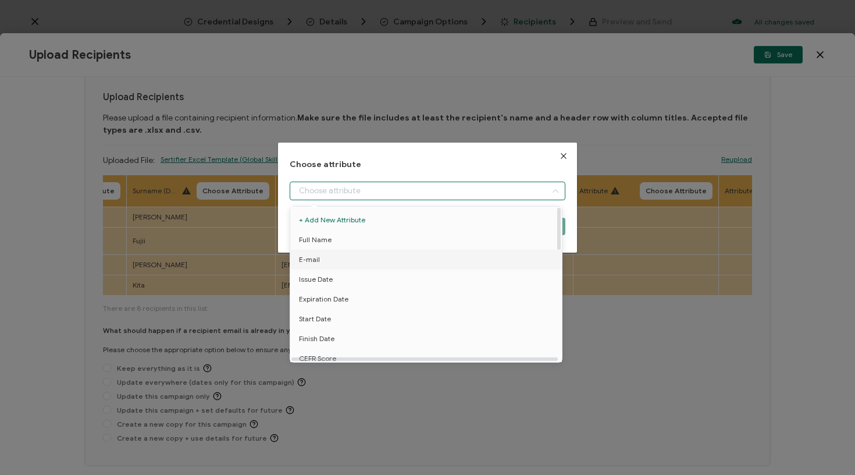
click at [343, 253] on li "E-mail" at bounding box center [427, 259] width 281 height 20
type input "E-mail"
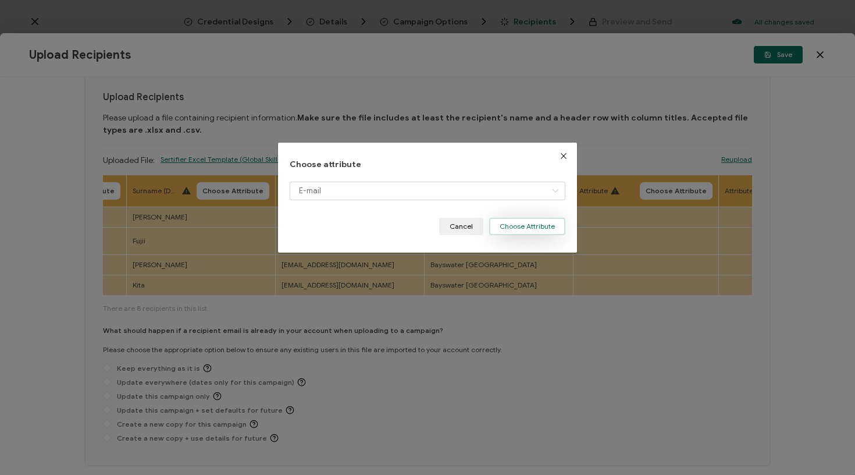
click at [508, 223] on button "Choose Attribute" at bounding box center [527, 225] width 76 height 17
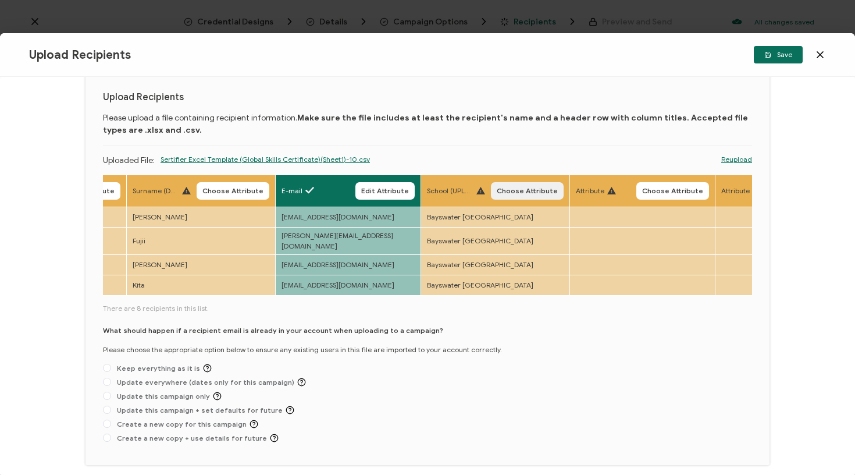
click at [515, 187] on span "Choose Attribute" at bounding box center [527, 190] width 61 height 7
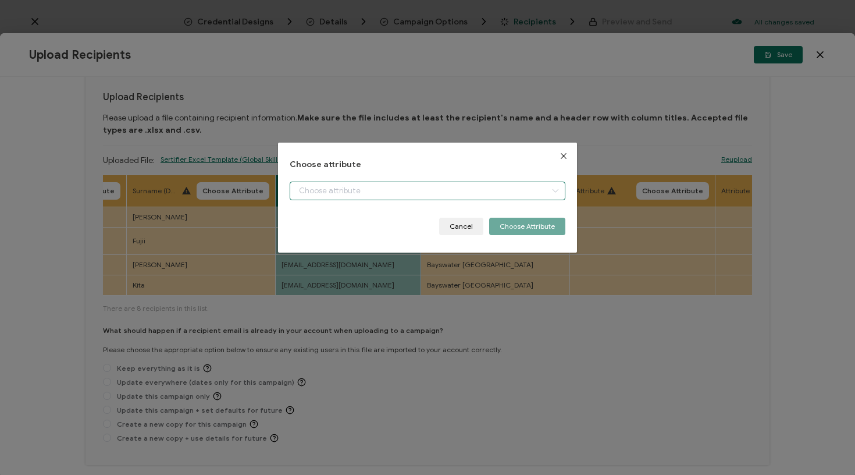
click at [504, 192] on input "dialog" at bounding box center [428, 190] width 276 height 19
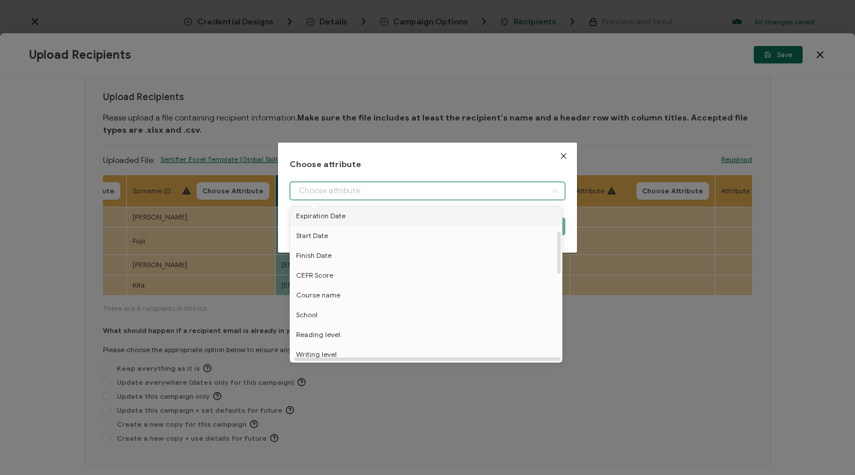
scroll to position [88, 3]
click at [336, 310] on li "School" at bounding box center [424, 310] width 281 height 20
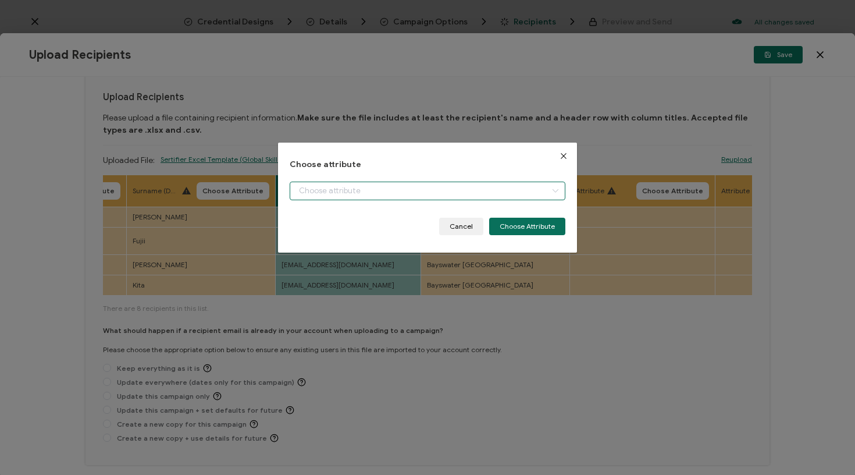
type input "School"
click at [538, 232] on button "Choose Attribute" at bounding box center [527, 225] width 76 height 17
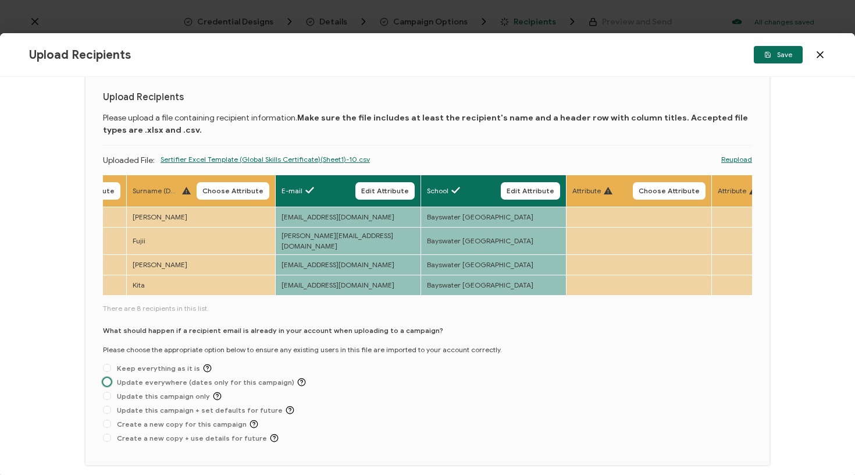
click at [249, 382] on span "Update everywhere (dates only for this campaign)" at bounding box center [208, 381] width 195 height 9
click at [111, 382] on input "Update everywhere (dates only for this campaign)" at bounding box center [107, 381] width 8 height 9
radio input "true"
click at [775, 59] on button "Save" at bounding box center [778, 54] width 49 height 17
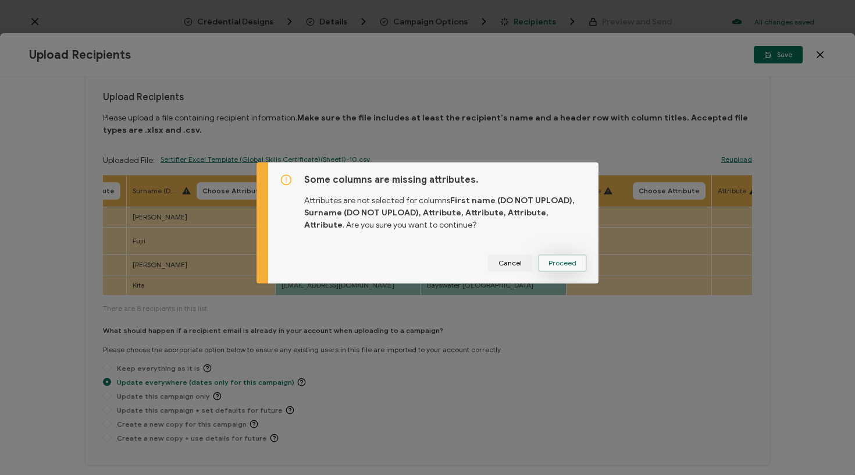
click at [561, 270] on button "Proceed" at bounding box center [562, 262] width 49 height 17
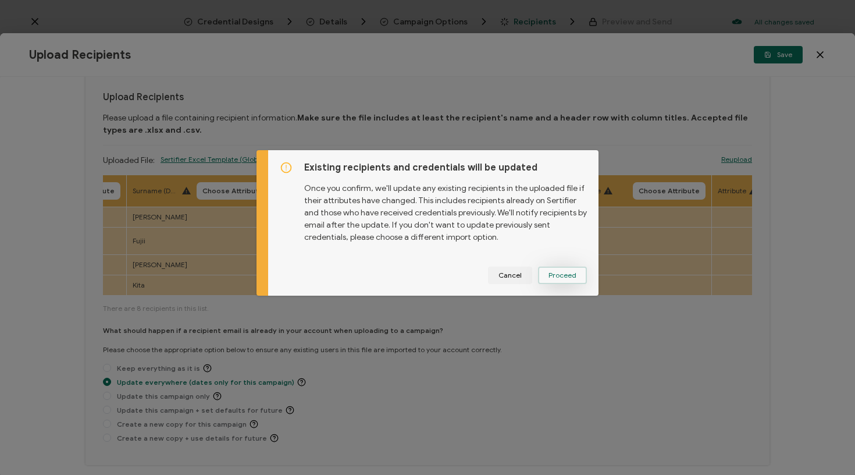
click at [559, 274] on span "Proceed" at bounding box center [562, 275] width 28 height 7
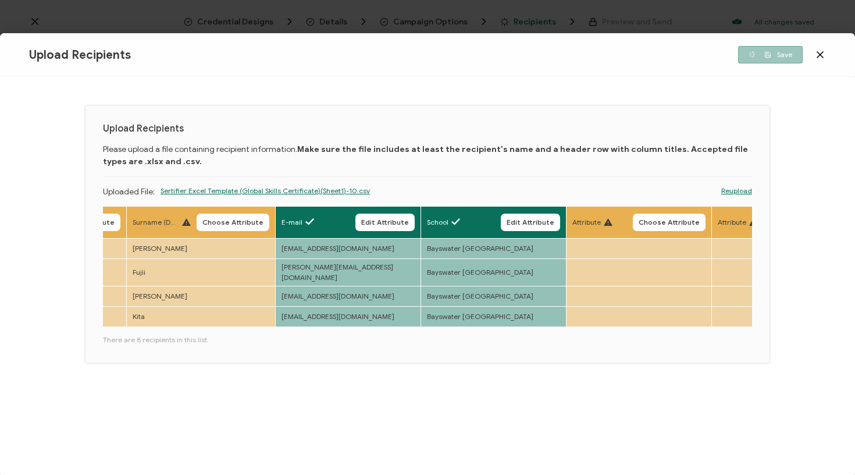
scroll to position [0, 0]
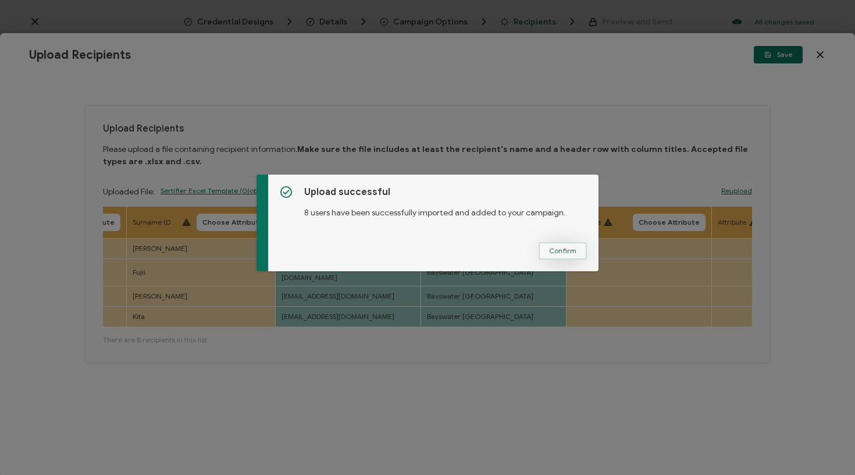
click at [557, 251] on span "Confirm" at bounding box center [562, 250] width 27 height 7
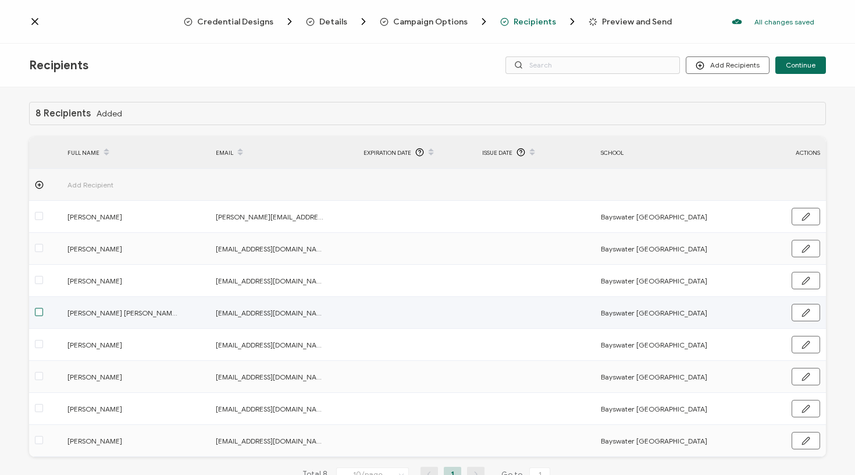
click at [38, 310] on span at bounding box center [39, 312] width 8 height 8
click at [43, 308] on input "checkbox" at bounding box center [43, 308] width 0 height 0
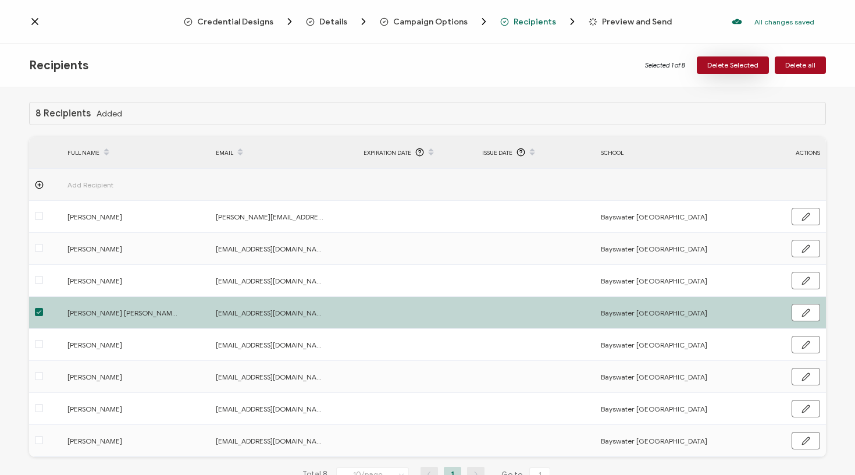
click at [740, 65] on span "Delete Selected" at bounding box center [732, 65] width 51 height 7
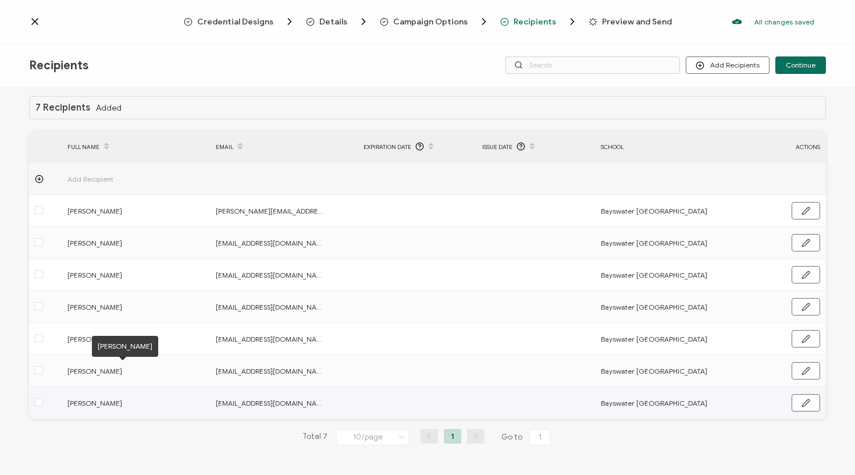
scroll to position [6, 0]
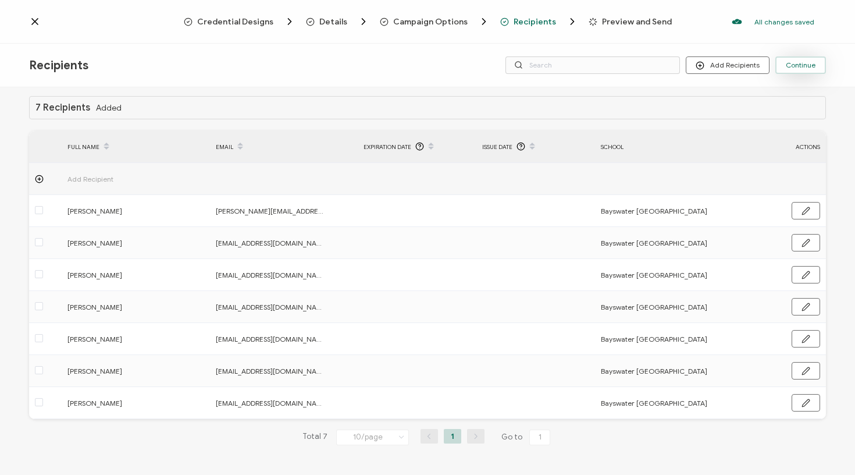
click at [815, 65] on span "Continue" at bounding box center [801, 65] width 30 height 7
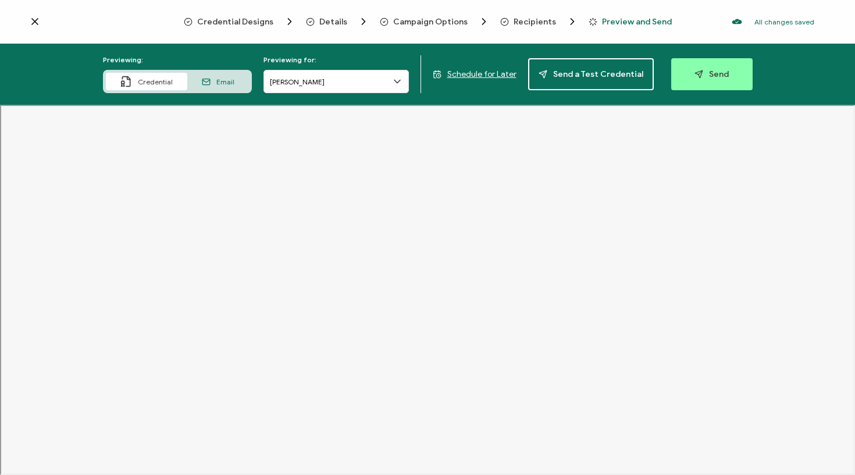
click at [347, 62] on div "Previewing for: [PERSON_NAME]" at bounding box center [335, 74] width 145 height 38
click at [338, 81] on input "[PERSON_NAME]" at bounding box center [335, 81] width 145 height 23
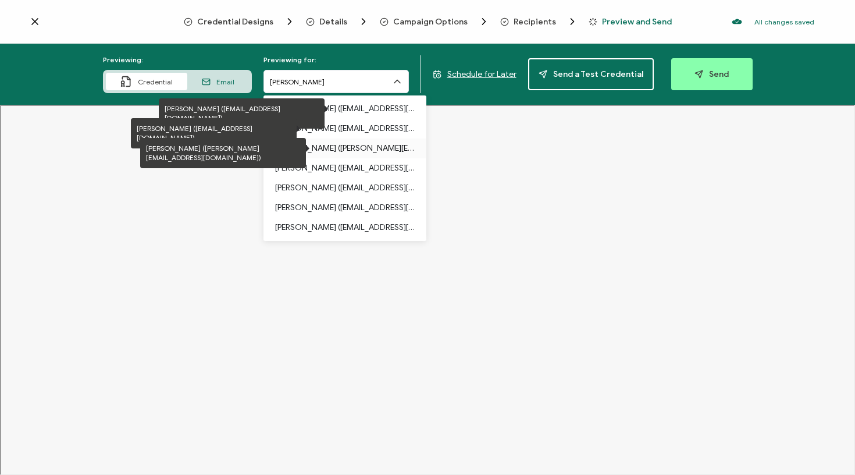
click at [333, 158] on p "[PERSON_NAME] ([PERSON_NAME][EMAIL_ADDRESS][DOMAIN_NAME])" at bounding box center [345, 148] width 140 height 20
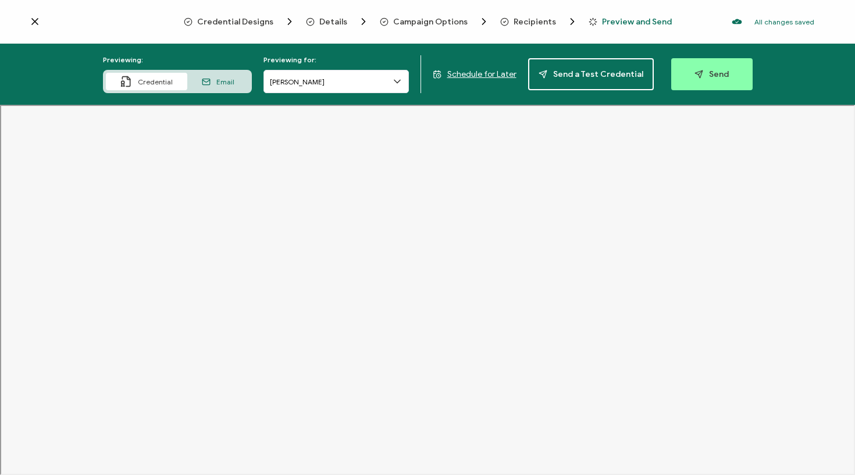
click at [497, 77] on span "Schedule for Later" at bounding box center [481, 74] width 69 height 10
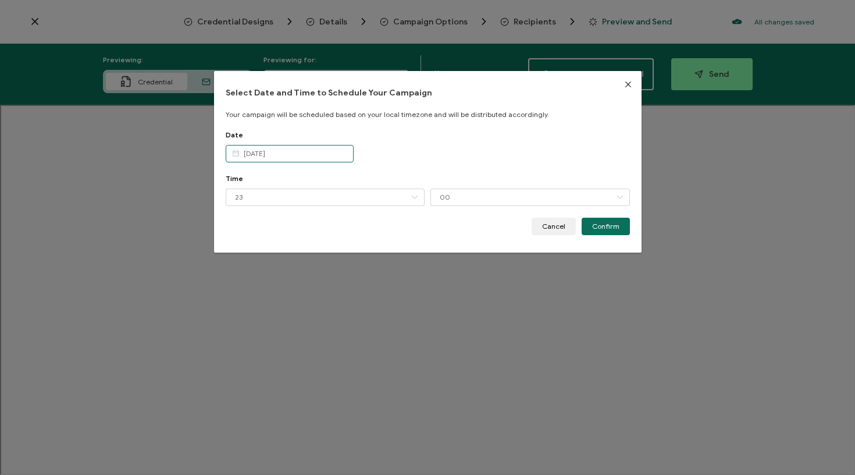
click at [313, 158] on input "[DATE]" at bounding box center [290, 153] width 128 height 17
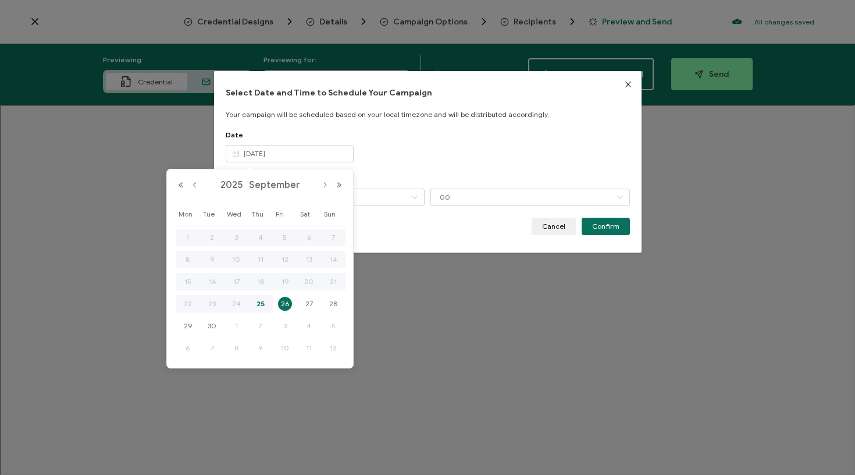
click at [286, 301] on span "26" at bounding box center [285, 304] width 14 height 14
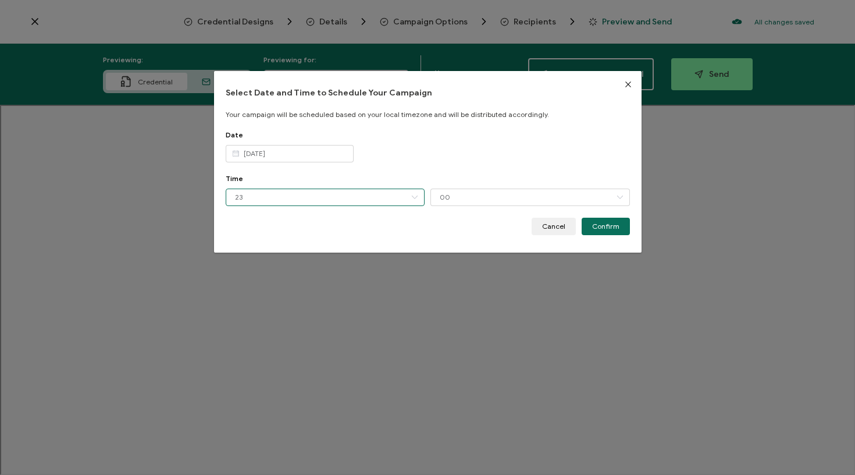
click at [289, 197] on input "23" at bounding box center [325, 196] width 199 height 17
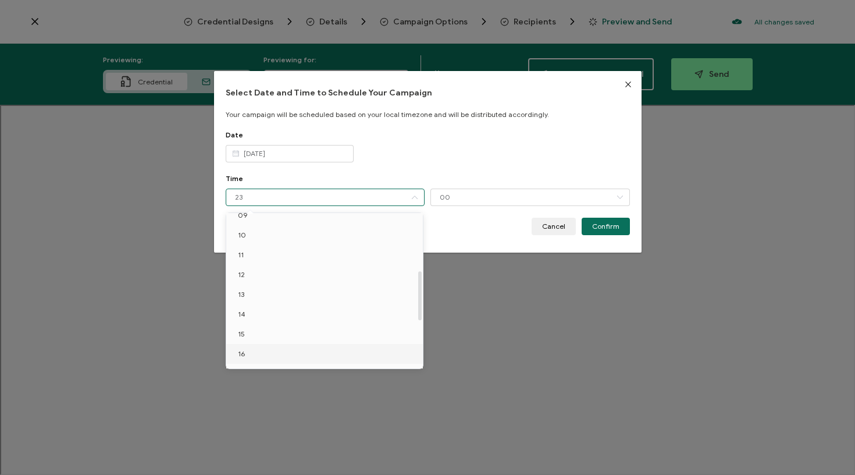
scroll to position [180, 0]
click at [264, 246] on li "10" at bounding box center [326, 244] width 201 height 20
type input "10"
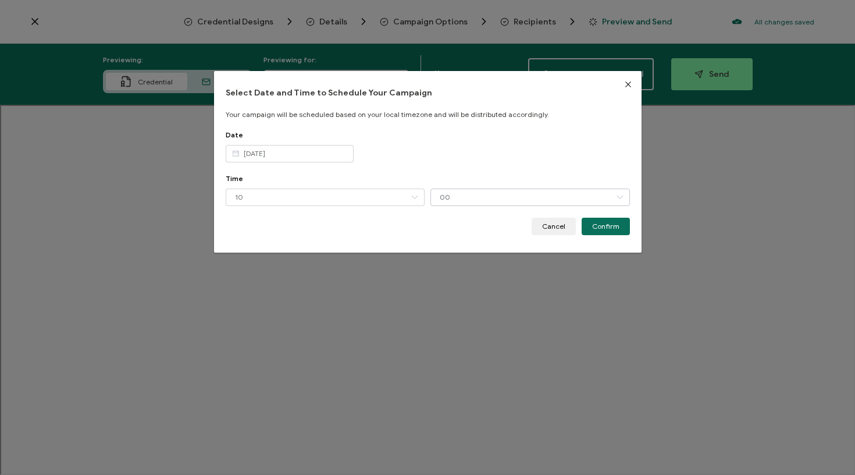
drag, startPoint x: 455, startPoint y: 181, endPoint x: 454, endPoint y: 188, distance: 7.2
click at [455, 181] on div "Time" at bounding box center [428, 178] width 404 height 9
click at [454, 191] on input "00" at bounding box center [529, 196] width 199 height 17
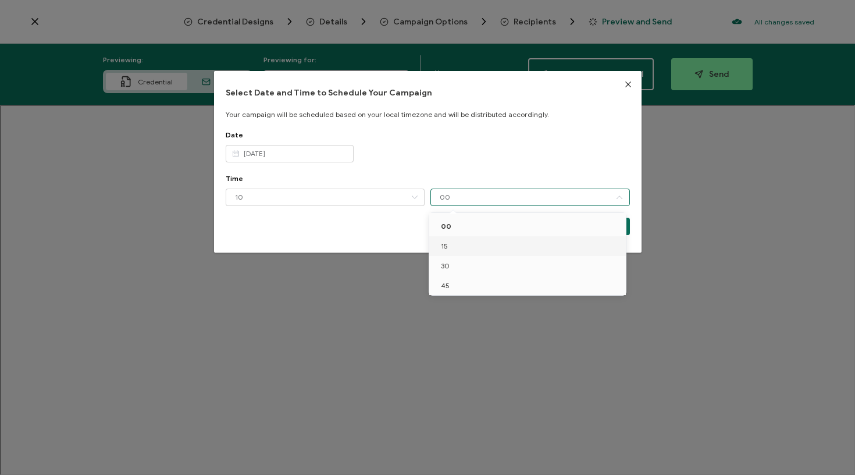
click at [462, 250] on li "15" at bounding box center [529, 246] width 201 height 20
type input "15"
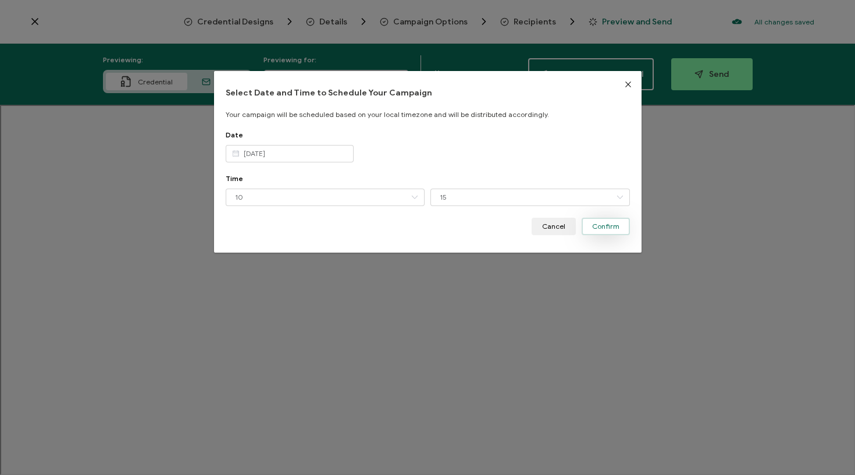
click at [603, 226] on span "Confirm" at bounding box center [605, 226] width 27 height 7
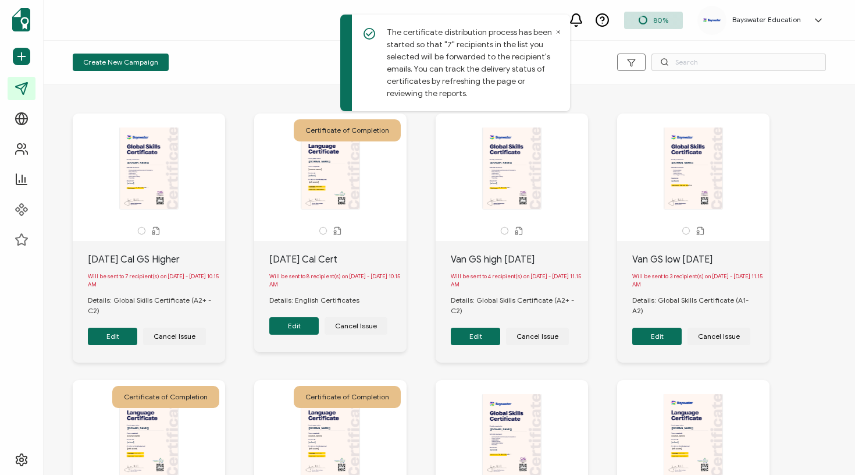
click at [292, 329] on button "Edit" at bounding box center [293, 325] width 49 height 17
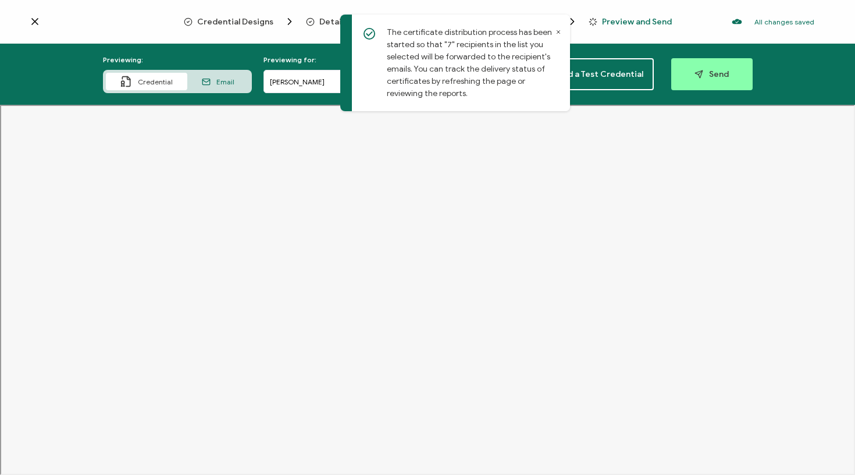
click at [557, 30] on icon at bounding box center [558, 32] width 6 height 6
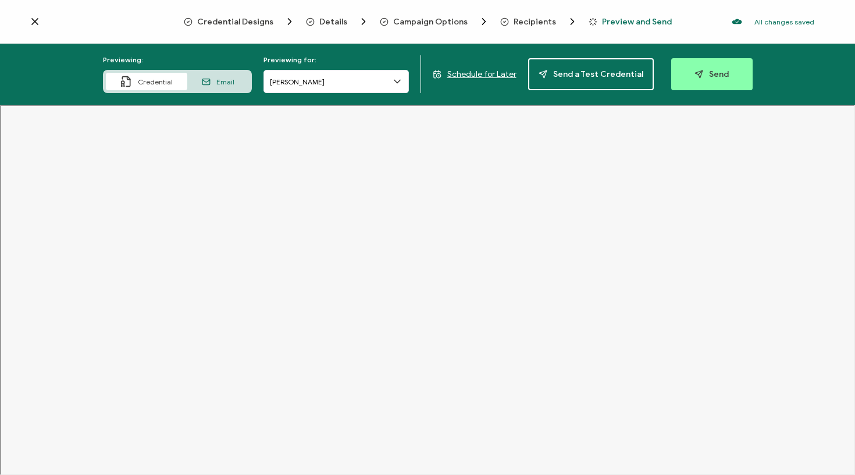
click at [538, 19] on span "Recipients" at bounding box center [534, 21] width 42 height 9
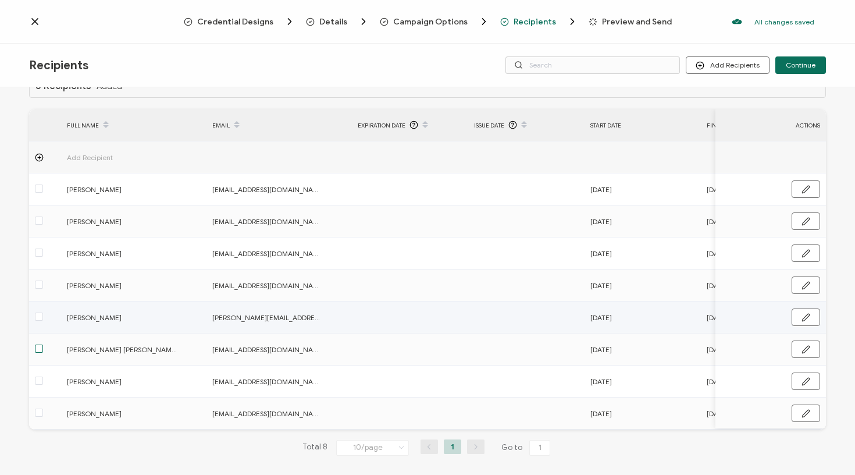
scroll to position [32, 0]
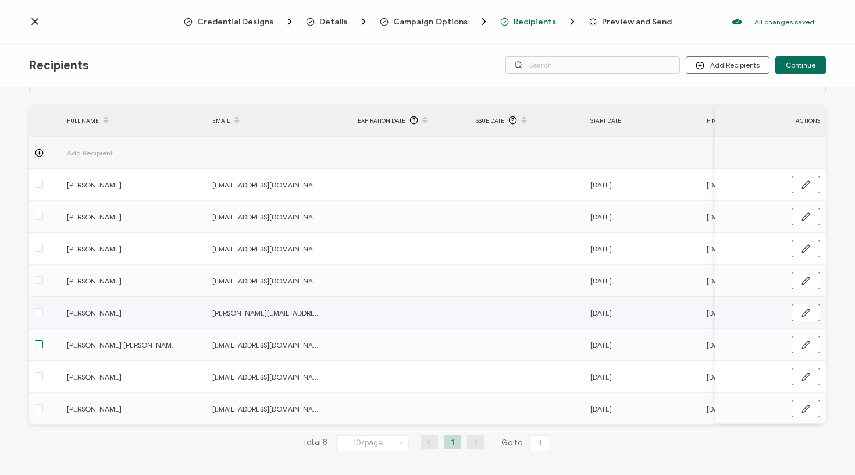
click at [40, 345] on span at bounding box center [39, 344] width 8 height 8
click at [43, 340] on input "checkbox" at bounding box center [43, 340] width 0 height 0
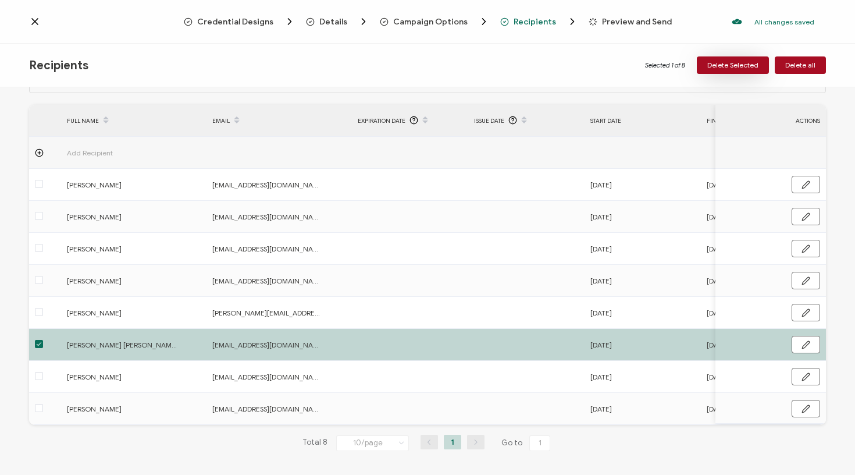
click at [743, 66] on span "Delete Selected" at bounding box center [732, 65] width 51 height 7
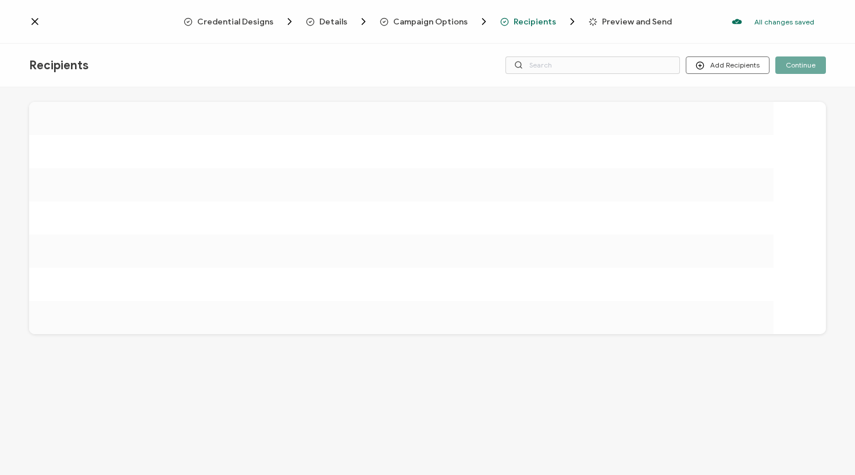
scroll to position [0, 0]
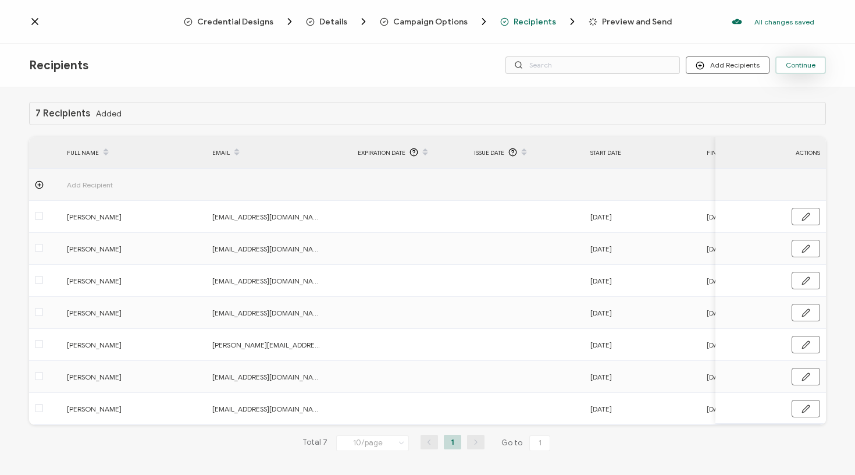
click at [794, 66] on span "Continue" at bounding box center [801, 65] width 30 height 7
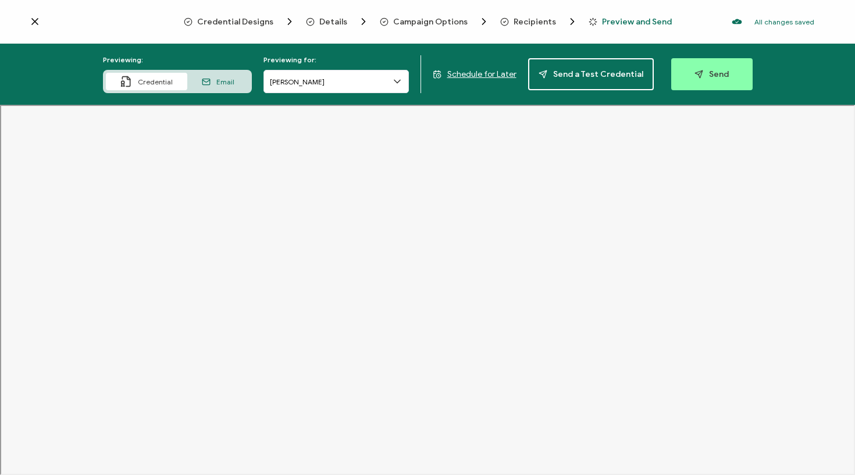
click at [497, 76] on span "Schedule for Later" at bounding box center [481, 74] width 69 height 10
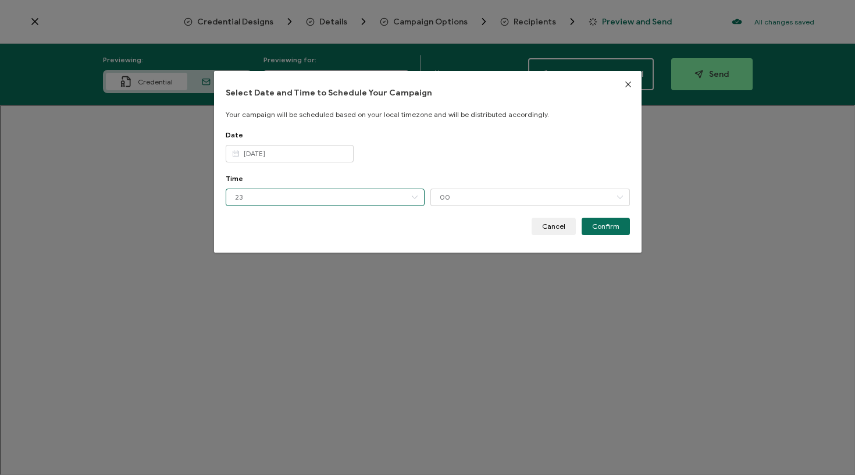
click at [325, 199] on input "23" at bounding box center [325, 196] width 199 height 17
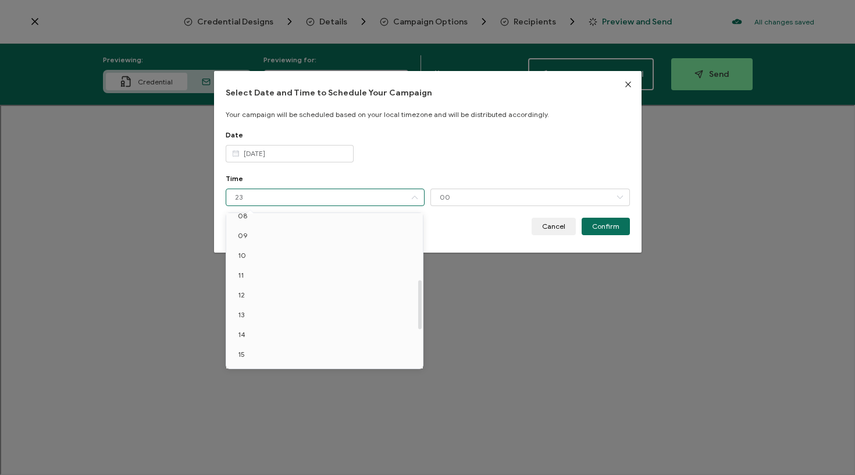
scroll to position [159, 0]
click at [281, 264] on li "10" at bounding box center [326, 265] width 201 height 20
click at [461, 191] on input "00" at bounding box center [529, 196] width 199 height 17
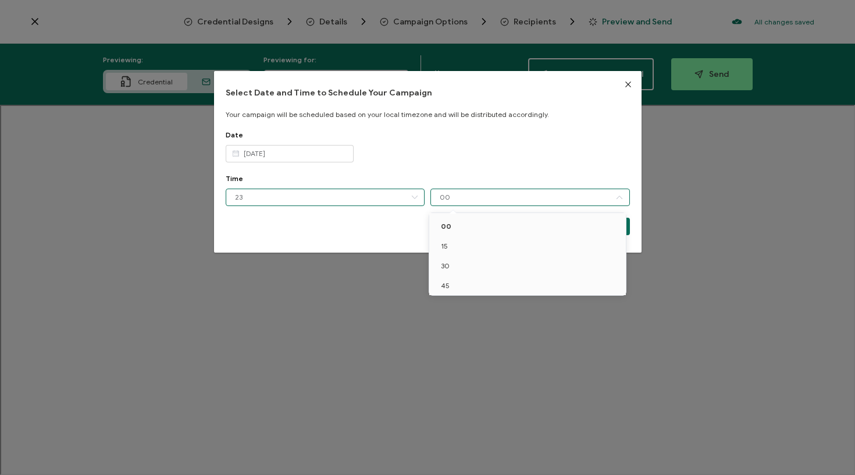
click at [357, 204] on input "23" at bounding box center [325, 196] width 199 height 17
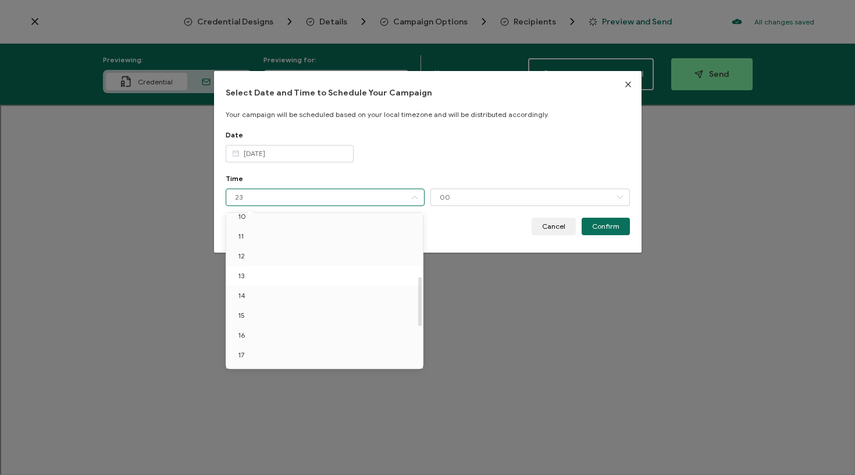
scroll to position [198, 0]
click at [263, 233] on li "10" at bounding box center [326, 226] width 201 height 20
click at [244, 268] on span "10" at bounding box center [242, 267] width 8 height 9
click at [269, 269] on li "10" at bounding box center [326, 268] width 201 height 20
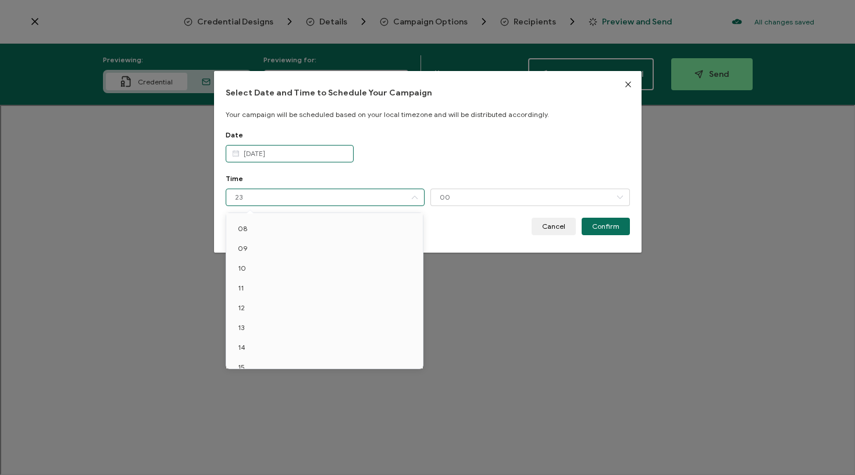
click at [269, 158] on input "[DATE]" at bounding box center [290, 153] width 128 height 17
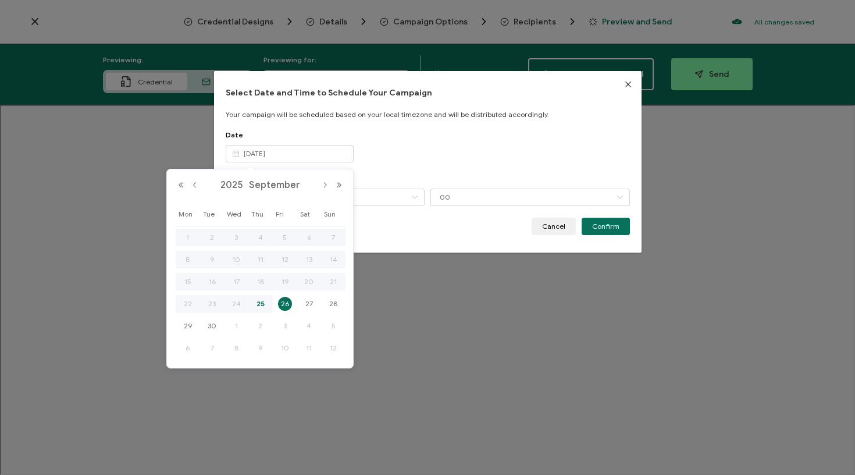
click at [287, 305] on span "26" at bounding box center [285, 304] width 14 height 14
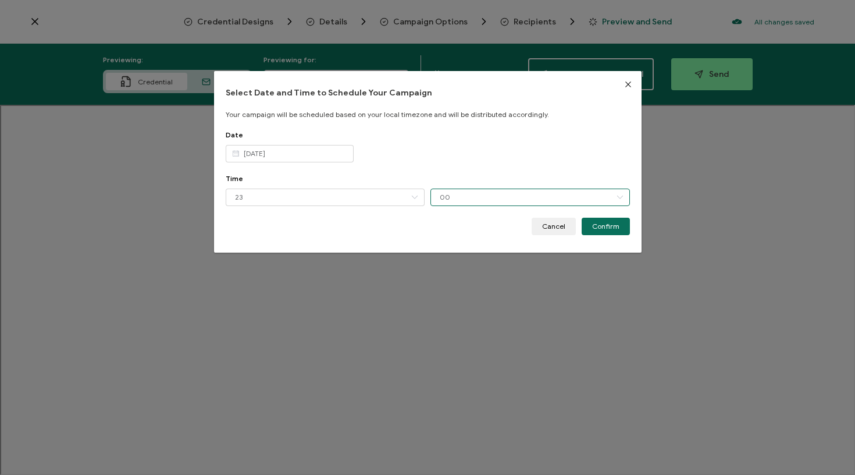
click at [476, 193] on input "00" at bounding box center [529, 196] width 199 height 17
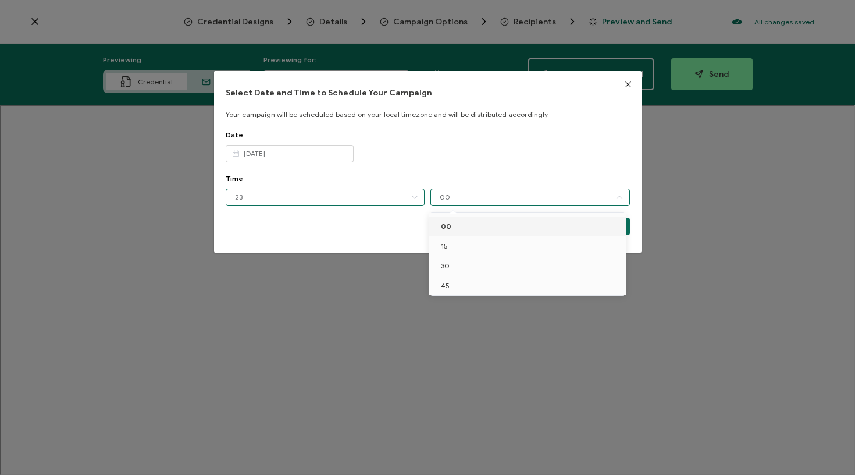
click at [379, 205] on input "23" at bounding box center [325, 196] width 199 height 17
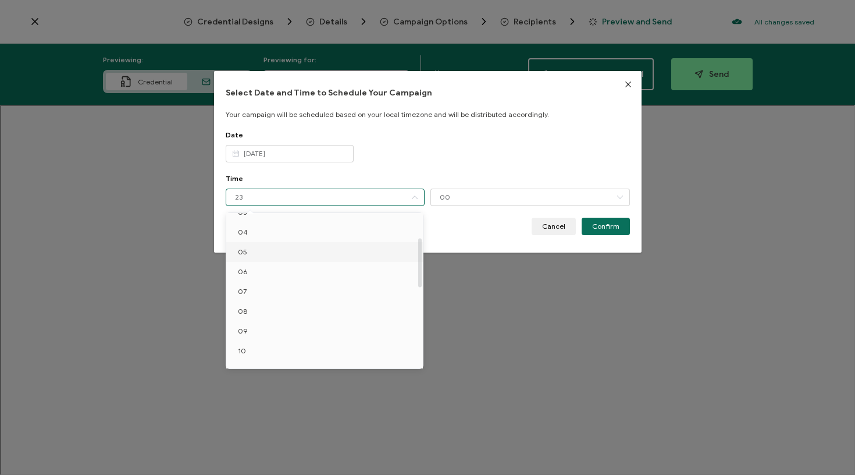
scroll to position [76, 0]
click at [256, 343] on li "10" at bounding box center [326, 348] width 201 height 20
type input "10"
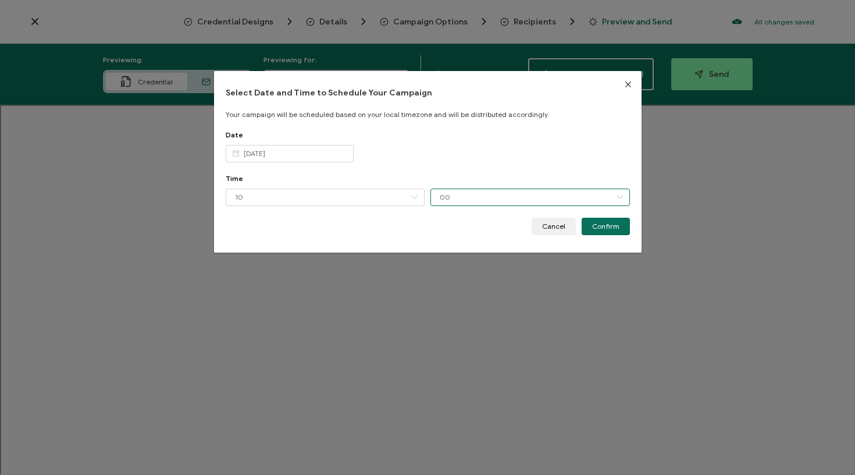
click at [534, 203] on input "00" at bounding box center [529, 196] width 199 height 17
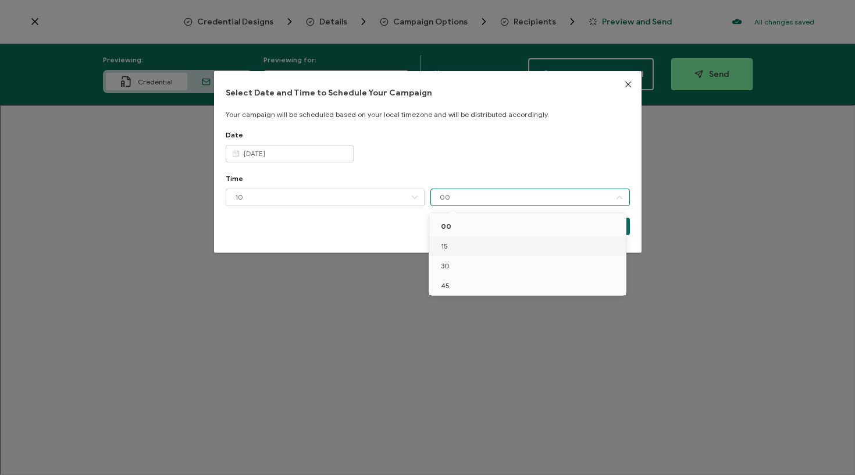
click at [481, 252] on li "15" at bounding box center [529, 246] width 201 height 20
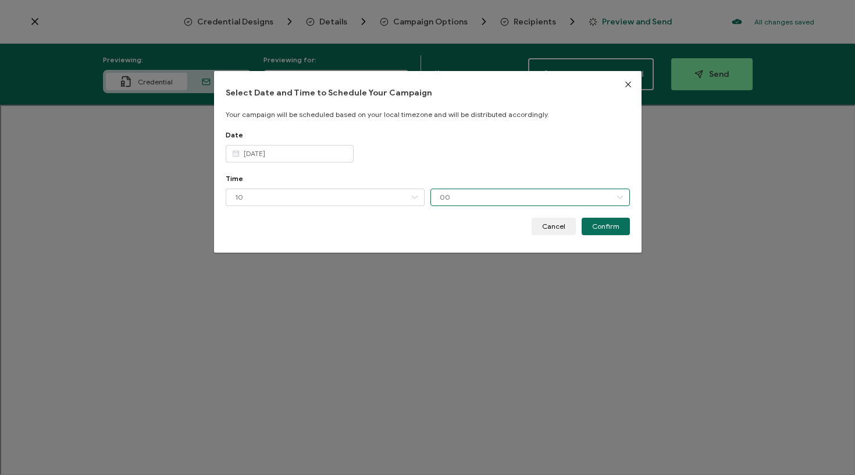
type input "15"
click at [608, 227] on span "Confirm" at bounding box center [605, 226] width 27 height 7
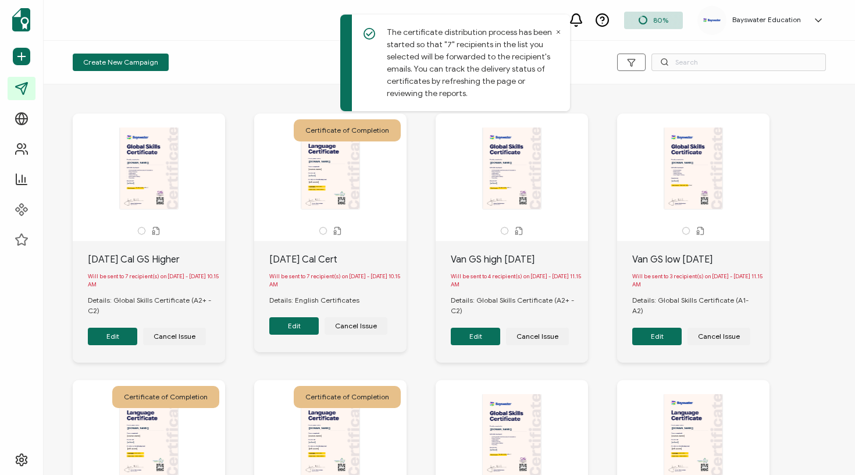
click at [103, 338] on button "Edit" at bounding box center [112, 335] width 49 height 17
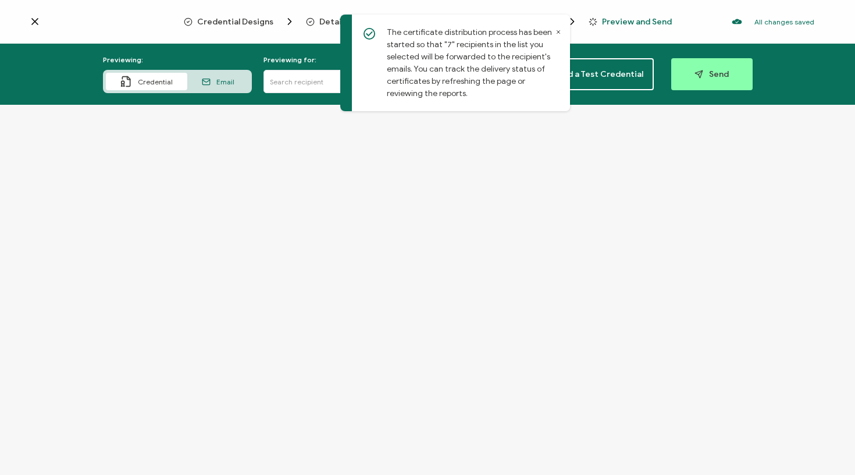
click at [558, 32] on icon at bounding box center [558, 32] width 3 height 3
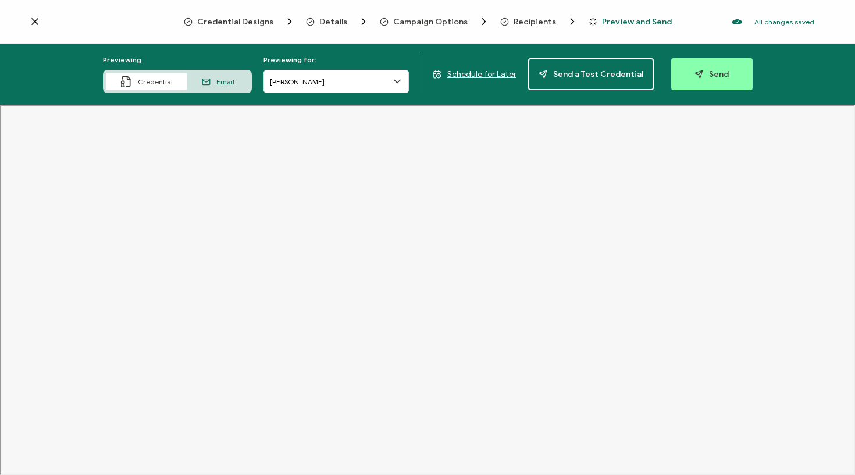
click at [525, 20] on span "Recipients" at bounding box center [534, 21] width 42 height 9
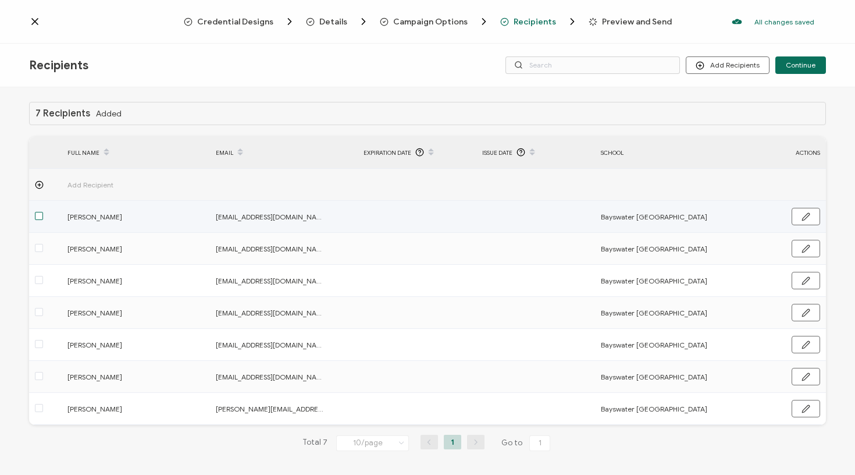
click at [40, 216] on span at bounding box center [39, 216] width 8 height 8
click at [43, 212] on input "checkbox" at bounding box center [43, 212] width 0 height 0
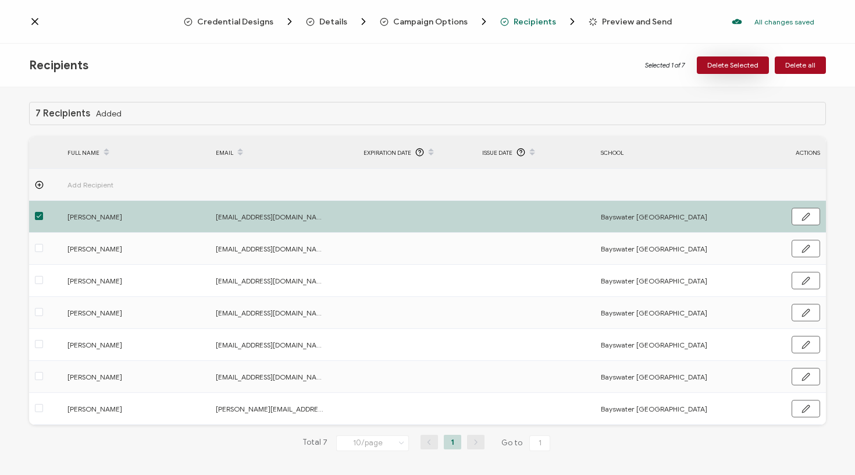
click at [735, 67] on span "Delete Selected" at bounding box center [732, 65] width 51 height 7
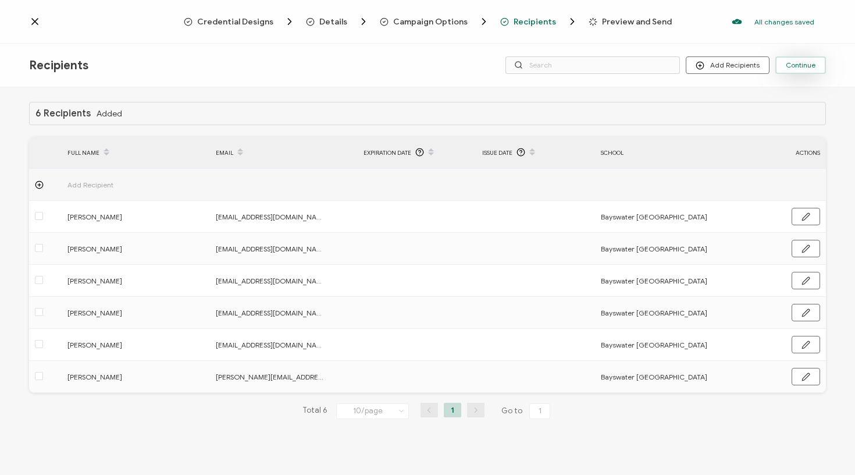
click at [798, 59] on button "Continue" at bounding box center [800, 64] width 51 height 17
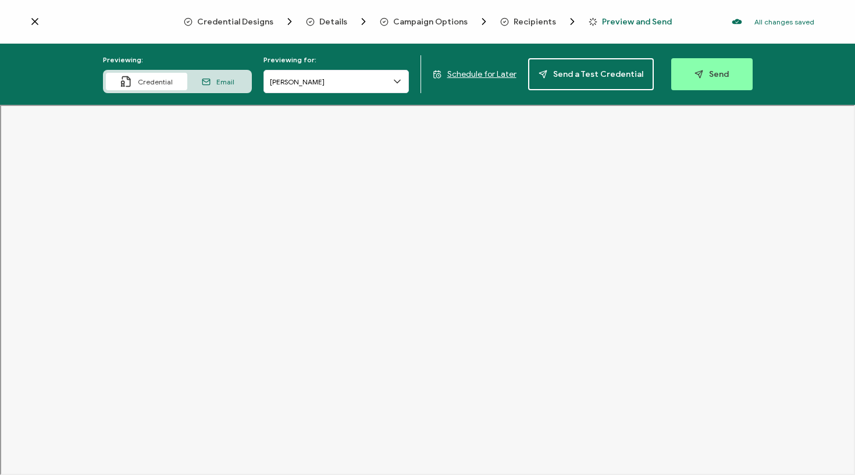
click at [463, 74] on span "Schedule for Later" at bounding box center [481, 74] width 69 height 10
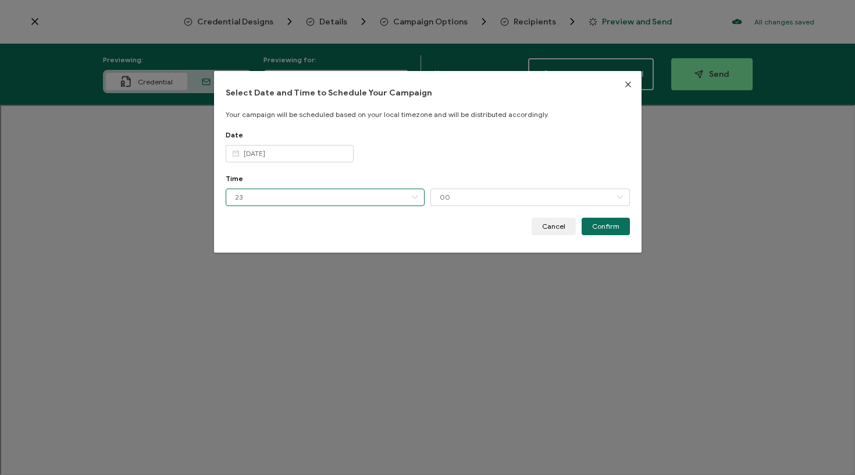
click at [398, 194] on input "23" at bounding box center [325, 196] width 199 height 17
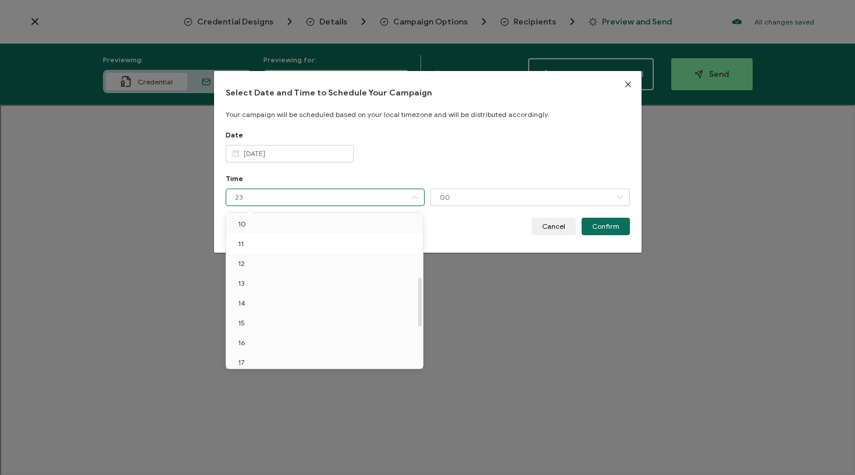
scroll to position [199, 0]
click at [281, 229] on li "10" at bounding box center [326, 225] width 201 height 20
click at [245, 286] on span "10" at bounding box center [242, 285] width 8 height 9
click at [256, 286] on li "10" at bounding box center [326, 286] width 201 height 20
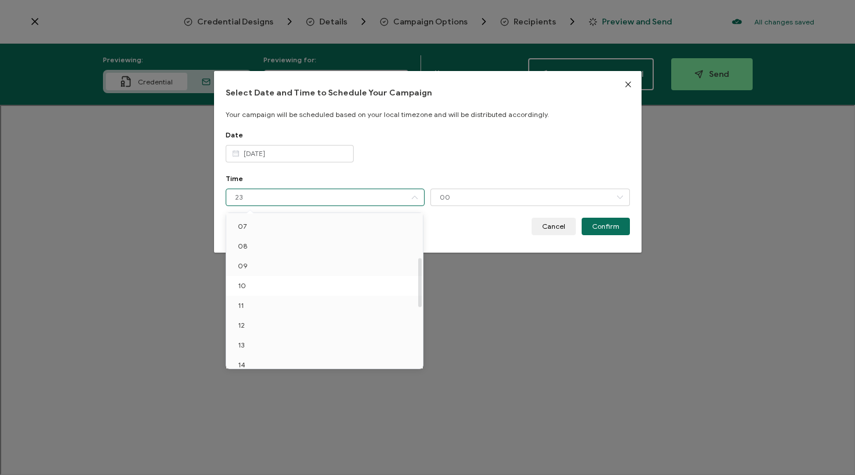
click at [256, 286] on li "10" at bounding box center [326, 286] width 201 height 20
click at [259, 323] on li "12" at bounding box center [326, 325] width 201 height 20
click at [495, 207] on div "Time 23 00 00 15 30 45" at bounding box center [428, 196] width 404 height 44
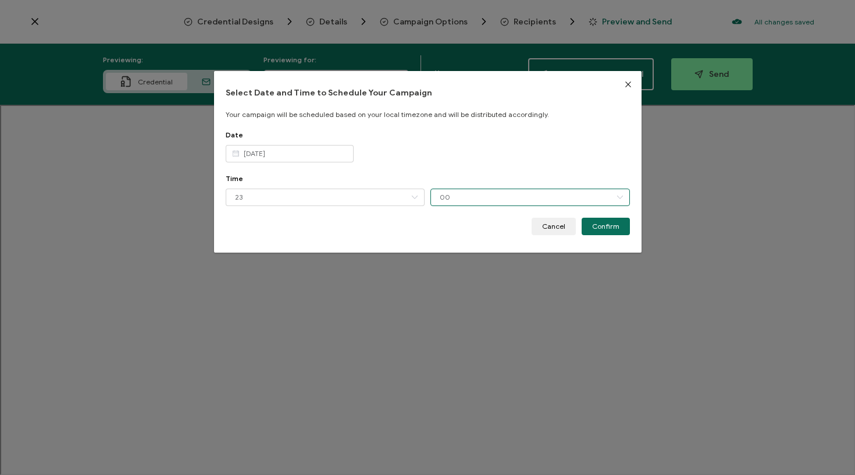
click at [485, 197] on input "00" at bounding box center [529, 196] width 199 height 17
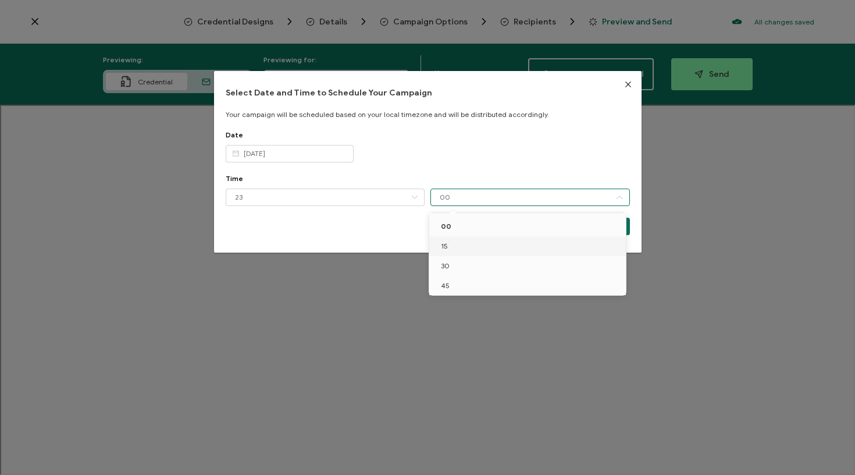
click at [455, 249] on li "15" at bounding box center [529, 246] width 201 height 20
type input "15"
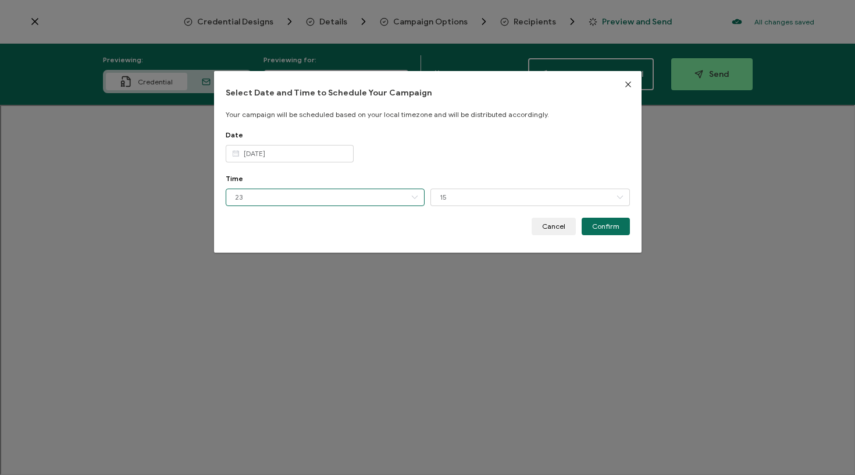
click at [394, 193] on input "23" at bounding box center [325, 196] width 199 height 17
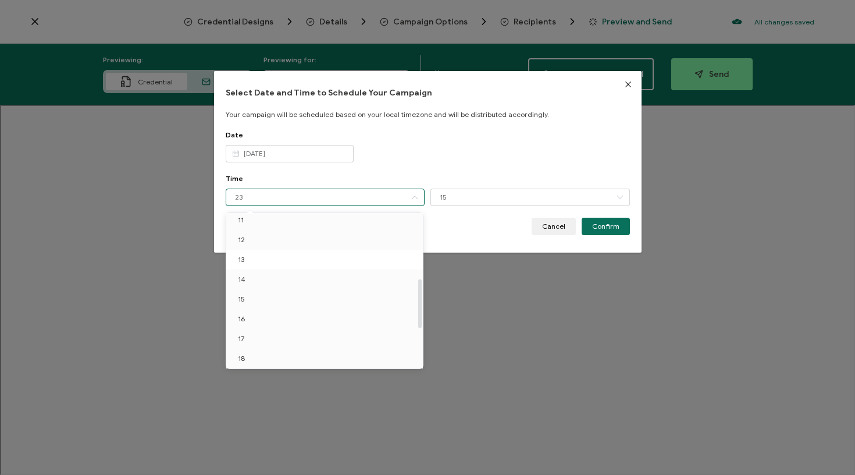
scroll to position [186, 0]
click at [265, 241] on li "10" at bounding box center [326, 238] width 201 height 20
drag, startPoint x: 277, startPoint y: 142, endPoint x: 279, endPoint y: 152, distance: 10.0
click at [277, 143] on div "Date [DATE]" at bounding box center [428, 152] width 404 height 44
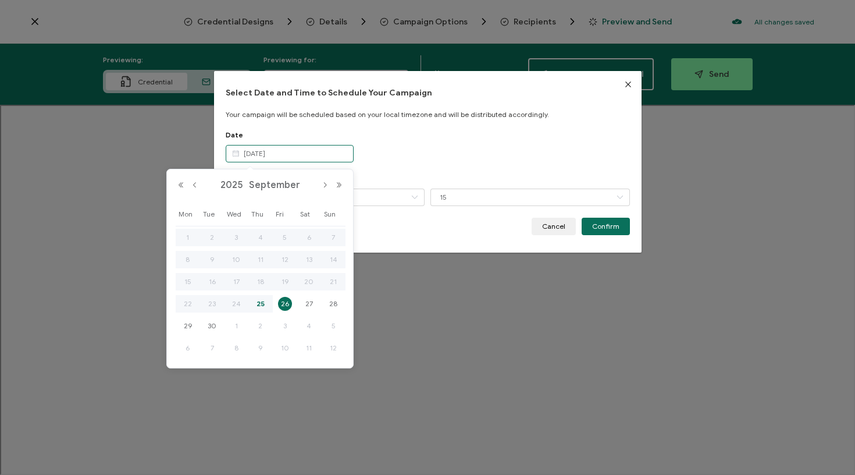
click at [279, 152] on input "[DATE]" at bounding box center [290, 153] width 128 height 17
click at [262, 306] on span "25" at bounding box center [261, 304] width 14 height 14
click at [309, 308] on span "27" at bounding box center [309, 304] width 14 height 14
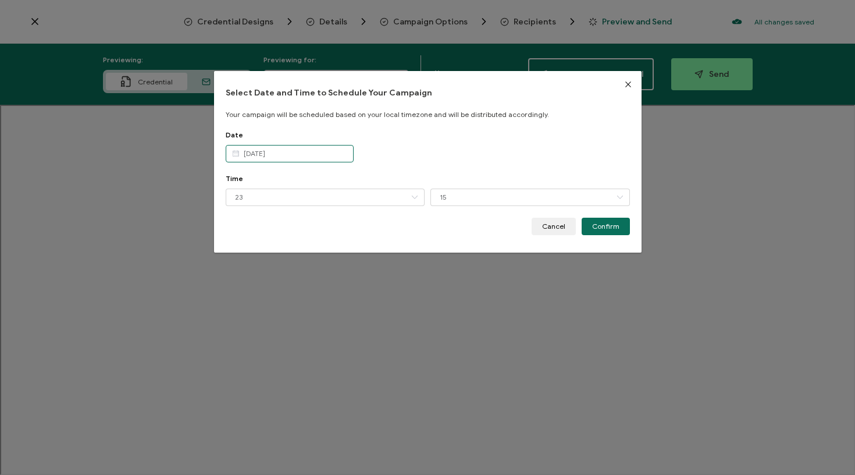
click at [289, 158] on input "[DATE]" at bounding box center [290, 153] width 128 height 17
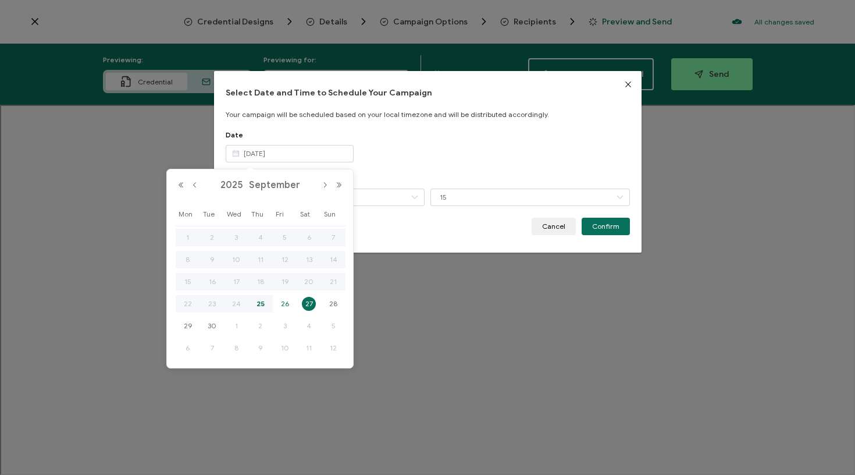
click at [283, 308] on span "26" at bounding box center [285, 304] width 14 height 14
type input "[DATE]"
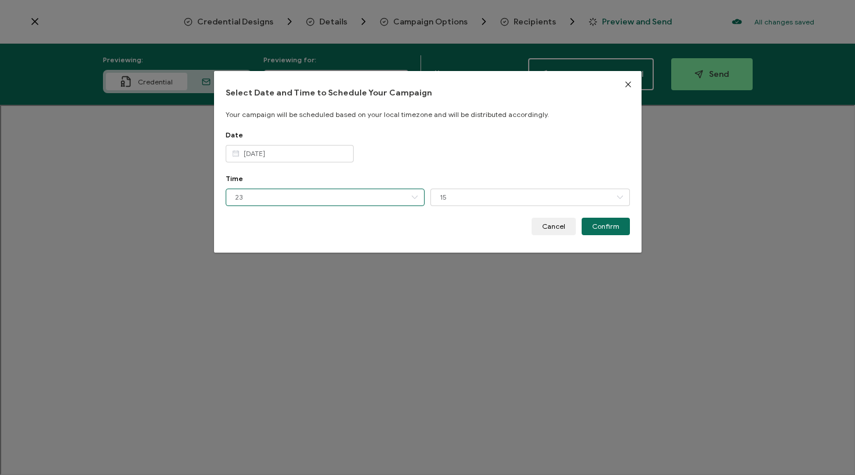
click at [303, 192] on input "23" at bounding box center [325, 196] width 199 height 17
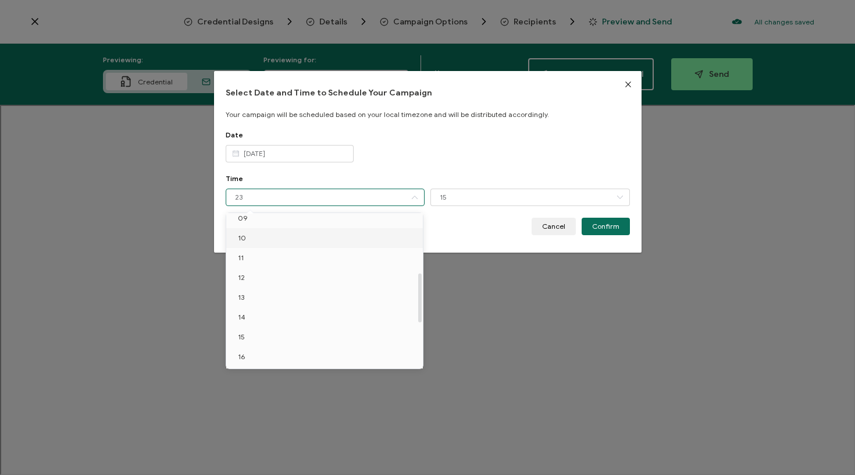
click at [269, 241] on li "10" at bounding box center [326, 238] width 201 height 20
type input "10"
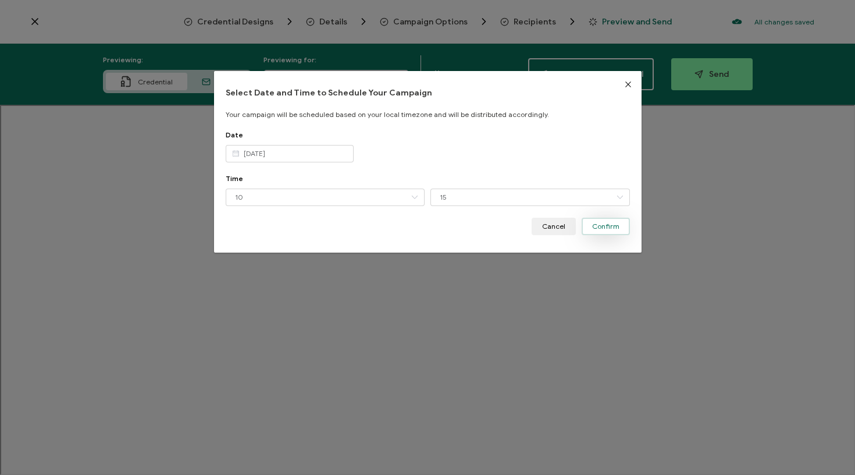
click at [611, 227] on span "Confirm" at bounding box center [605, 226] width 27 height 7
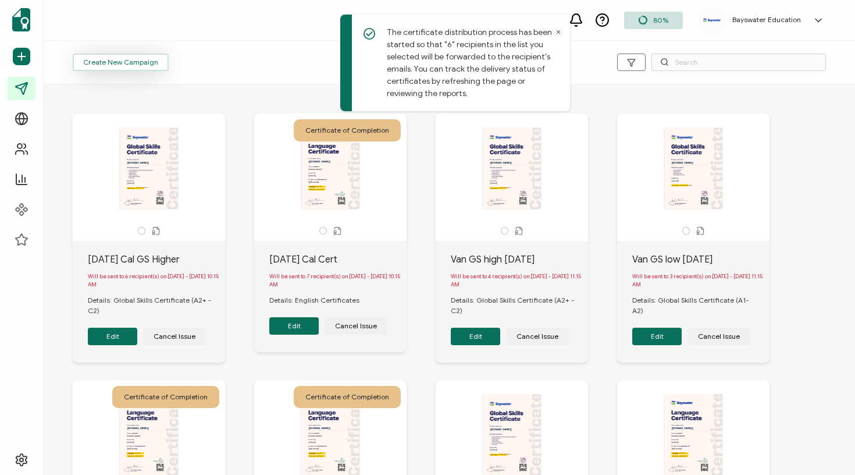
click at [149, 59] on span "Create New Campaign" at bounding box center [120, 62] width 75 height 7
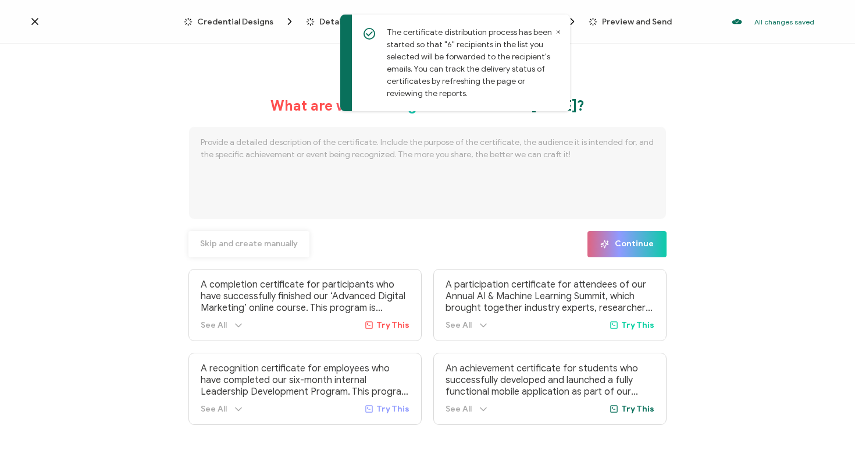
click at [222, 244] on span "Skip and create manually" at bounding box center [249, 244] width 98 height 8
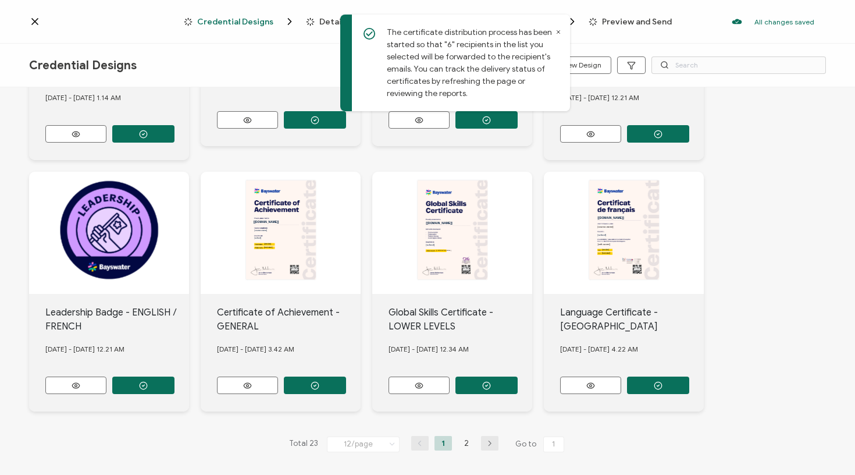
scroll to position [440, 0]
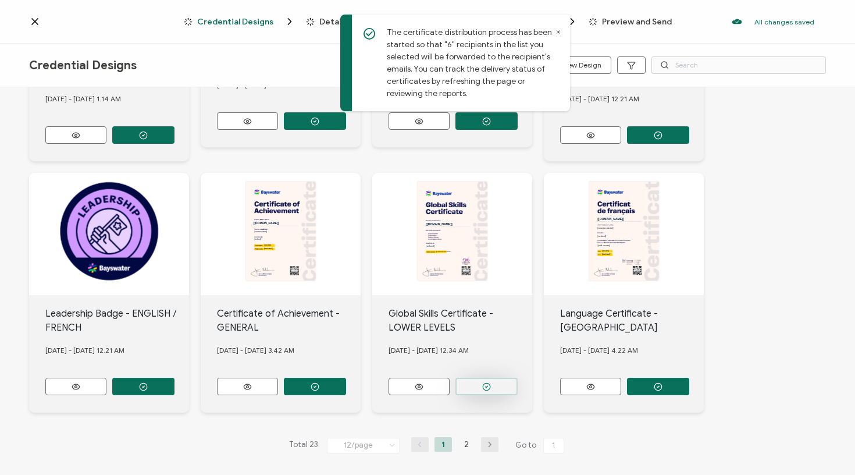
drag, startPoint x: 483, startPoint y: 393, endPoint x: 483, endPoint y: 380, distance: 12.8
click at [483, 393] on div "Global Skills Certificate - LOWER LEVELS [DATE] - [DATE] 12.34 AM" at bounding box center [452, 353] width 160 height 117
click at [483, 383] on circle "button" at bounding box center [487, 387] width 8 height 8
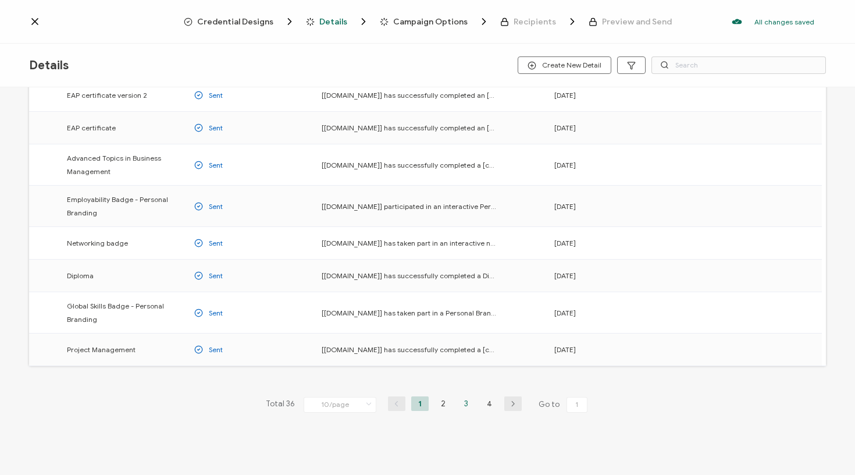
scroll to position [135, 0]
click at [465, 403] on li "3" at bounding box center [466, 403] width 17 height 15
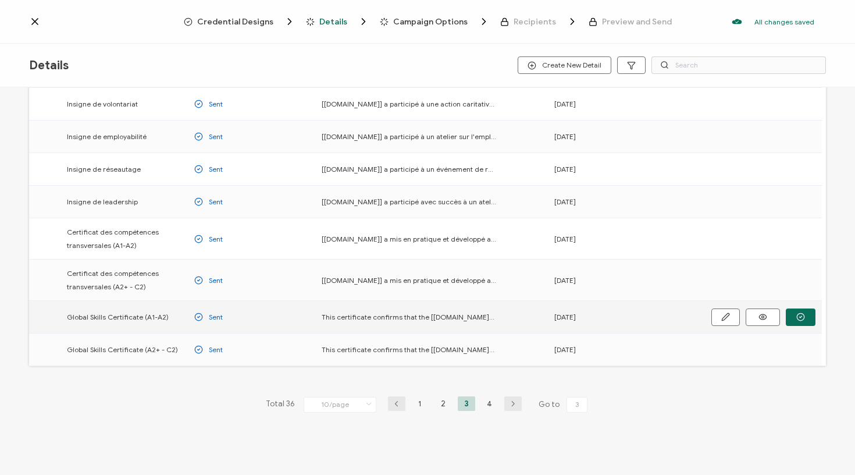
scroll to position [126, 0]
click at [798, 317] on icon "button" at bounding box center [800, 316] width 9 height 9
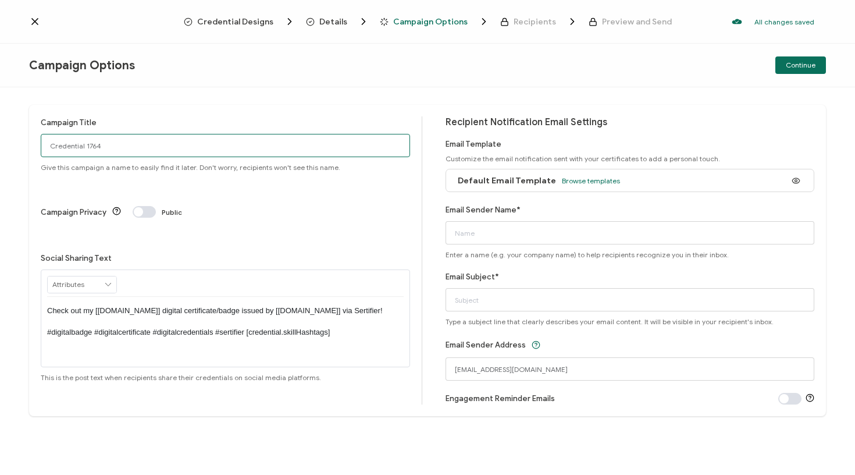
drag, startPoint x: 11, startPoint y: 128, endPoint x: 0, endPoint y: 120, distance: 13.4
type input "[DATE] Cal GS Lower"
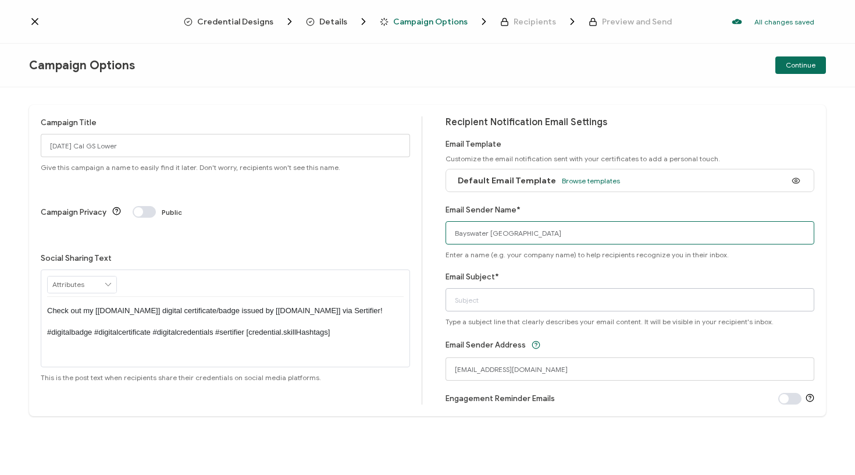
type input "Bayswater [GEOGRAPHIC_DATA]"
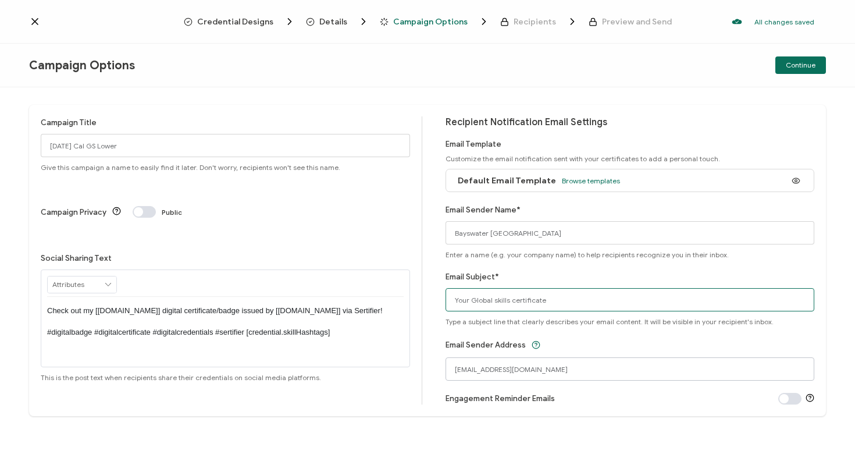
type input "Your Global skills certificate"
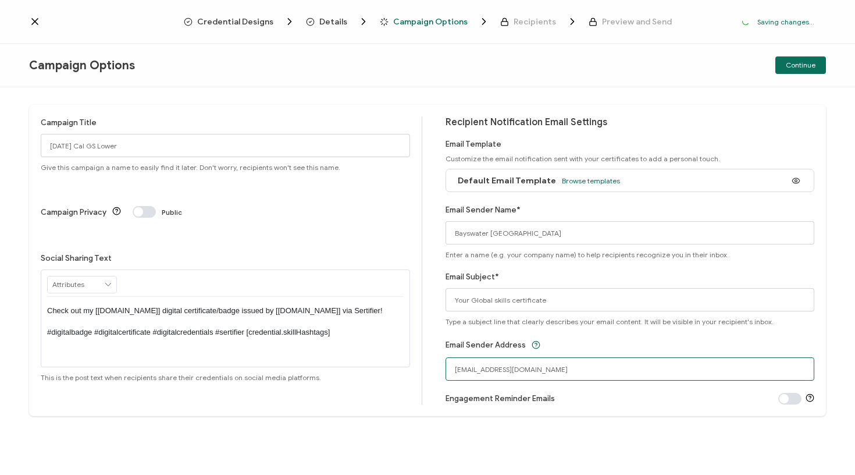
drag, startPoint x: 525, startPoint y: 371, endPoint x: 401, endPoint y: 369, distance: 123.9
type input "[EMAIL_ADDRESS][DOMAIN_NAME]"
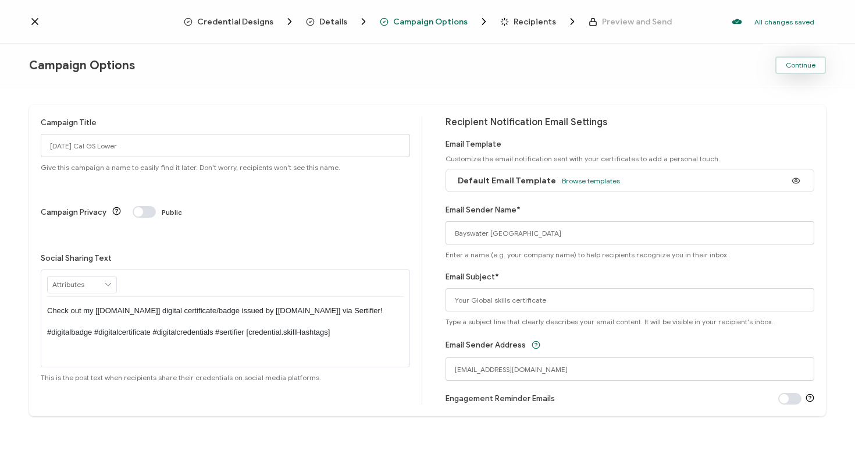
click at [786, 63] on span "Continue" at bounding box center [801, 65] width 30 height 7
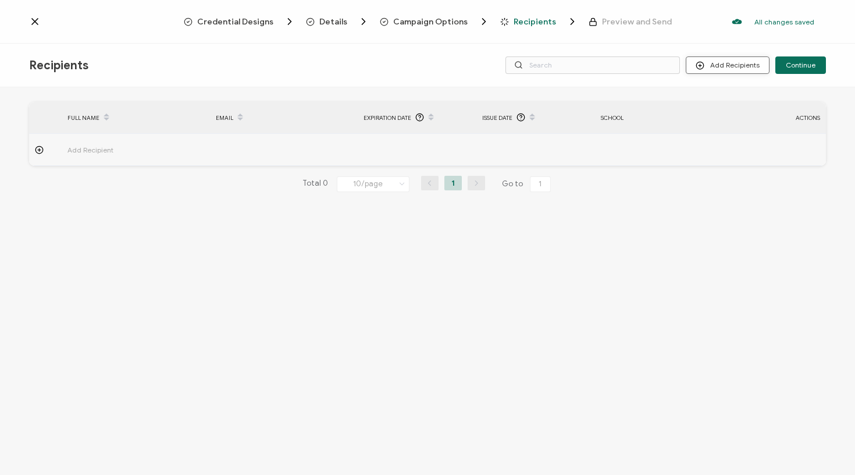
click at [708, 62] on button "Add Recipients" at bounding box center [728, 64] width 84 height 17
click at [704, 97] on icon at bounding box center [702, 96] width 9 height 9
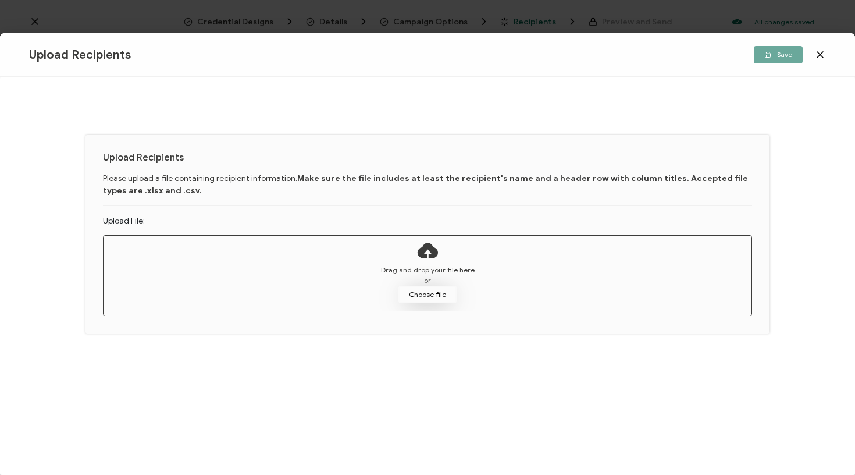
click at [430, 290] on button "Choose file" at bounding box center [427, 294] width 58 height 17
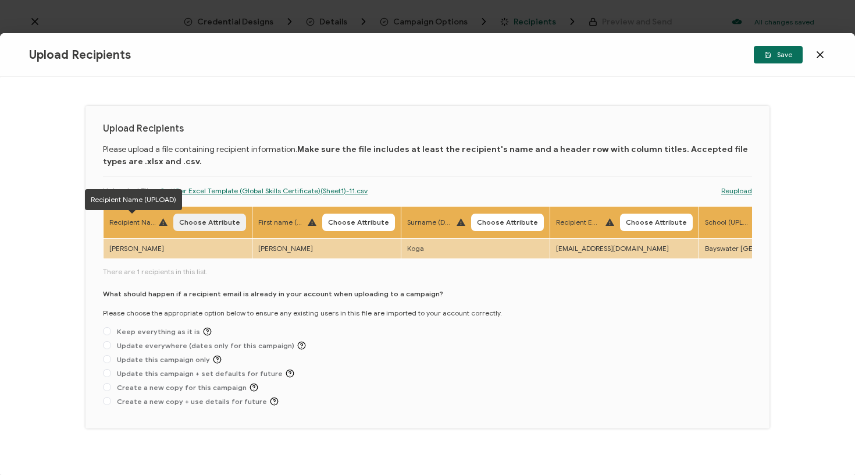
click at [204, 222] on span "Choose Attribute" at bounding box center [209, 222] width 61 height 7
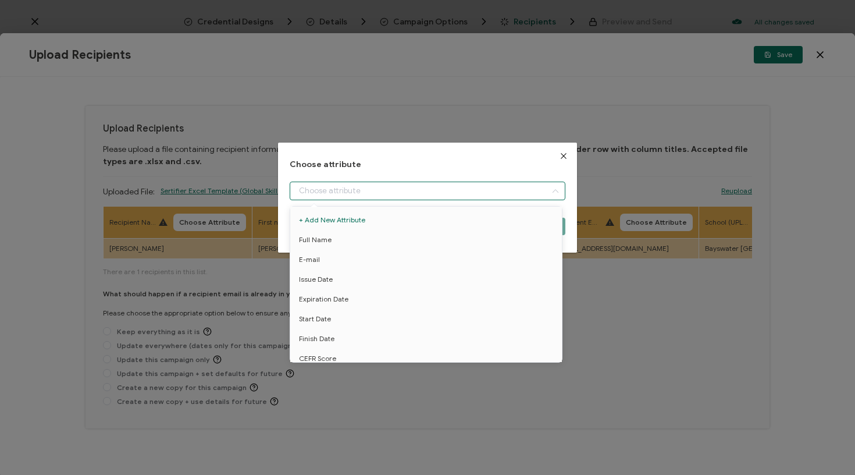
click at [327, 194] on input "dialog" at bounding box center [428, 190] width 276 height 19
click at [329, 238] on span "Full Name" at bounding box center [315, 240] width 33 height 20
type input "Full Name"
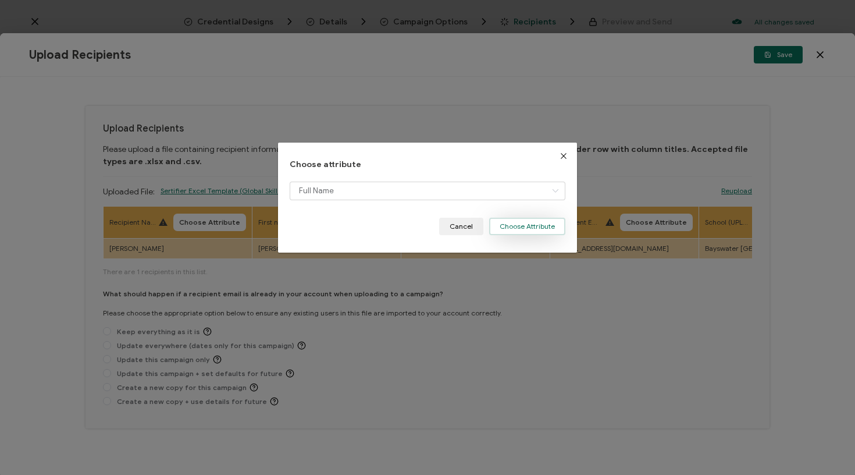
click at [522, 223] on button "Choose Attribute" at bounding box center [527, 225] width 76 height 17
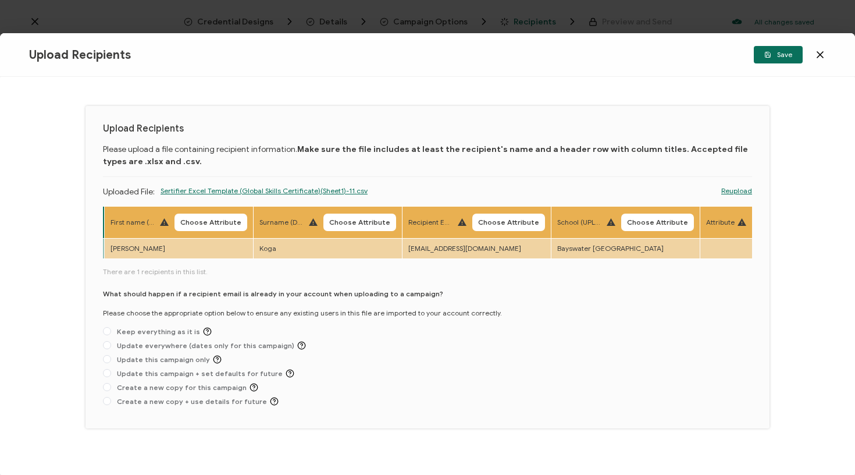
scroll to position [0, 222]
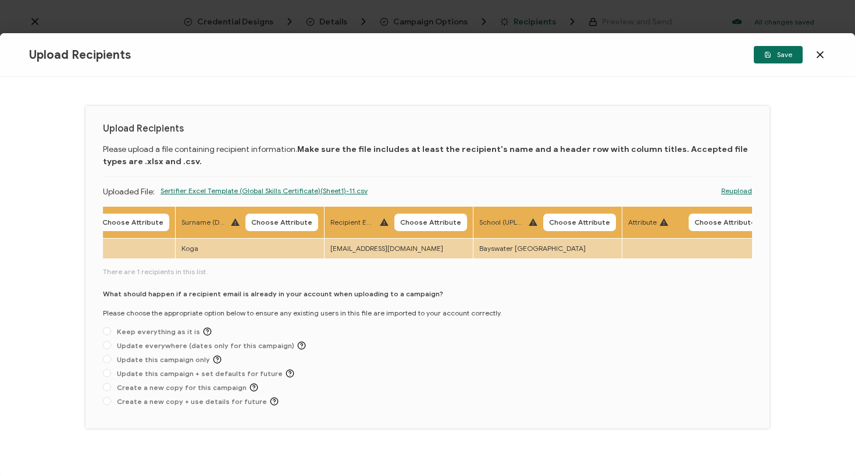
click at [422, 219] on span "Choose Attribute" at bounding box center [430, 222] width 61 height 7
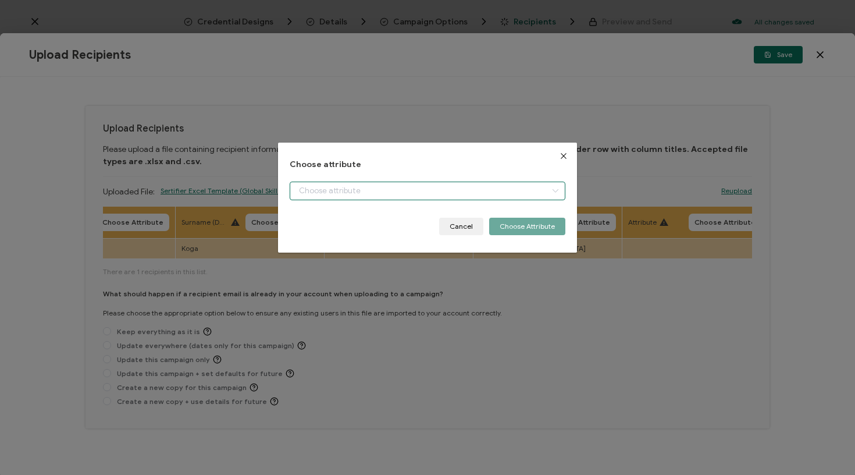
click at [445, 194] on input "dialog" at bounding box center [428, 190] width 276 height 19
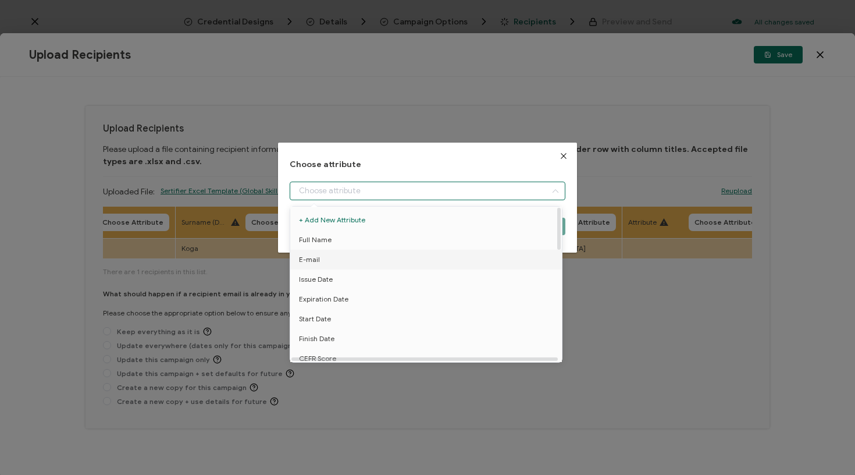
click at [372, 260] on li "E-mail" at bounding box center [427, 259] width 281 height 20
type input "E-mail"
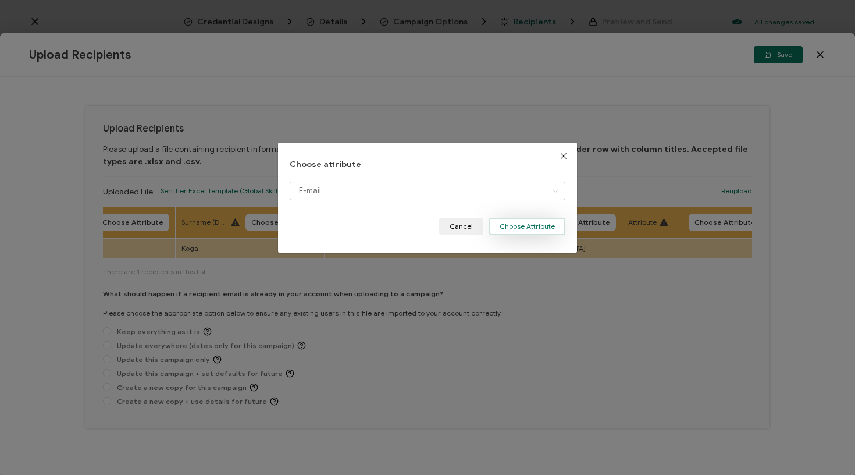
click at [529, 225] on button "Choose Attribute" at bounding box center [527, 225] width 76 height 17
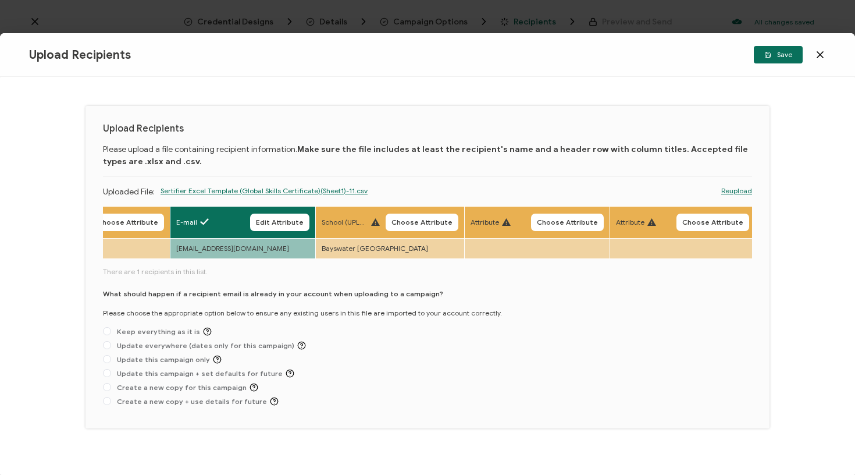
scroll to position [0, 443]
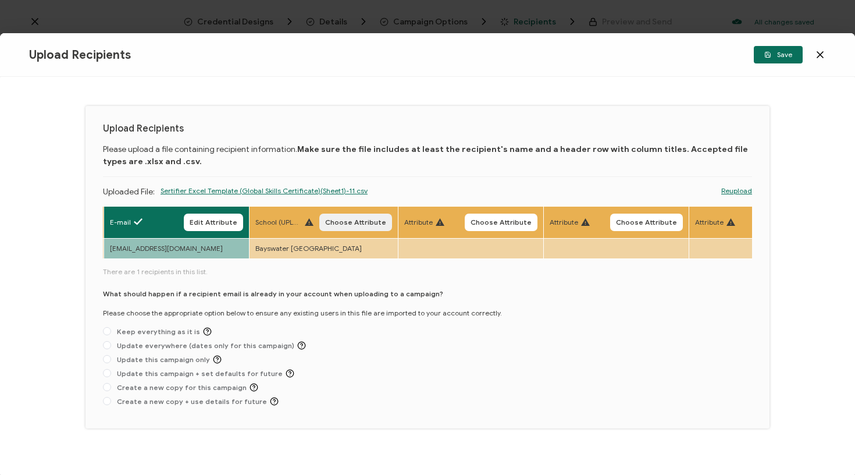
click at [341, 219] on span "Choose Attribute" at bounding box center [355, 222] width 61 height 7
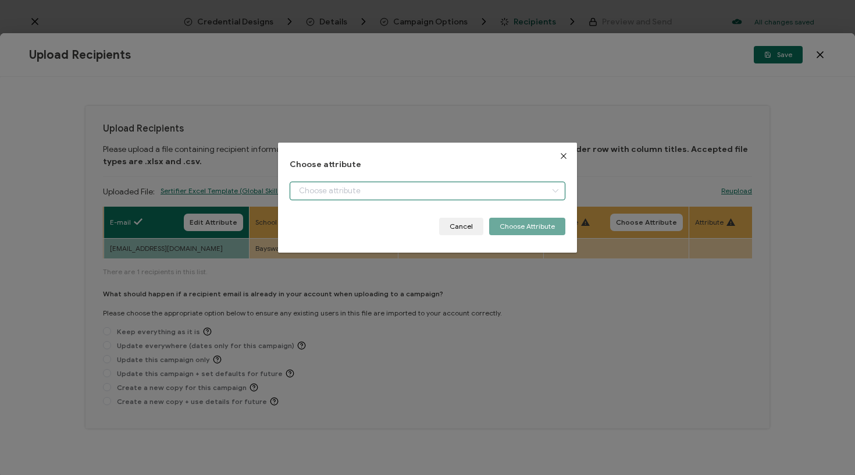
click at [371, 192] on input "dialog" at bounding box center [428, 190] width 276 height 19
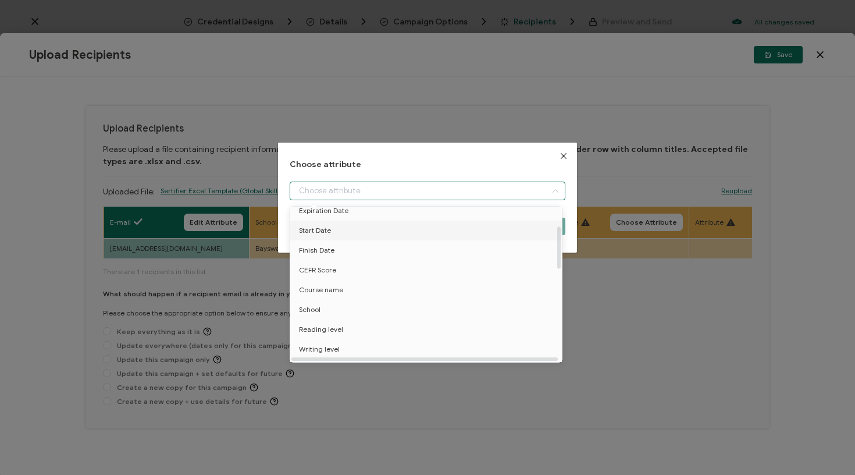
scroll to position [99, 0]
drag, startPoint x: 320, startPoint y: 295, endPoint x: 329, endPoint y: 293, distance: 9.6
click at [320, 295] on span "School" at bounding box center [310, 298] width 22 height 20
type input "School"
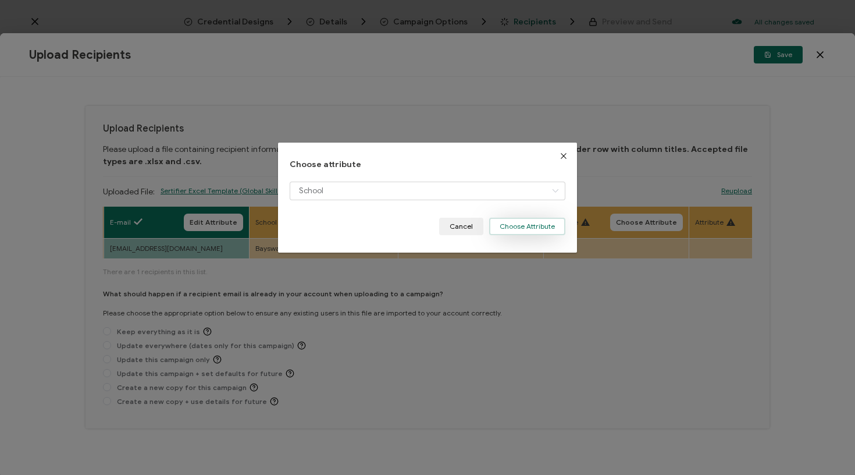
click at [530, 224] on button "Choose Attribute" at bounding box center [527, 225] width 76 height 17
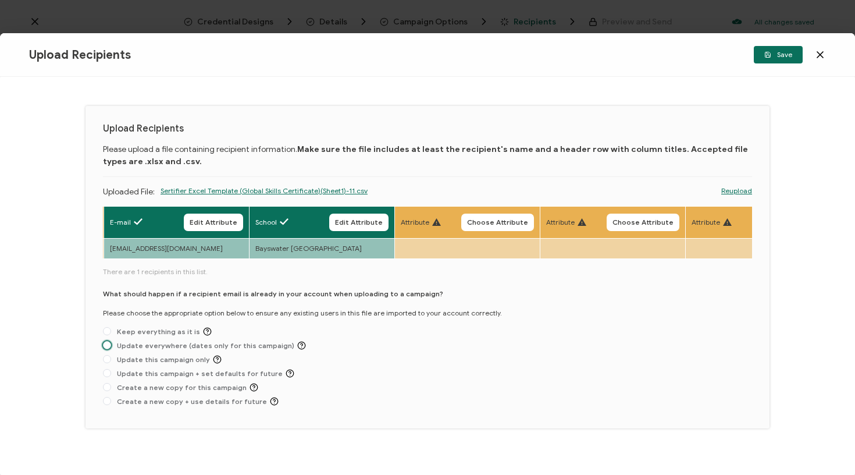
click at [257, 348] on span "Update everywhere (dates only for this campaign)" at bounding box center [208, 345] width 195 height 9
click at [111, 348] on input "Update everywhere (dates only for this campaign)" at bounding box center [107, 345] width 8 height 9
radio input "true"
click at [771, 60] on button "Save" at bounding box center [778, 54] width 49 height 17
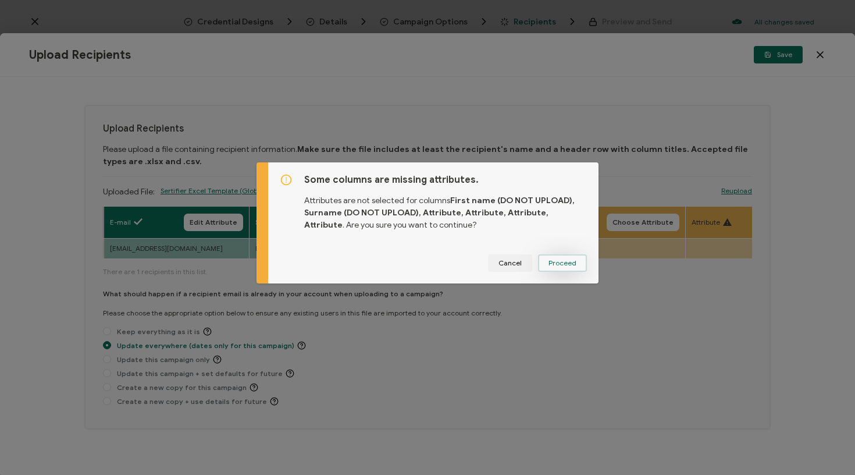
click at [560, 265] on span "Proceed" at bounding box center [562, 262] width 28 height 7
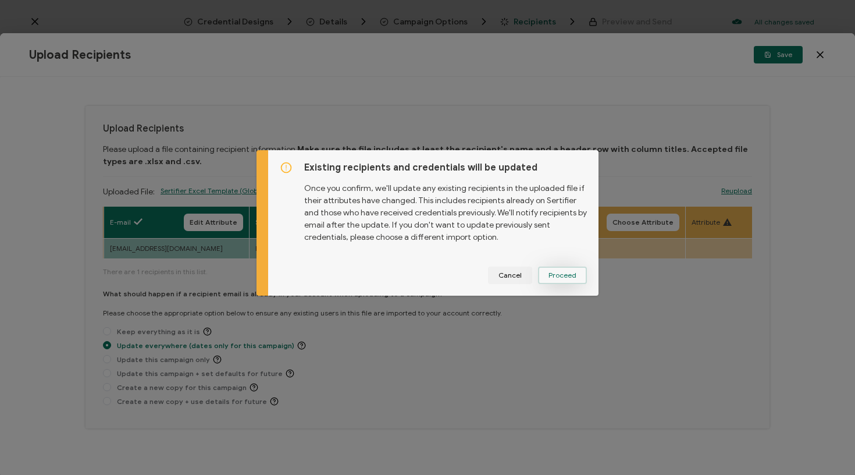
click at [568, 272] on span "Proceed" at bounding box center [562, 275] width 28 height 7
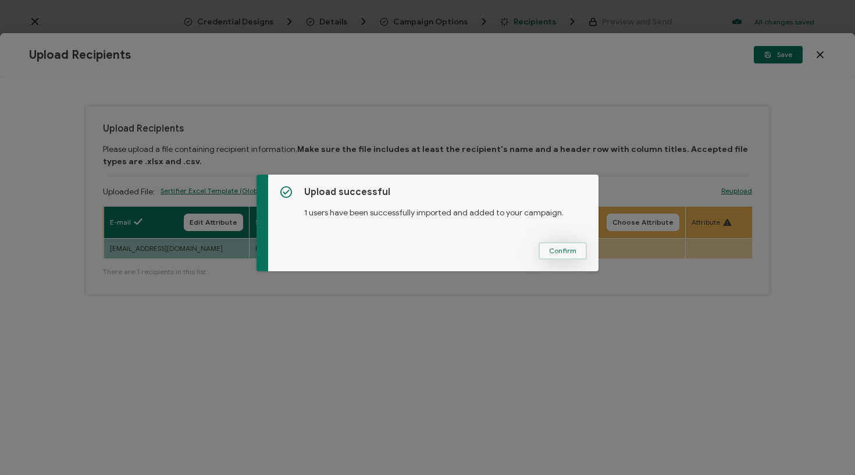
click at [559, 250] on span "Confirm" at bounding box center [562, 250] width 27 height 7
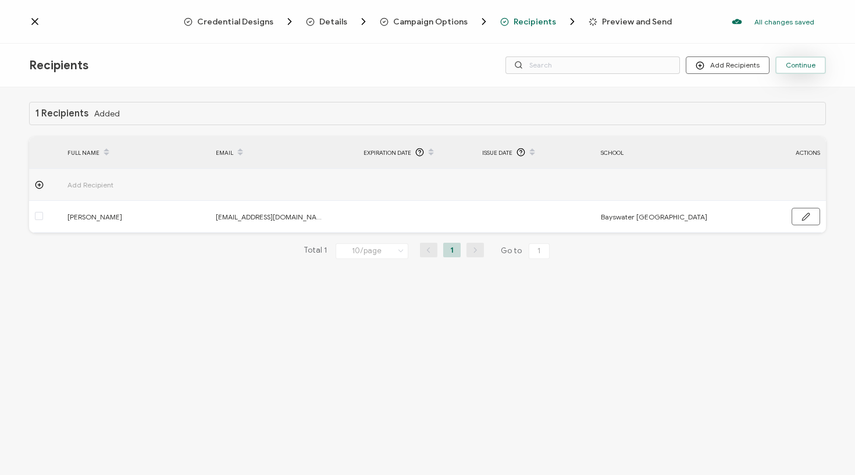
click at [816, 67] on button "Continue" at bounding box center [800, 64] width 51 height 17
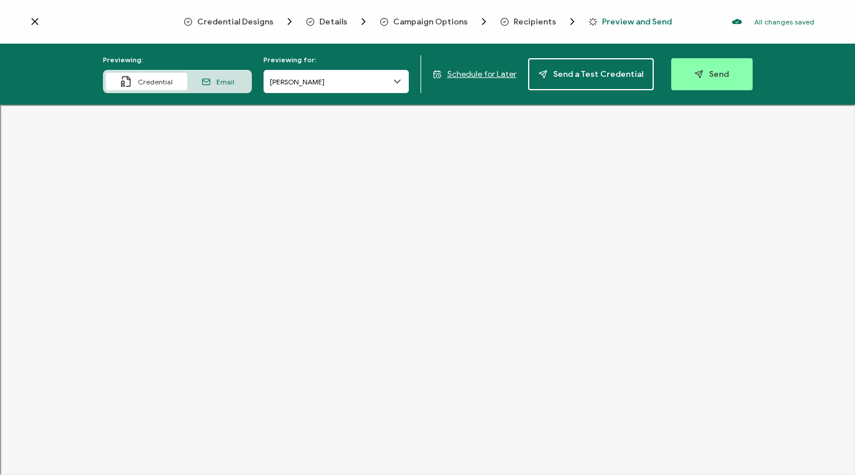
click at [467, 68] on div "Previewing: Credential Email Previewing for: [PERSON_NAME] Schedule for Later S…" at bounding box center [427, 74] width 855 height 61
click at [466, 74] on span "Schedule for Later" at bounding box center [481, 74] width 69 height 10
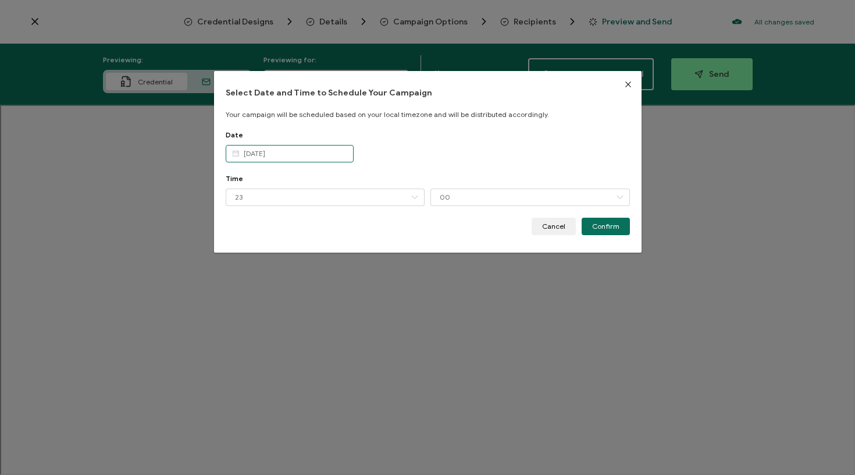
click at [304, 149] on input "[DATE]" at bounding box center [290, 153] width 128 height 17
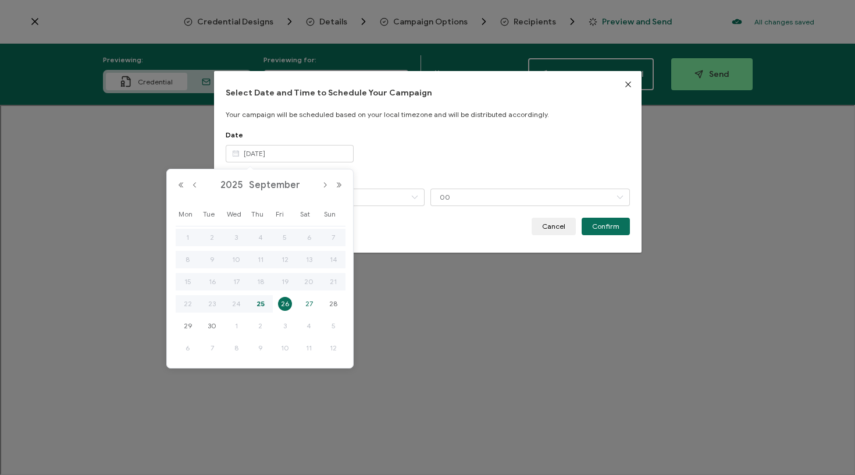
click at [301, 299] on div "27" at bounding box center [309, 303] width 24 height 17
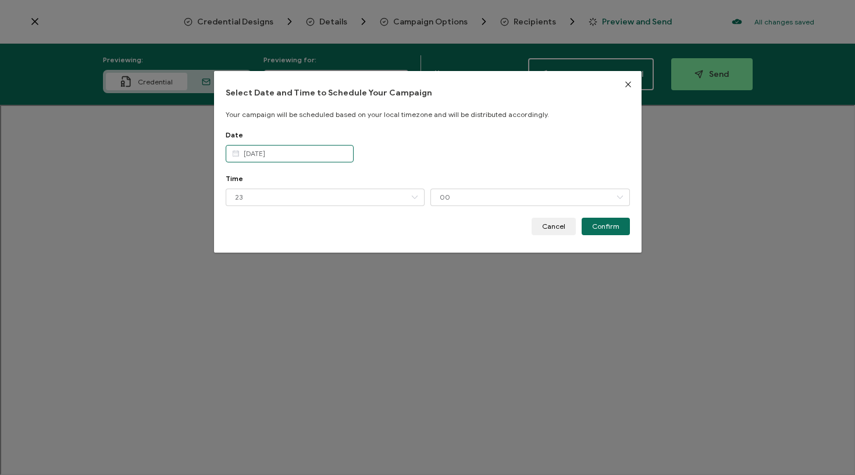
click at [279, 157] on input "[DATE]" at bounding box center [290, 153] width 128 height 17
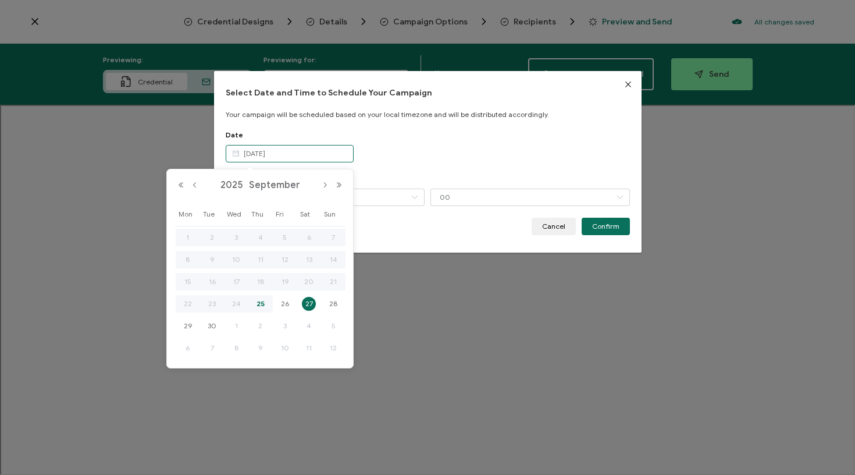
click at [333, 145] on input "[DATE]" at bounding box center [290, 153] width 128 height 17
click at [282, 303] on span "26" at bounding box center [285, 304] width 14 height 14
type input "[DATE]"
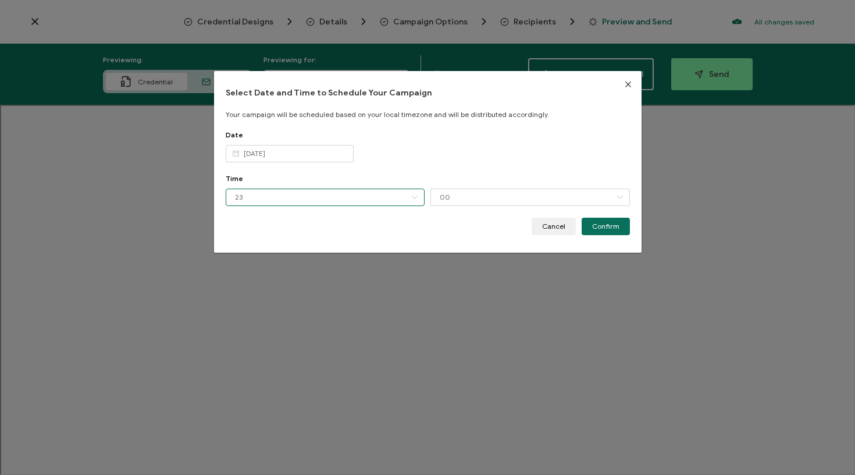
click at [363, 196] on input "23" at bounding box center [325, 196] width 199 height 17
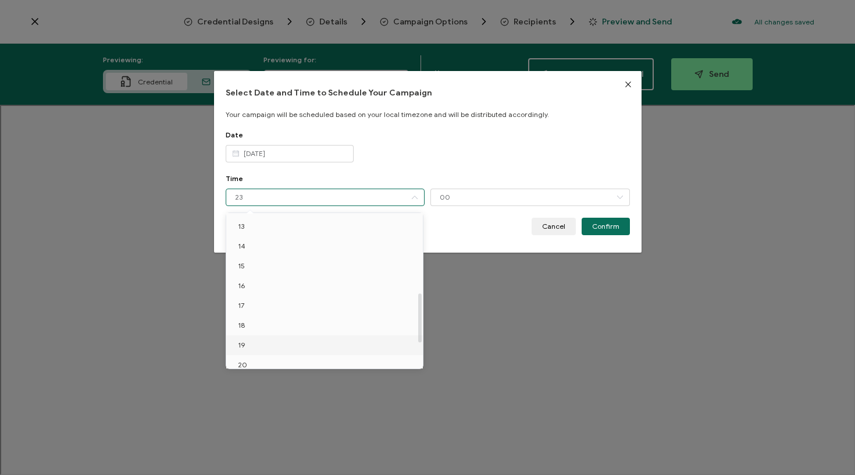
scroll to position [209, 0]
click at [263, 222] on li "10" at bounding box center [326, 215] width 201 height 20
type input "10"
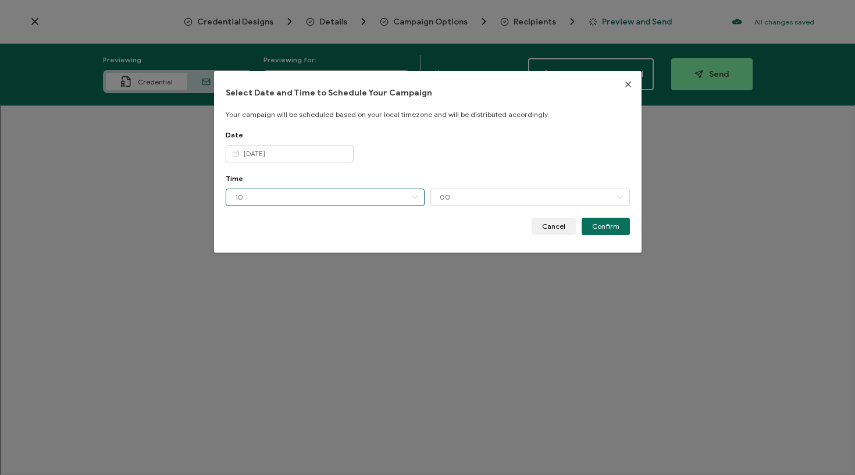
scroll to position [201, 0]
click at [470, 194] on input "00" at bounding box center [529, 196] width 199 height 17
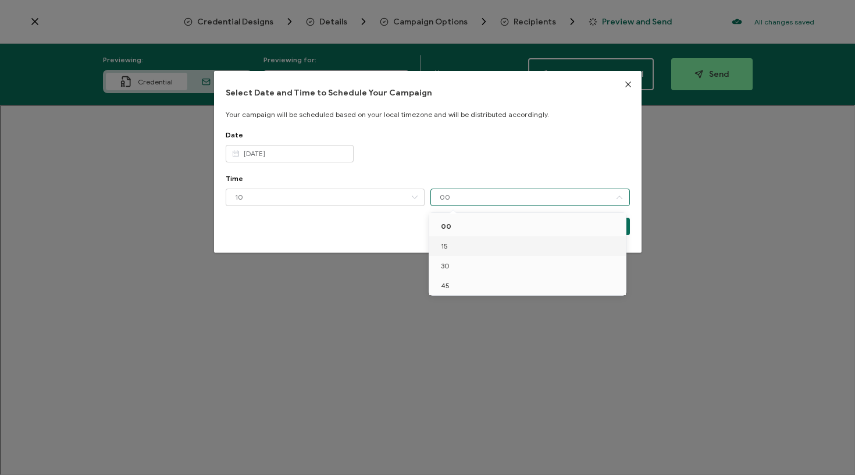
click at [458, 249] on li "15" at bounding box center [529, 246] width 201 height 20
type input "15"
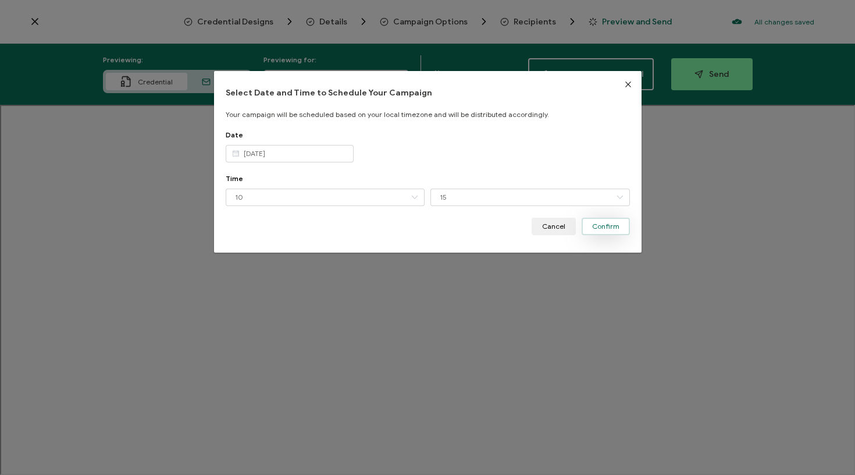
click at [612, 227] on span "Confirm" at bounding box center [605, 226] width 27 height 7
